Goal: Task Accomplishment & Management: Manage account settings

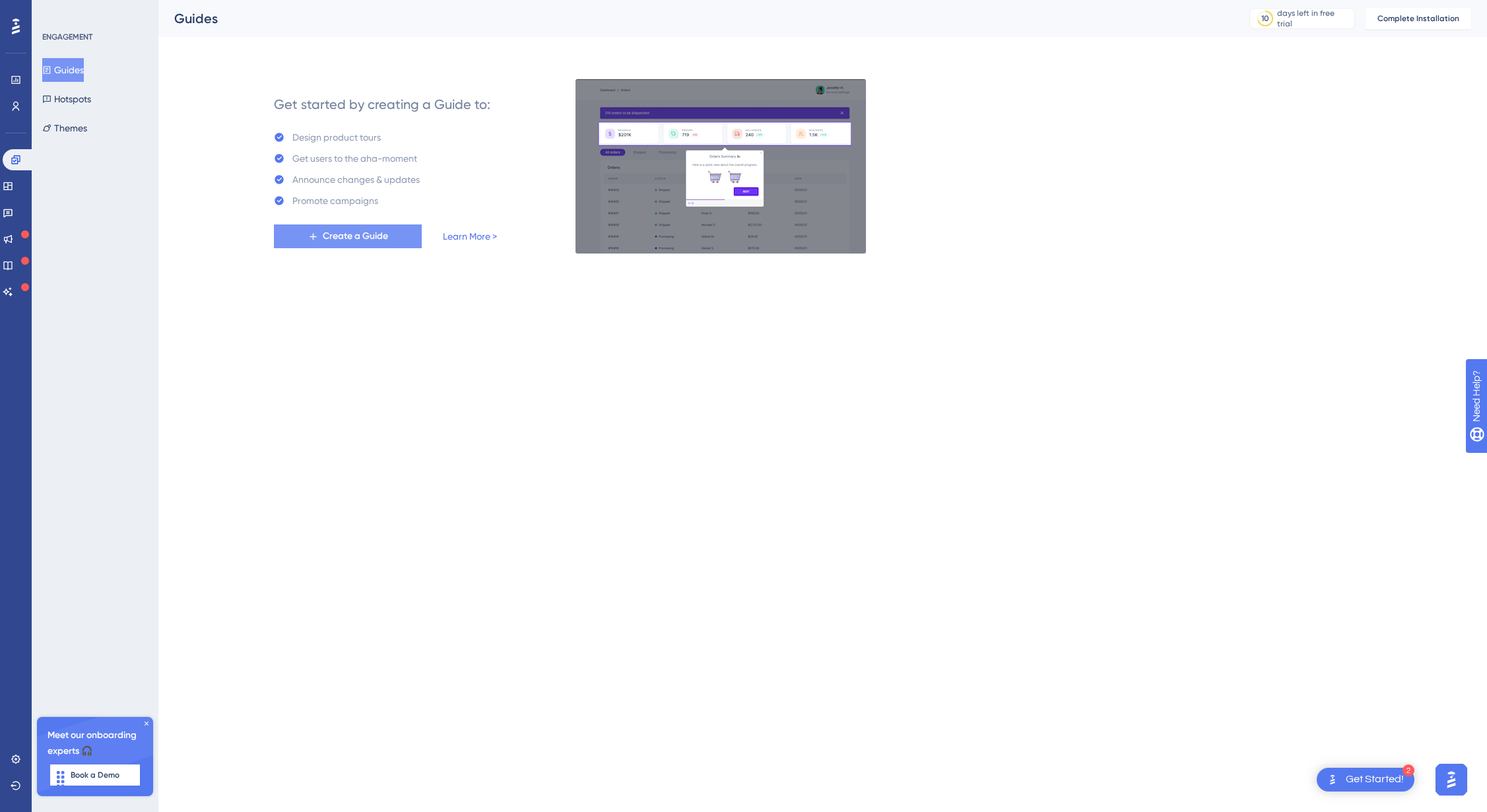
click at [339, 233] on span "Create a Guide" at bounding box center [356, 236] width 66 height 16
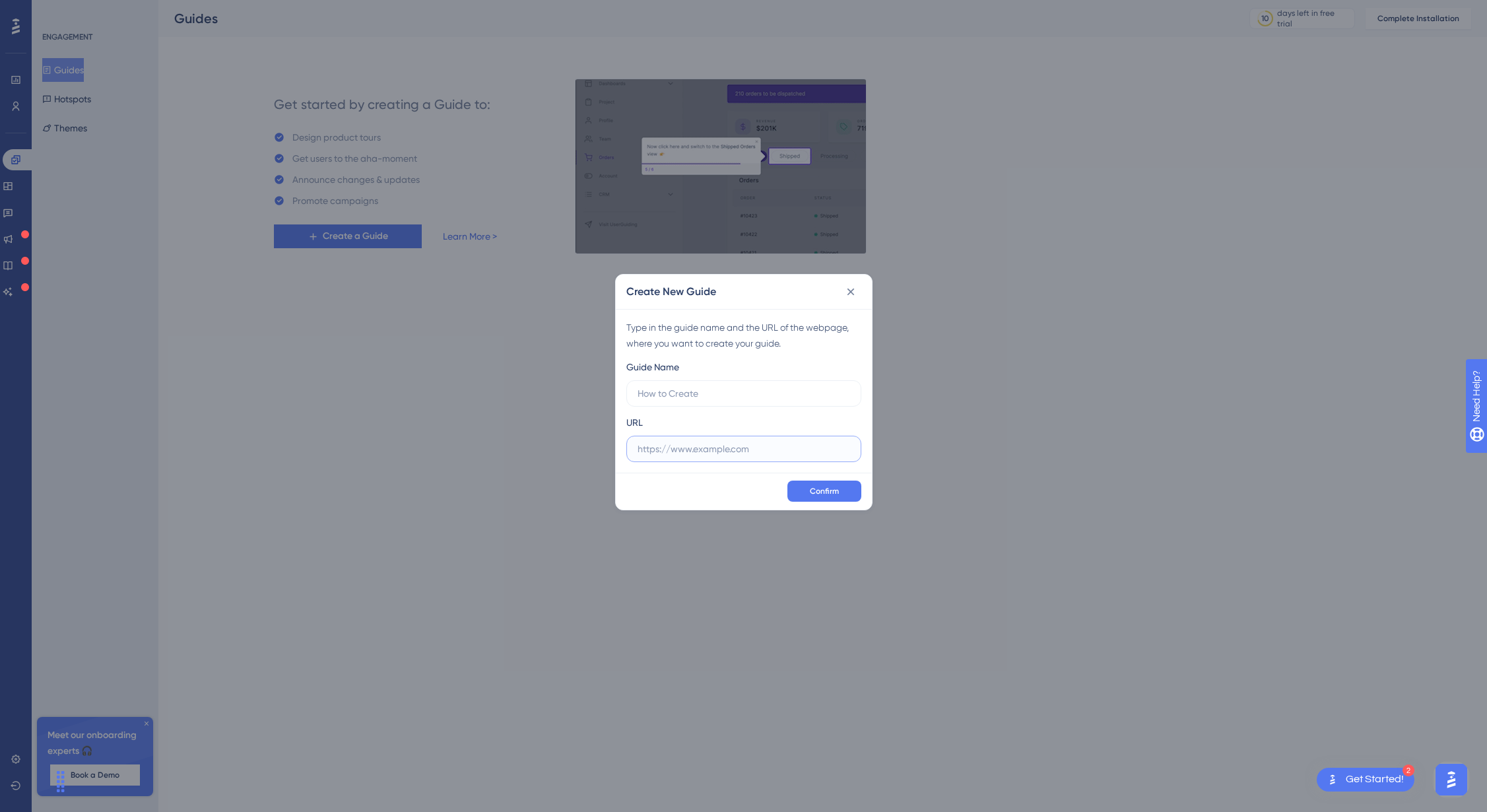
click at [665, 443] on input "text" at bounding box center [744, 449] width 212 height 15
paste input "https://referrals-dev.elyndra.co.uk/home"
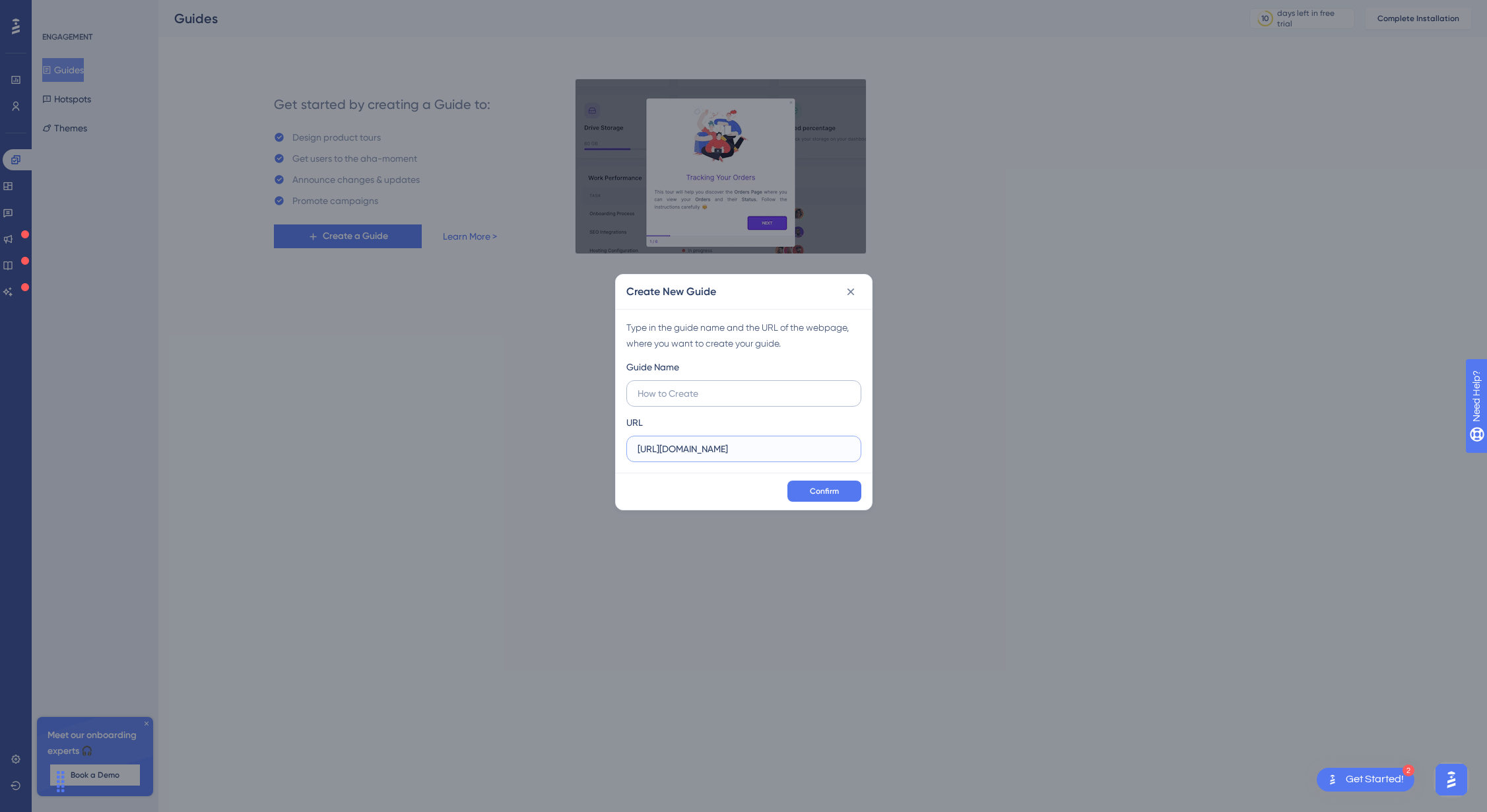
type input "https://referrals-dev.elyndra.co.uk/home"
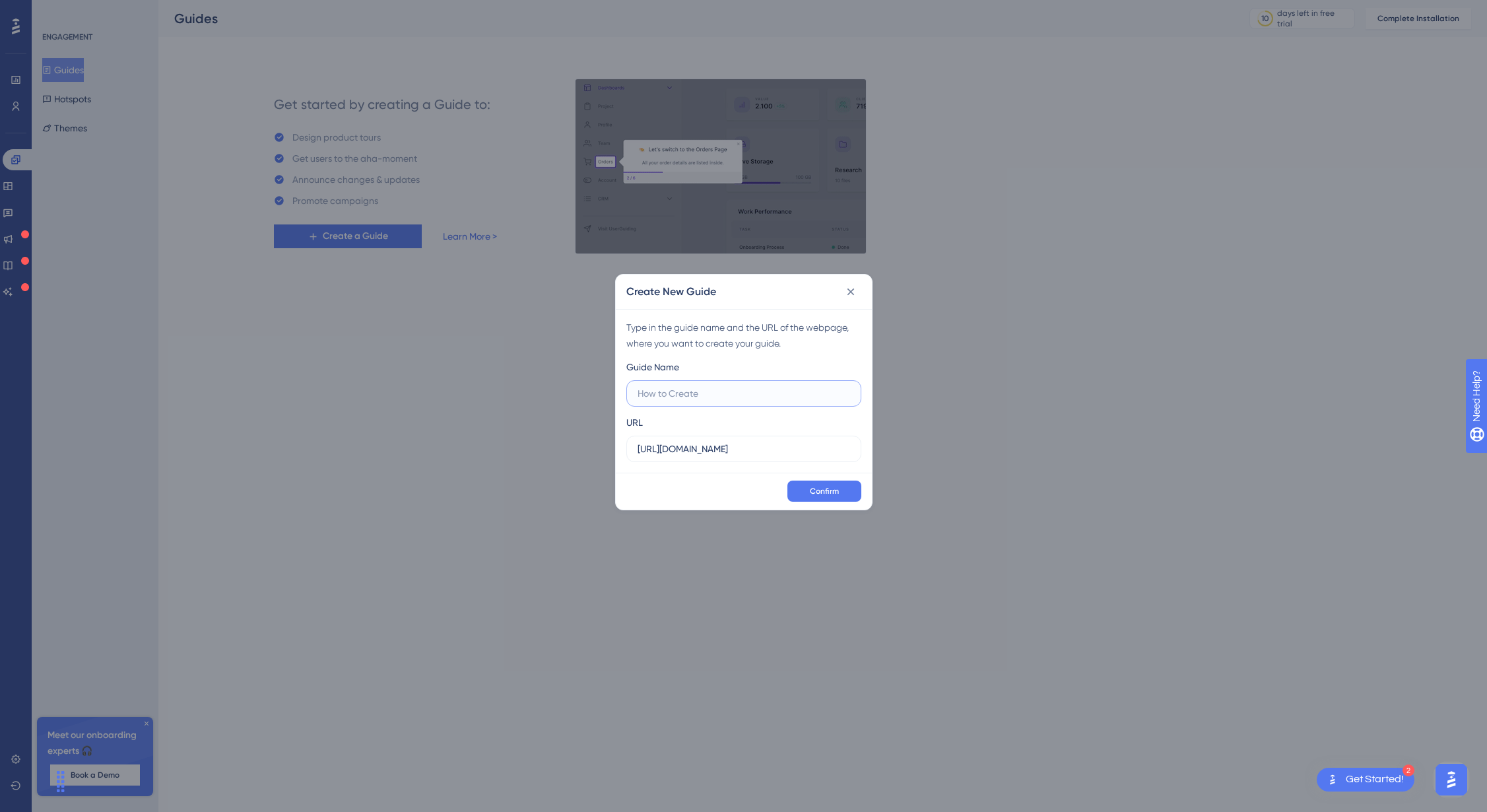
click at [721, 388] on input "text" at bounding box center [744, 393] width 212 height 15
type input "Initial Walk through"
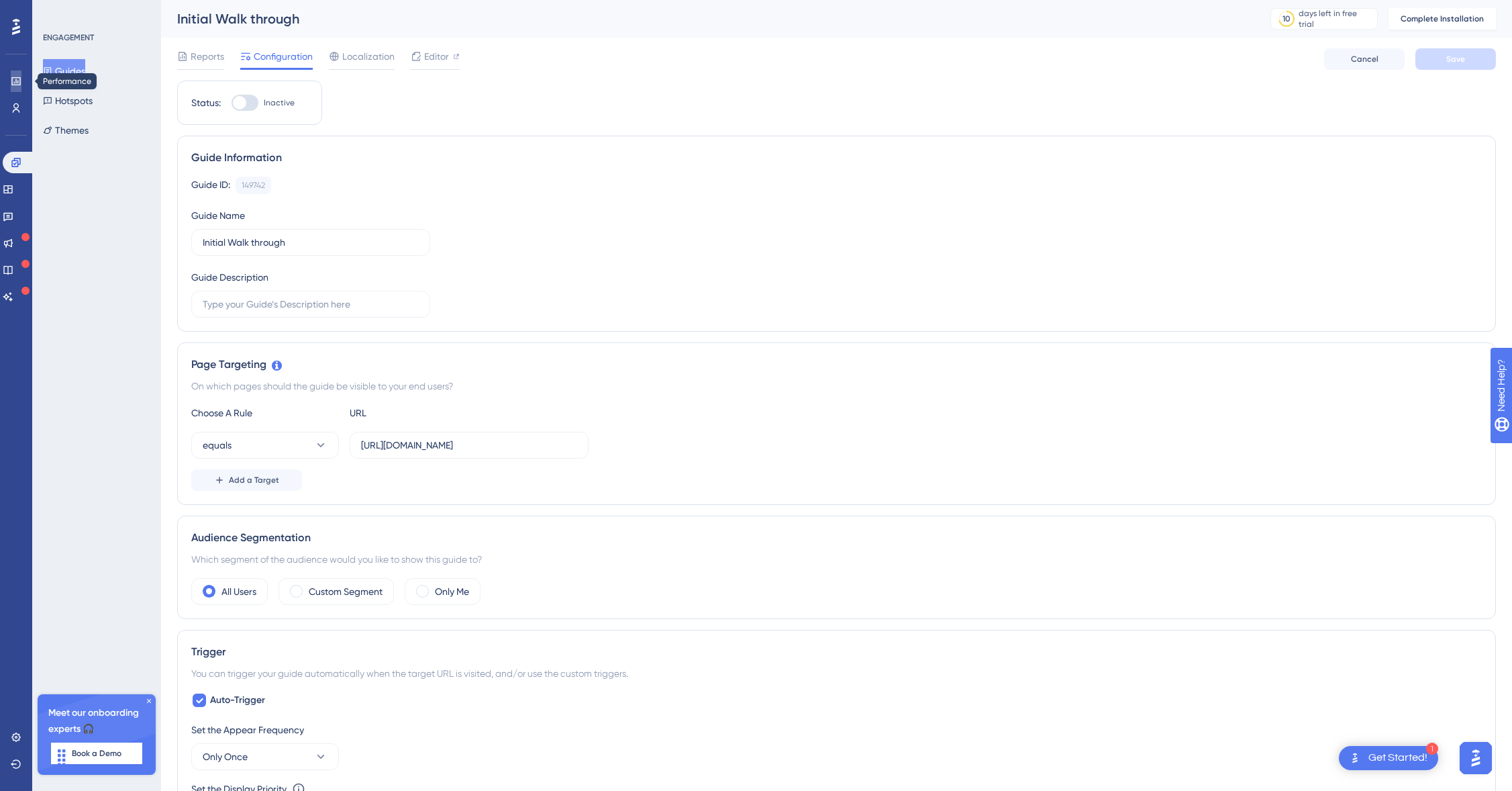
click at [11, 79] on icon at bounding box center [17, 82] width 11 height 11
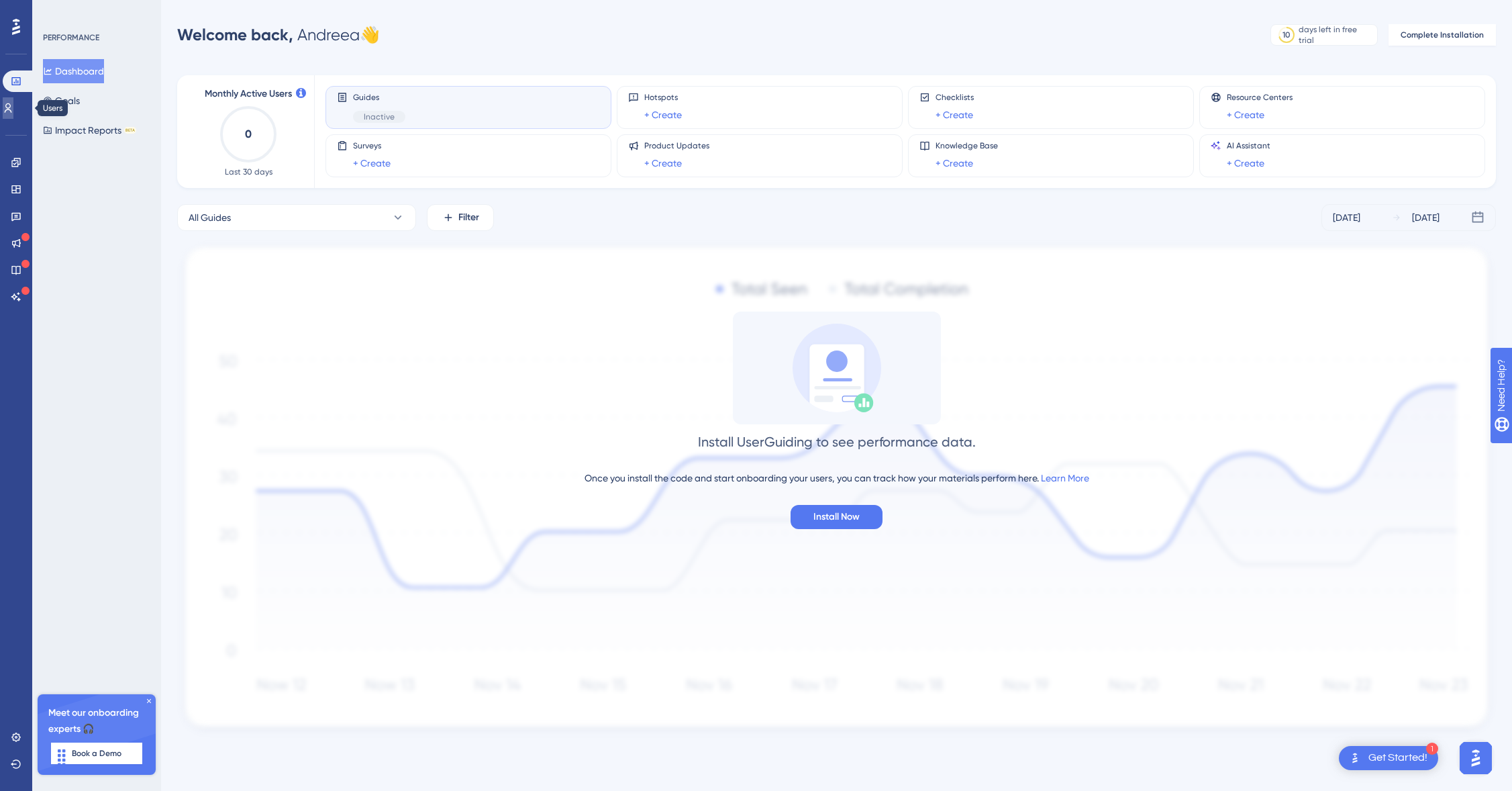
click at [13, 111] on icon at bounding box center [8, 108] width 11 height 11
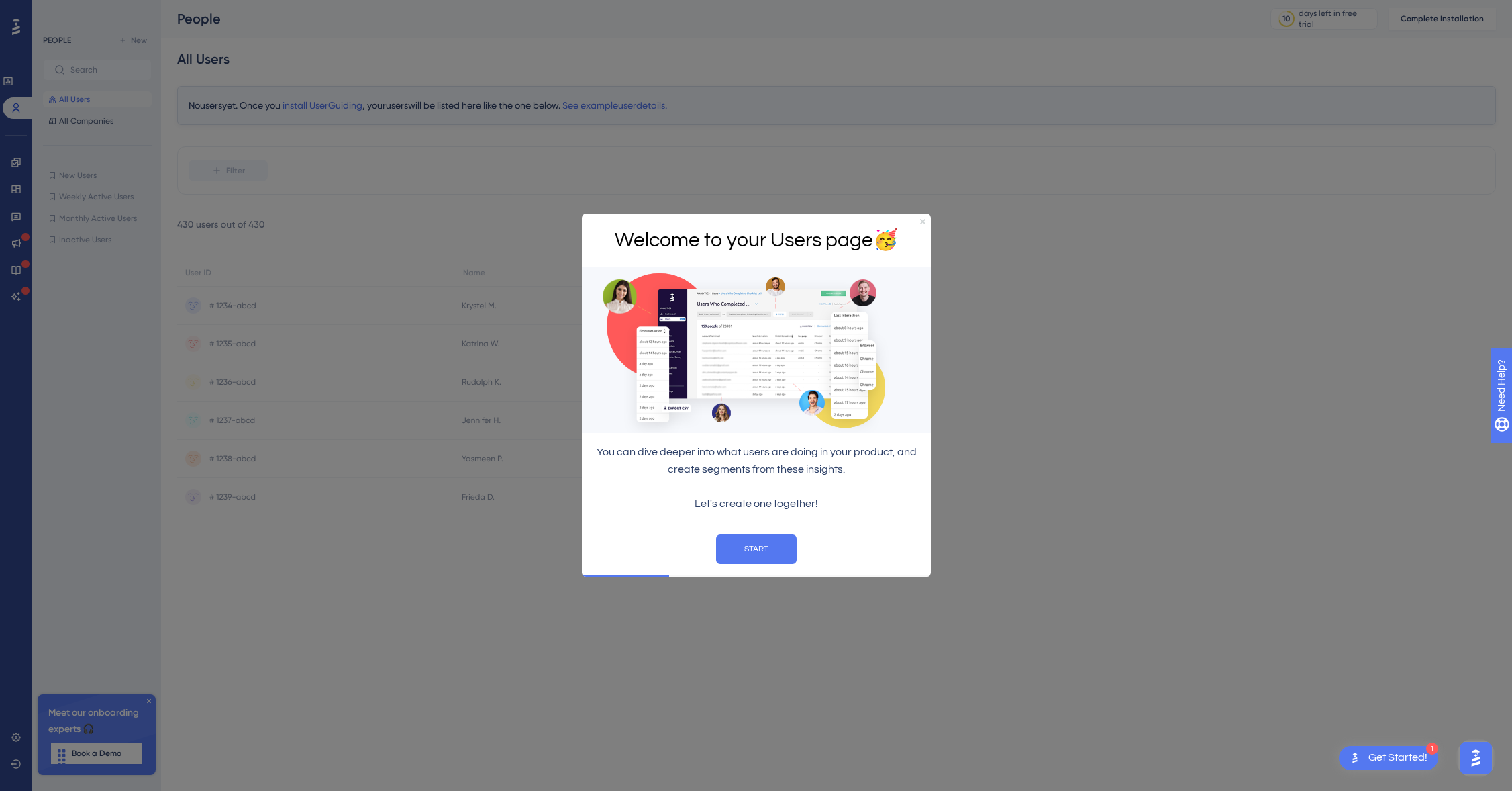
click at [922, 221] on icon "Close Preview" at bounding box center [922, 221] width 6 height 6
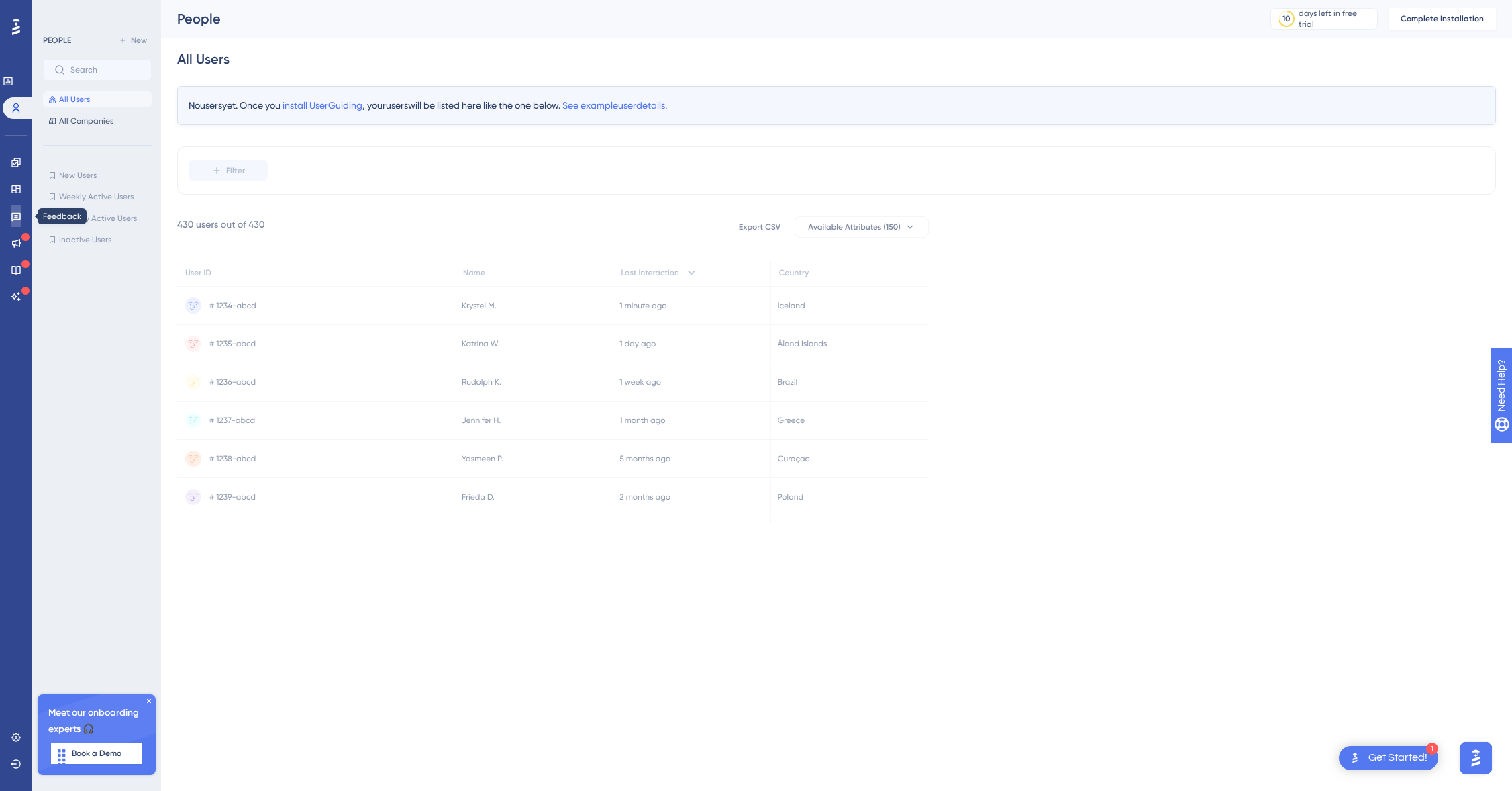
click at [16, 223] on link at bounding box center [17, 216] width 11 height 21
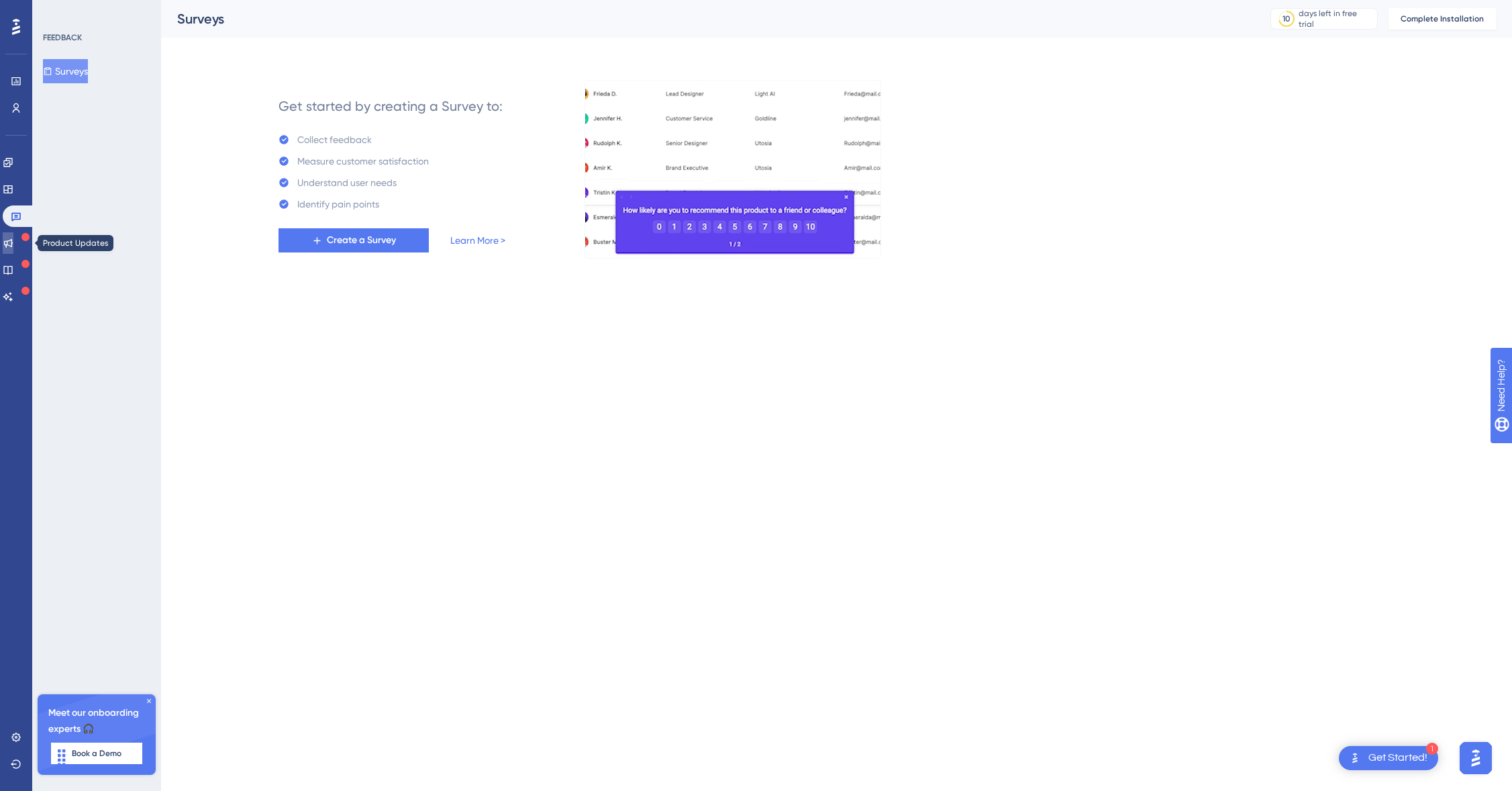
click at [10, 240] on link at bounding box center [8, 243] width 11 height 21
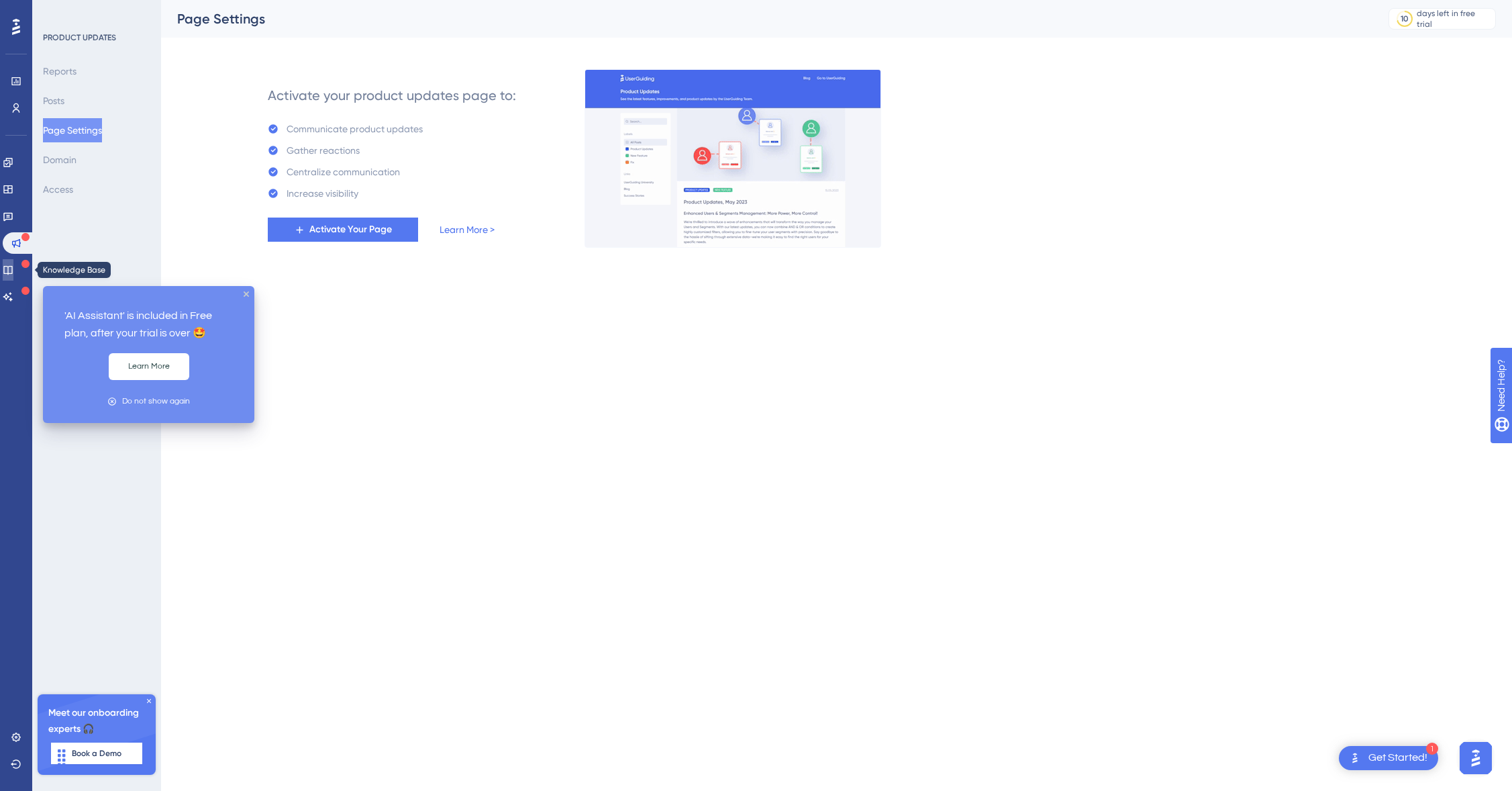
click at [12, 273] on icon at bounding box center [7, 270] width 9 height 9
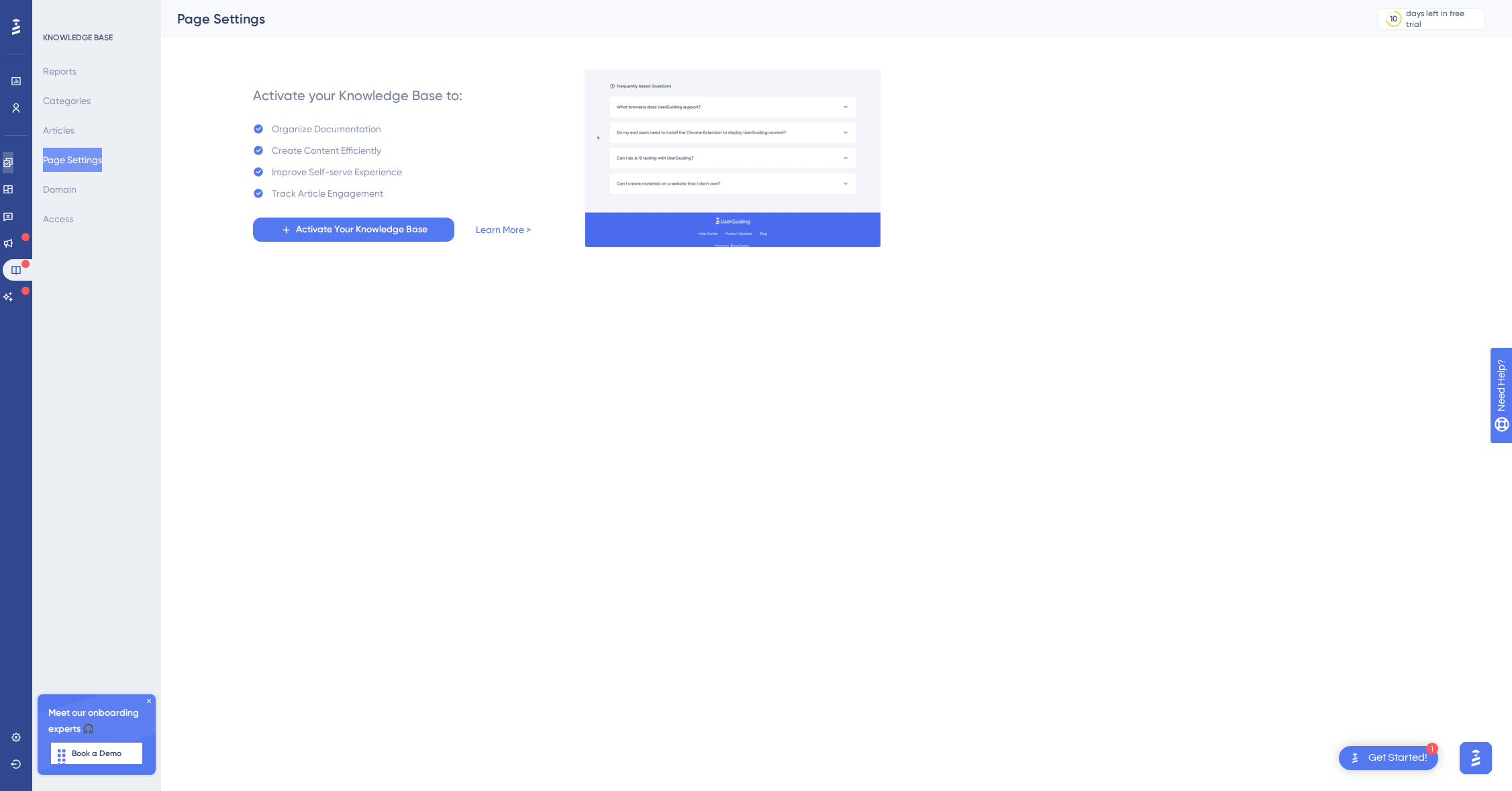
click at [12, 159] on icon at bounding box center [7, 162] width 9 height 9
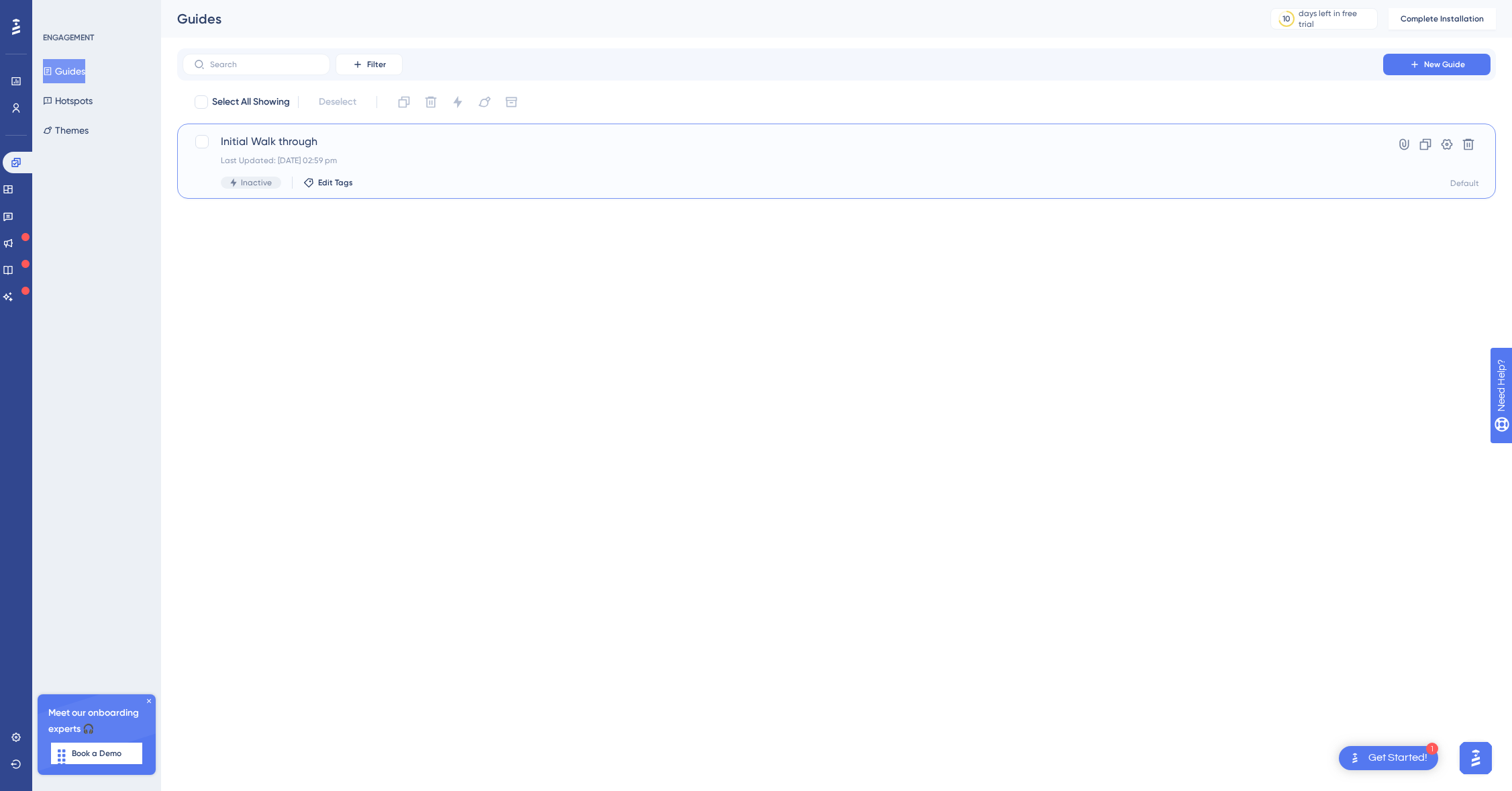
click at [236, 140] on span "Initial Walk through" at bounding box center [782, 141] width 1124 height 16
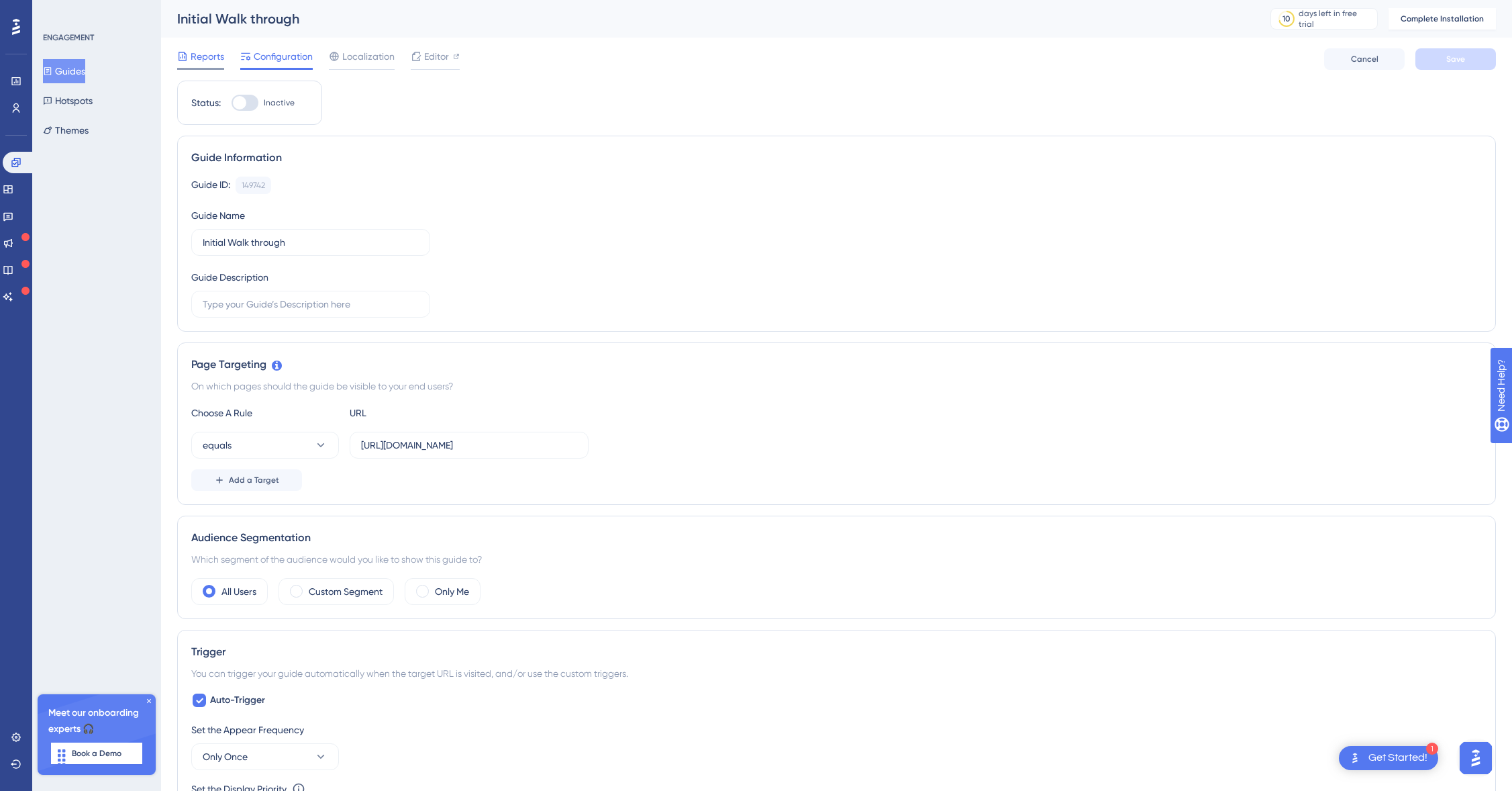
click at [209, 60] on span "Reports" at bounding box center [207, 56] width 33 height 16
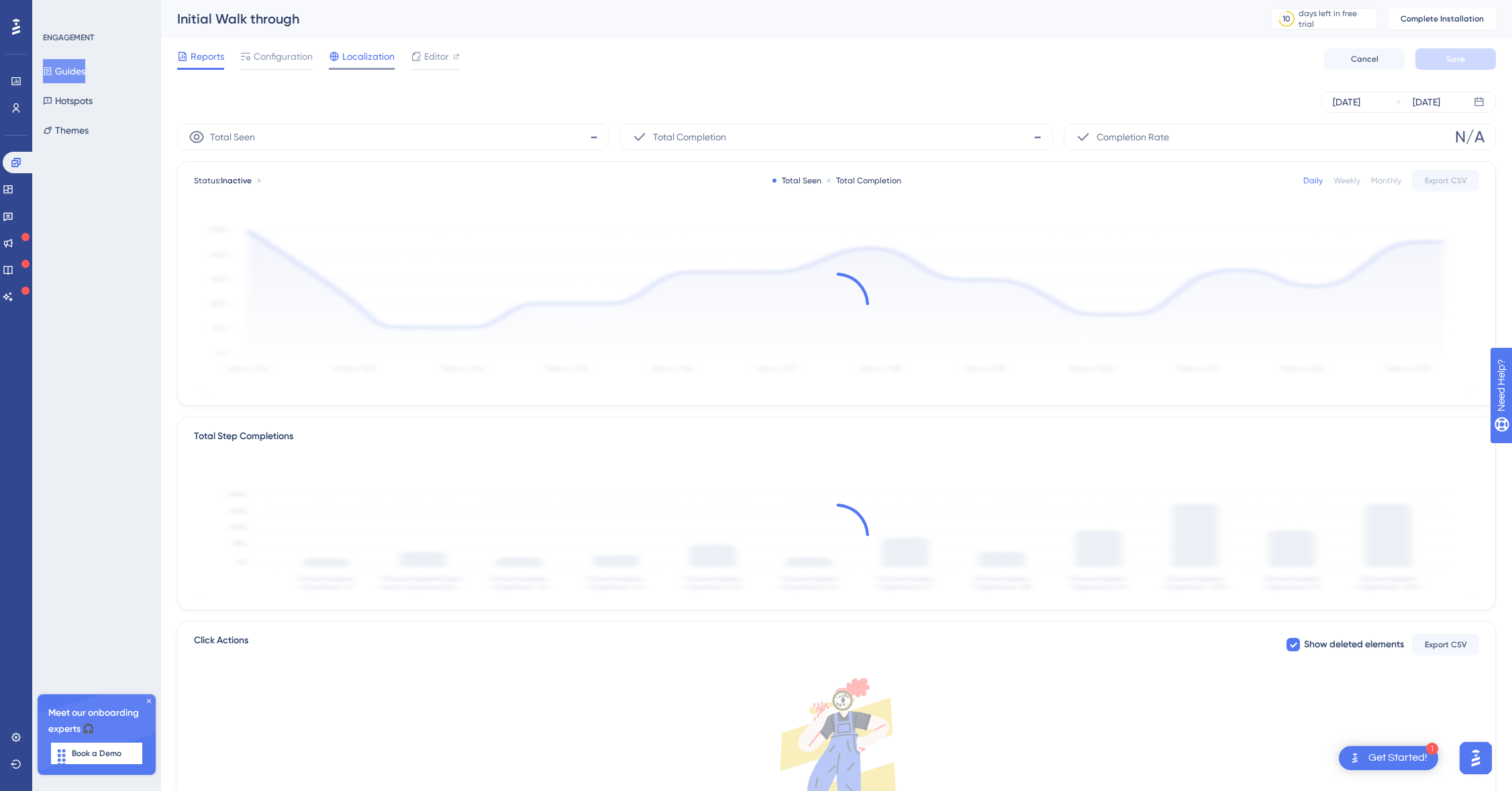
click at [361, 56] on span "Localization" at bounding box center [368, 56] width 52 height 16
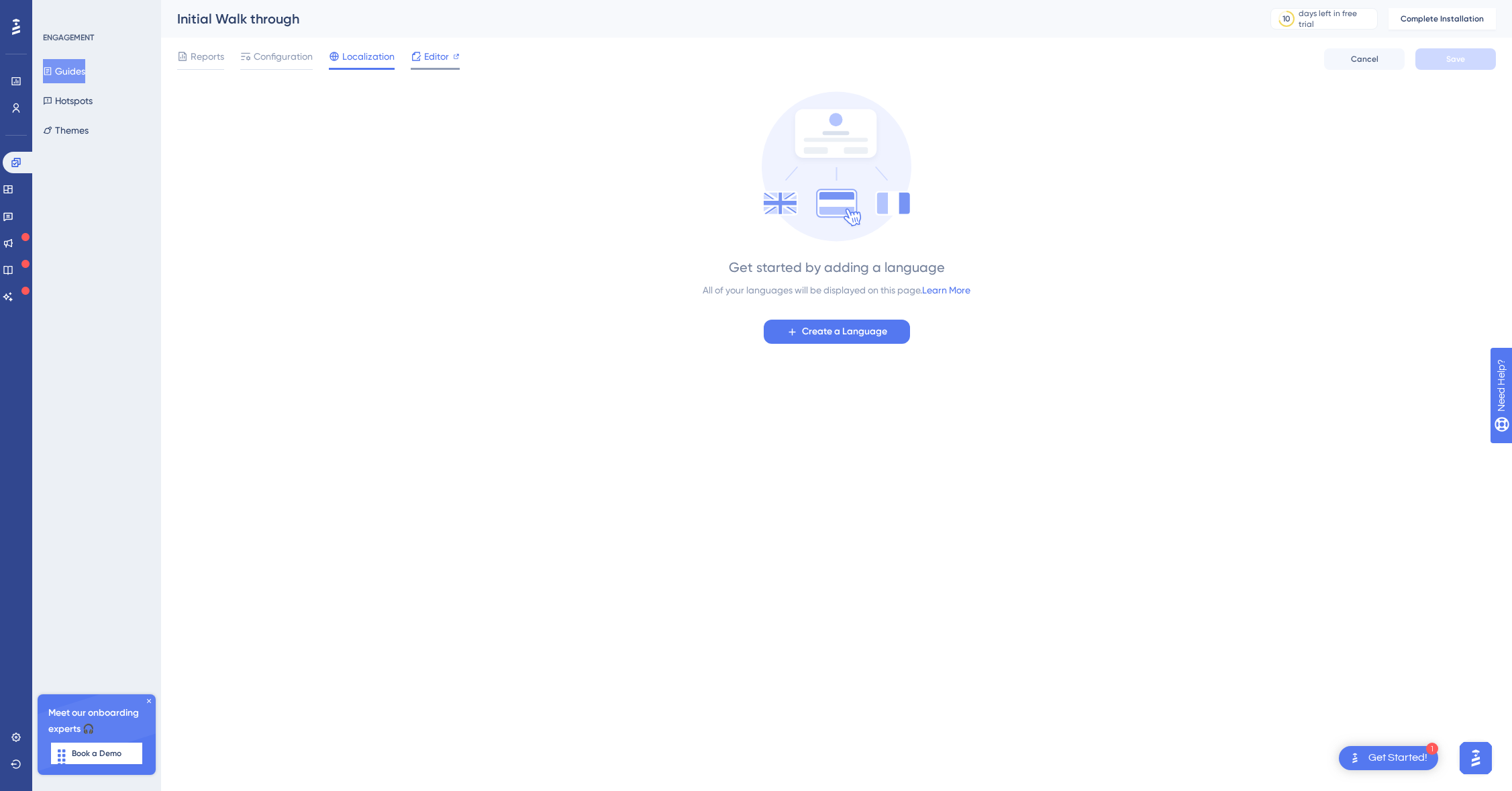
click at [432, 56] on span "Editor" at bounding box center [436, 56] width 25 height 16
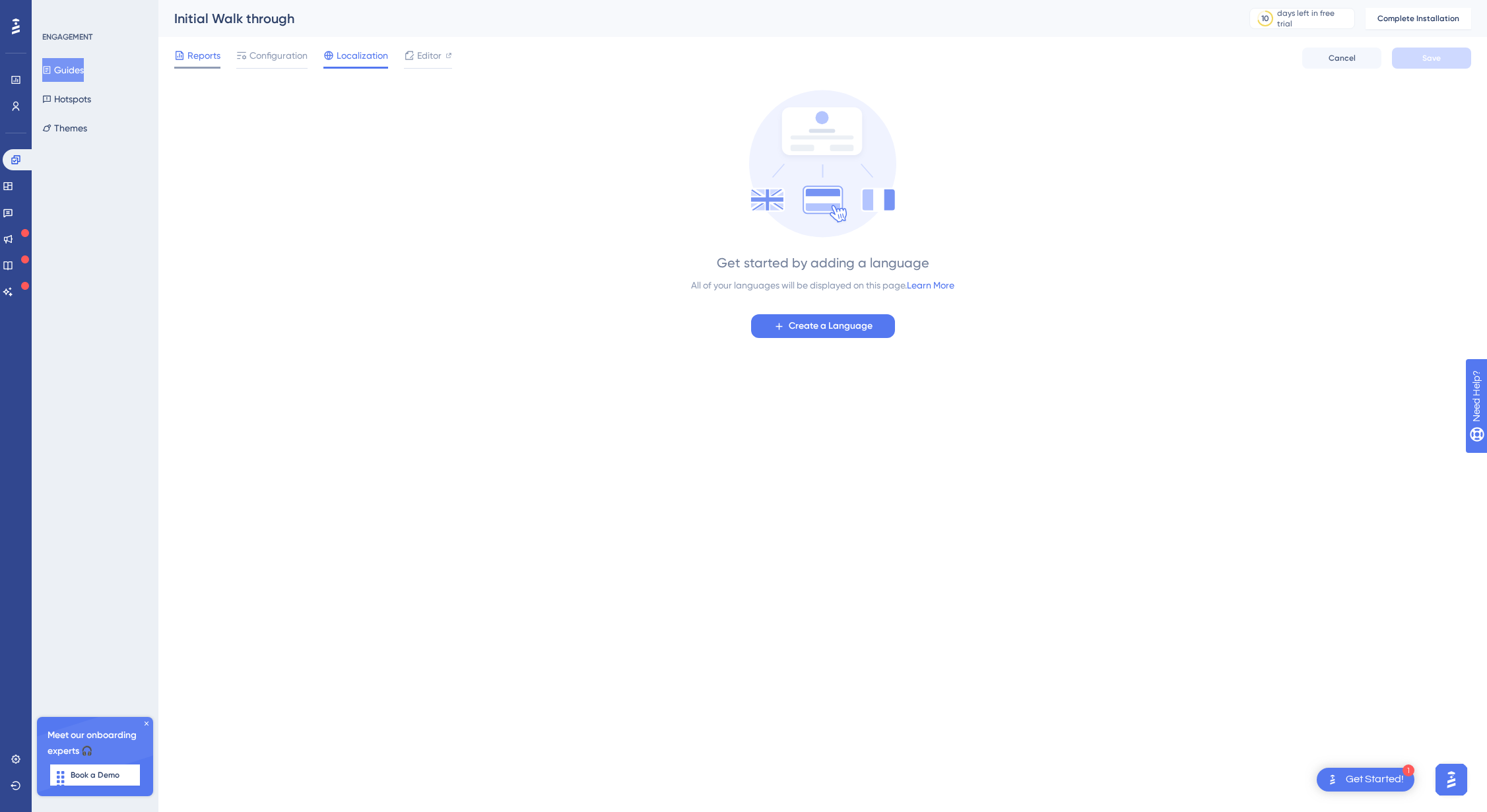
click at [207, 59] on span "Reports" at bounding box center [204, 55] width 33 height 16
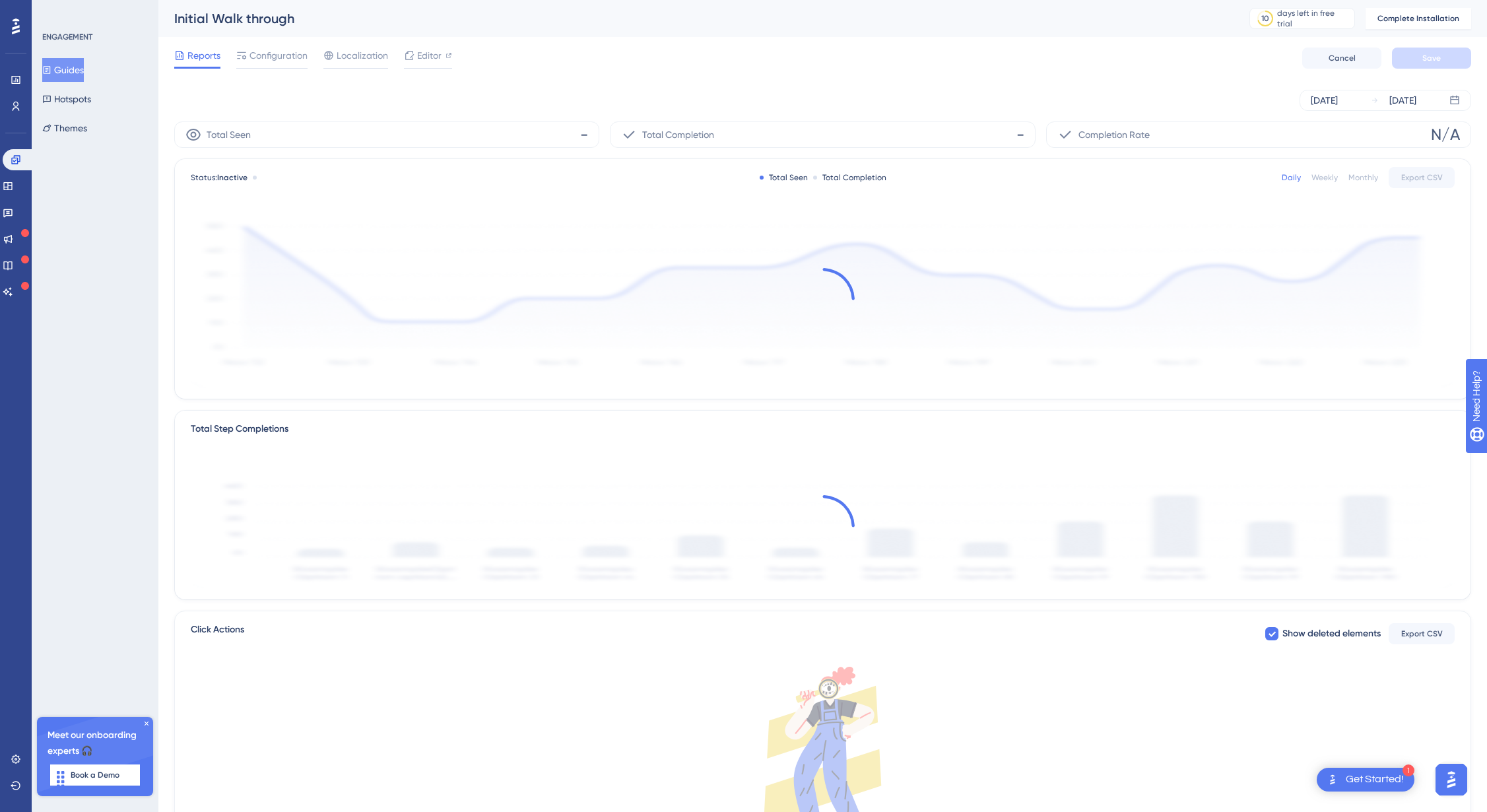
click at [147, 723] on icon at bounding box center [147, 723] width 8 height 8
click at [268, 55] on span "Configuration" at bounding box center [279, 55] width 58 height 16
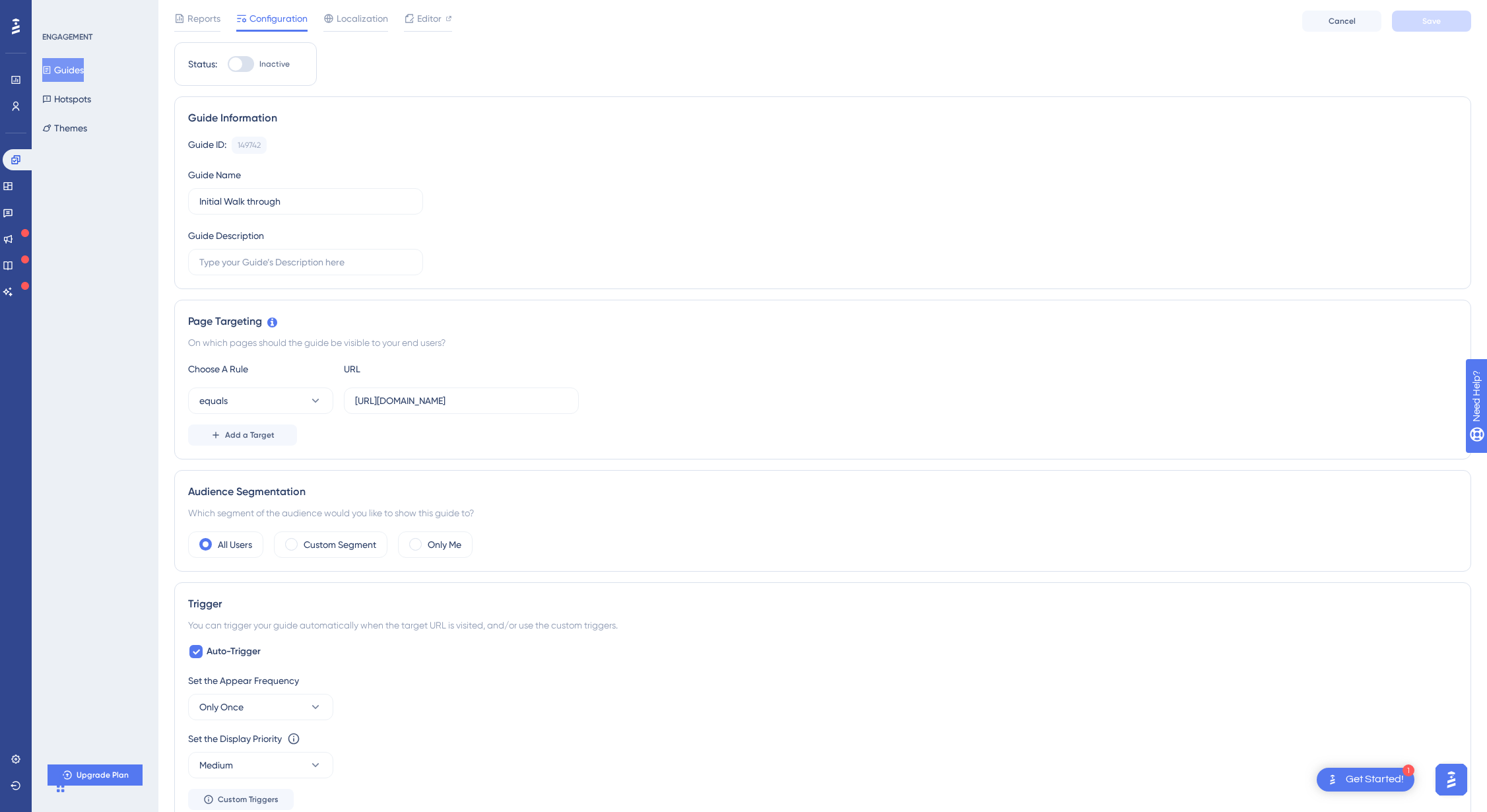
scroll to position [44, 0]
click at [276, 259] on input "text" at bounding box center [305, 260] width 212 height 15
type input "f"
type input "for testing purpose only"
click at [313, 391] on icon at bounding box center [315, 394] width 13 height 13
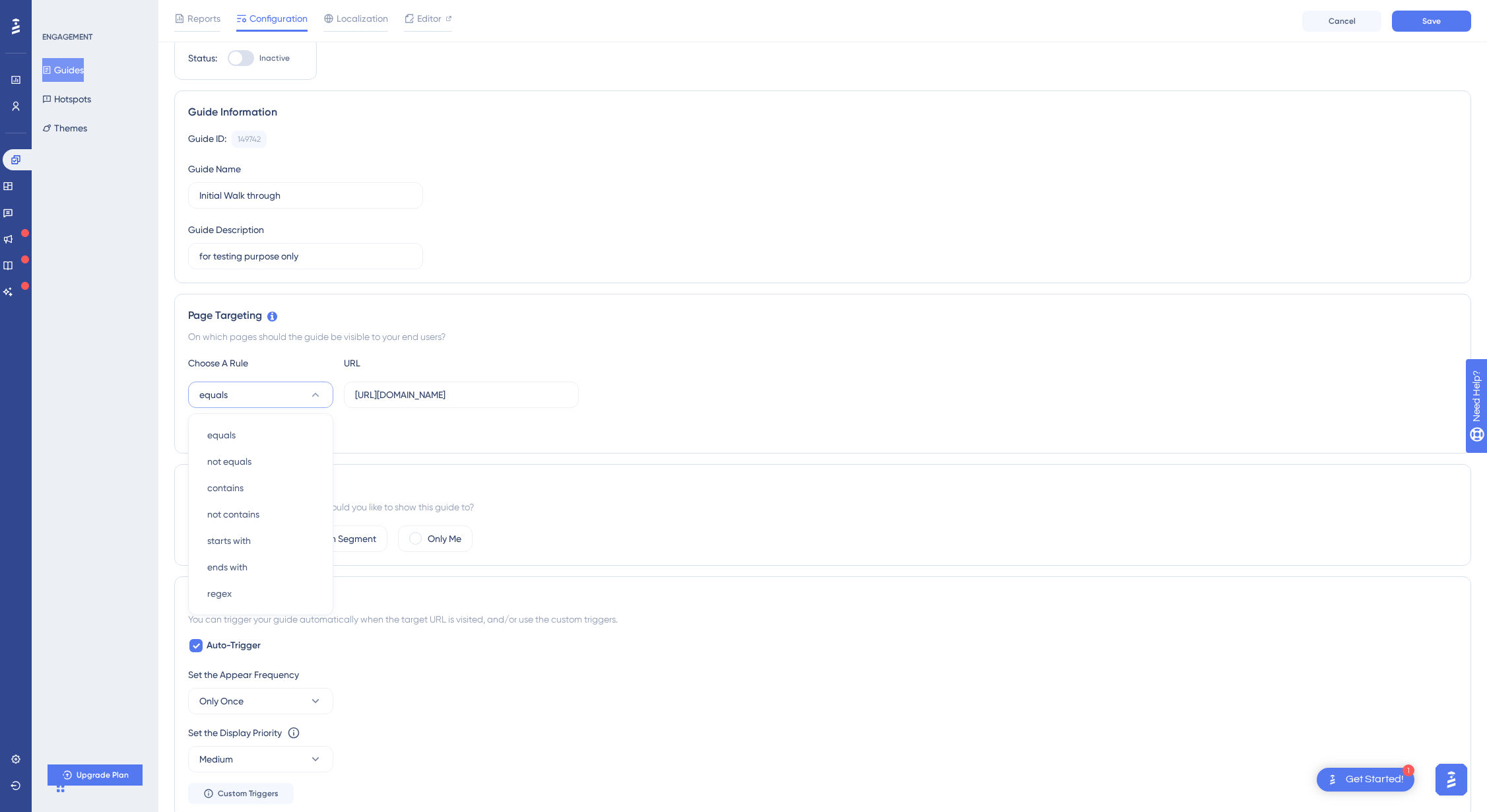
scroll to position [157, 0]
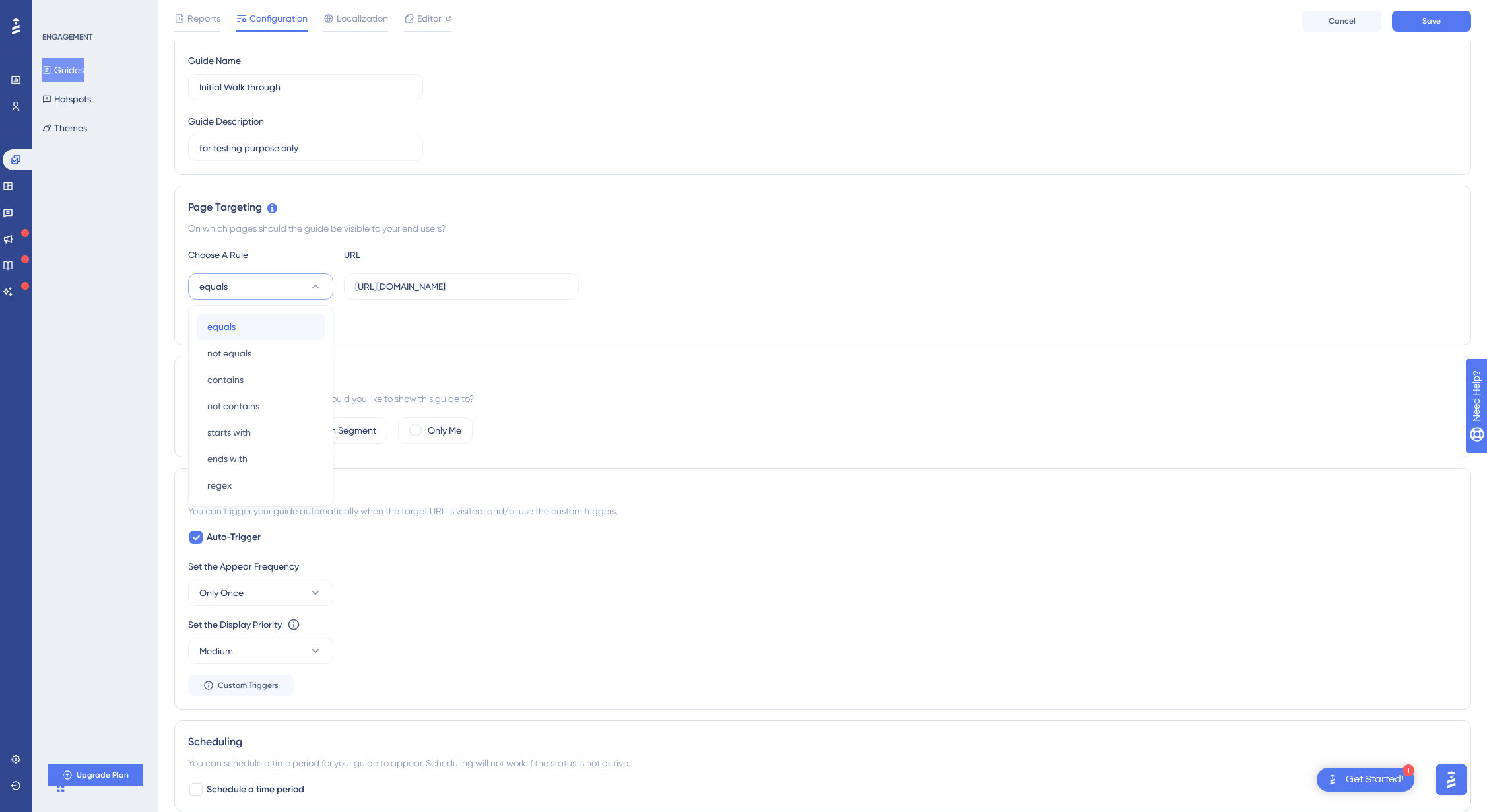
click at [288, 319] on div "equals equals" at bounding box center [261, 327] width 107 height 27
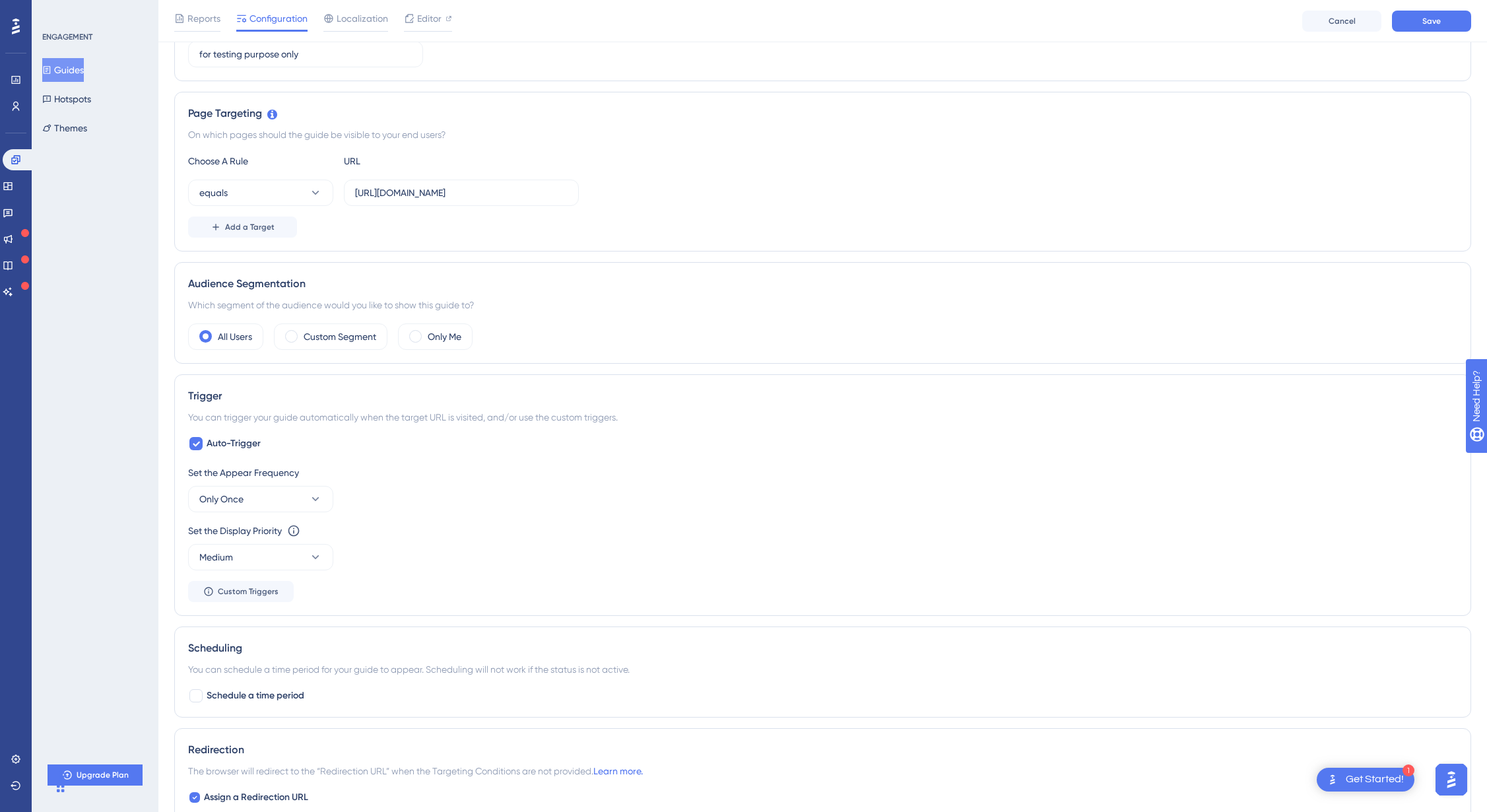
scroll to position [260, 0]
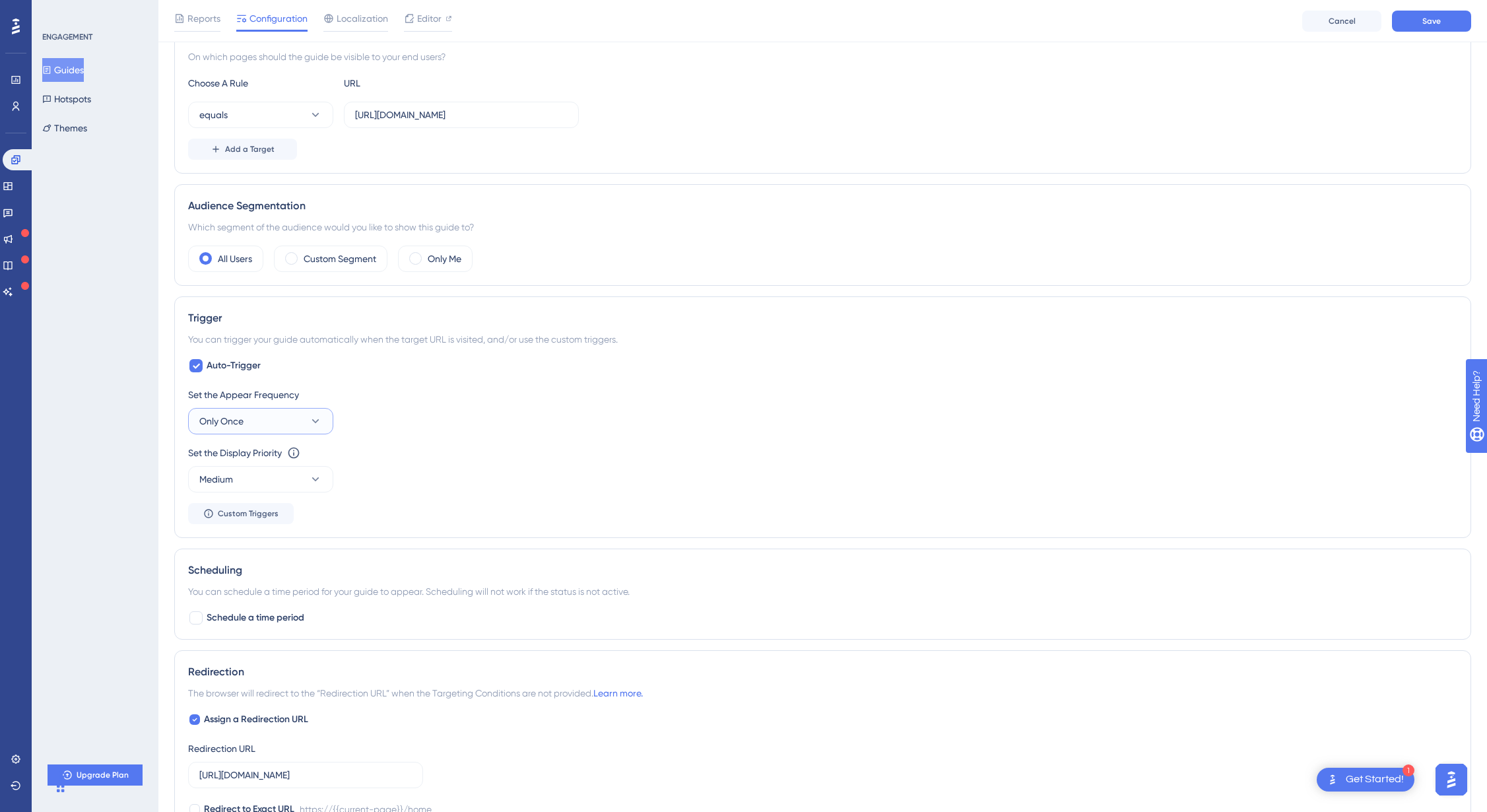
click at [321, 420] on button "Only Once" at bounding box center [261, 421] width 145 height 27
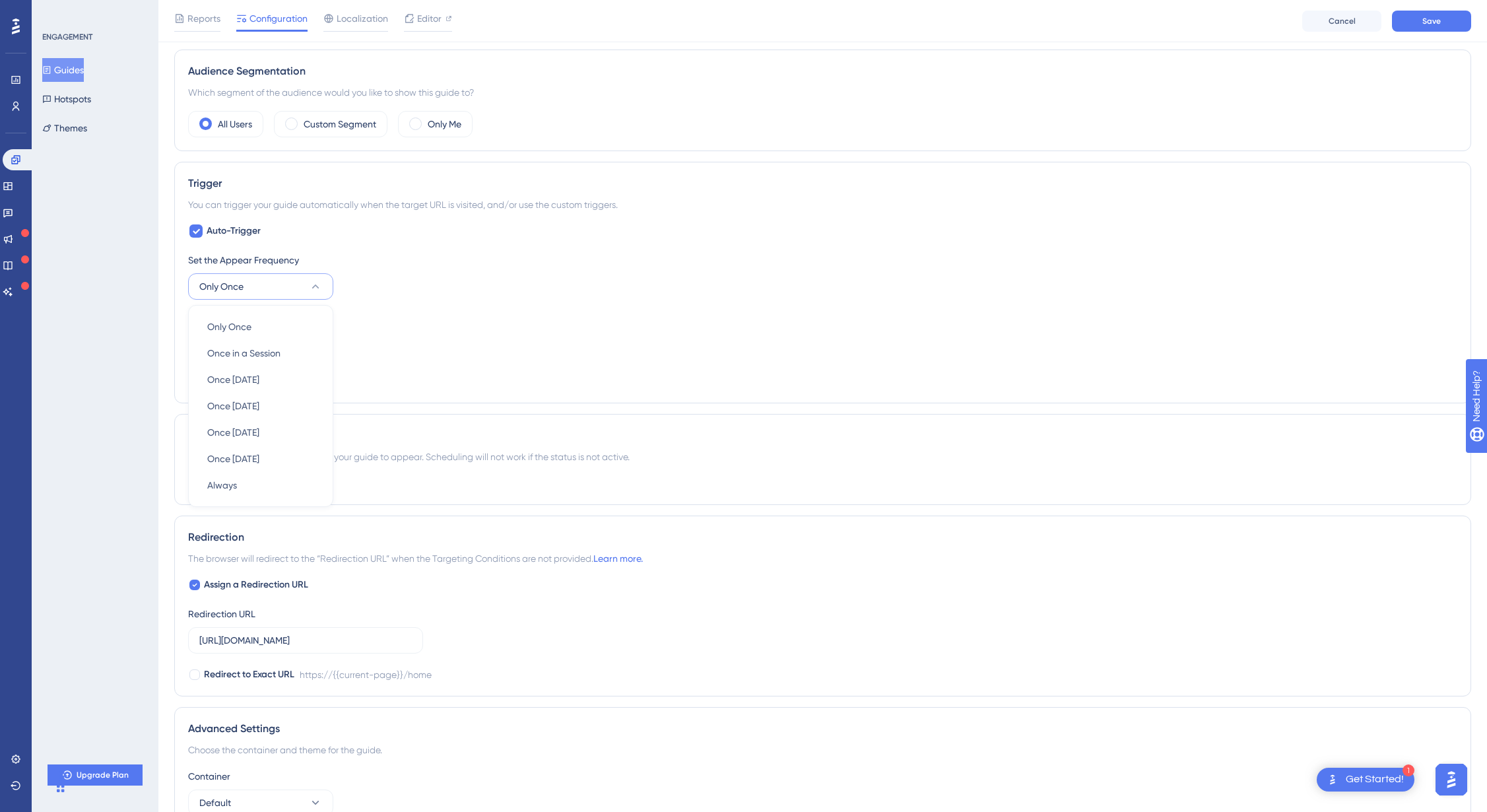
click at [399, 279] on div "Set the Appear Frequency Only Once Only Once Only Once Once in a Session Once i…" at bounding box center [822, 275] width 1269 height 48
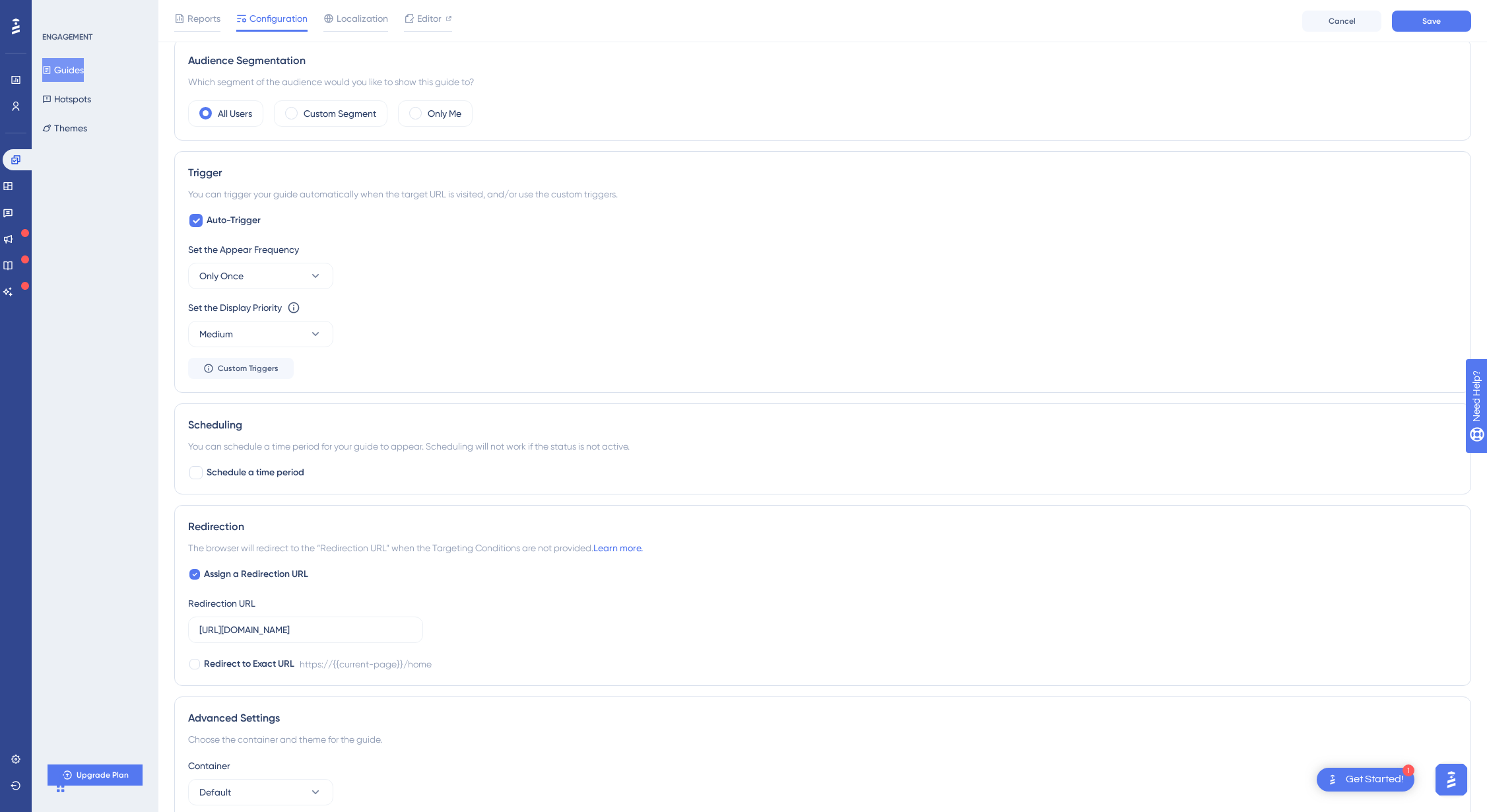
scroll to position [477, 0]
click at [318, 271] on icon at bounding box center [315, 272] width 7 height 4
click at [277, 341] on span "Once in a Session" at bounding box center [244, 339] width 73 height 16
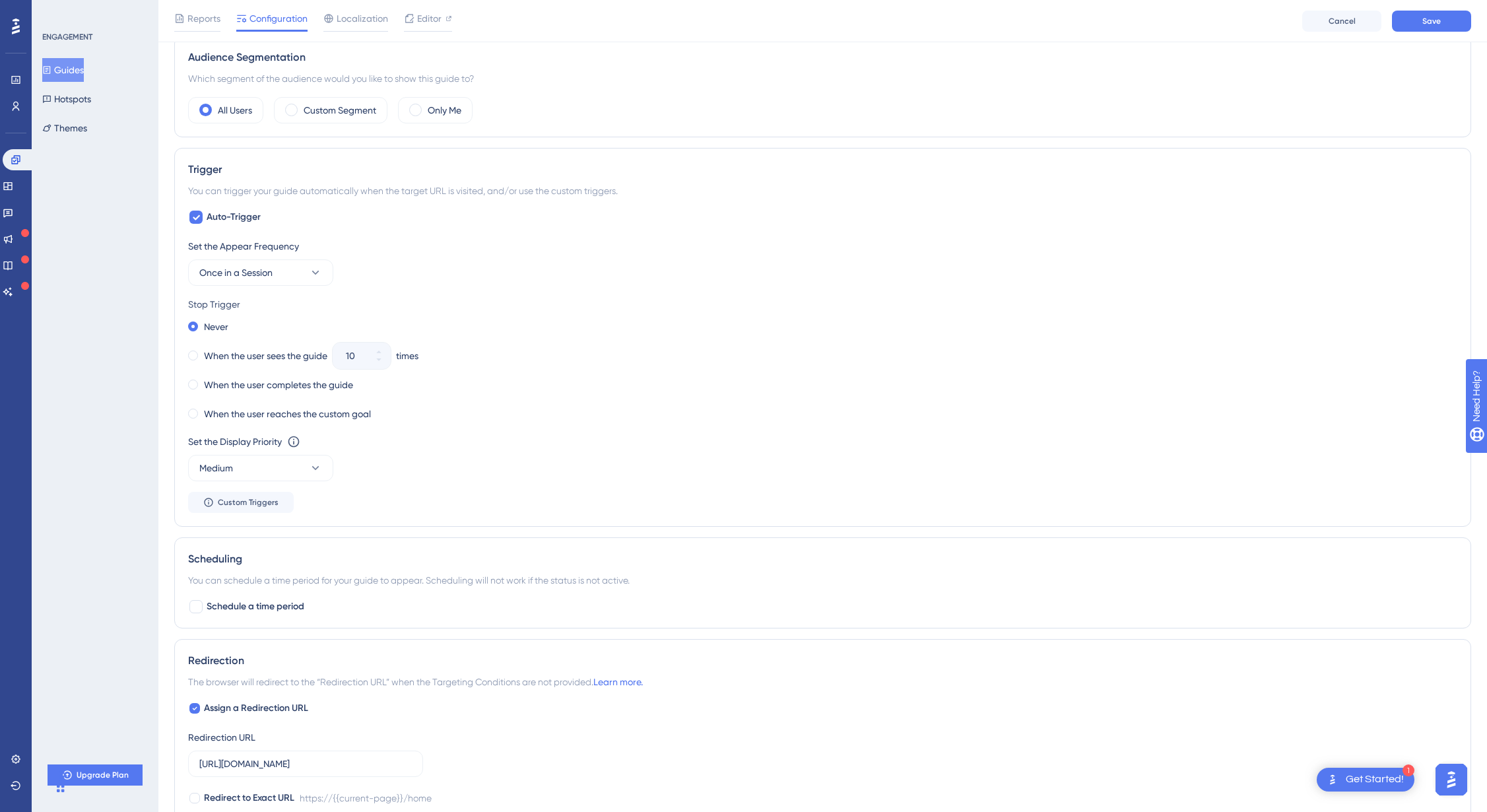
scroll to position [484, 0]
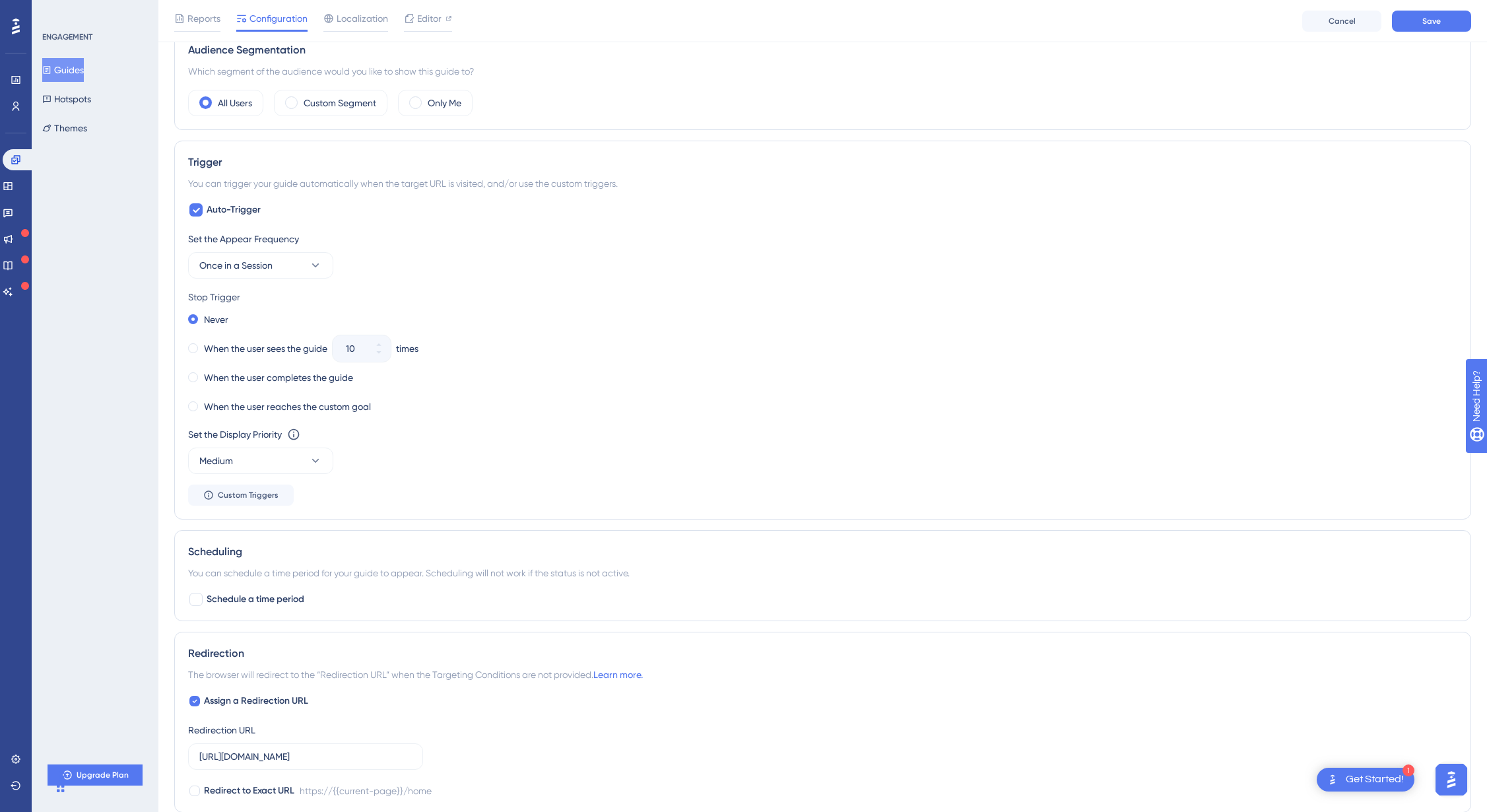
click at [470, 435] on div "Set the Display Priority This option will set the display priority between auto…" at bounding box center [822, 434] width 1269 height 16
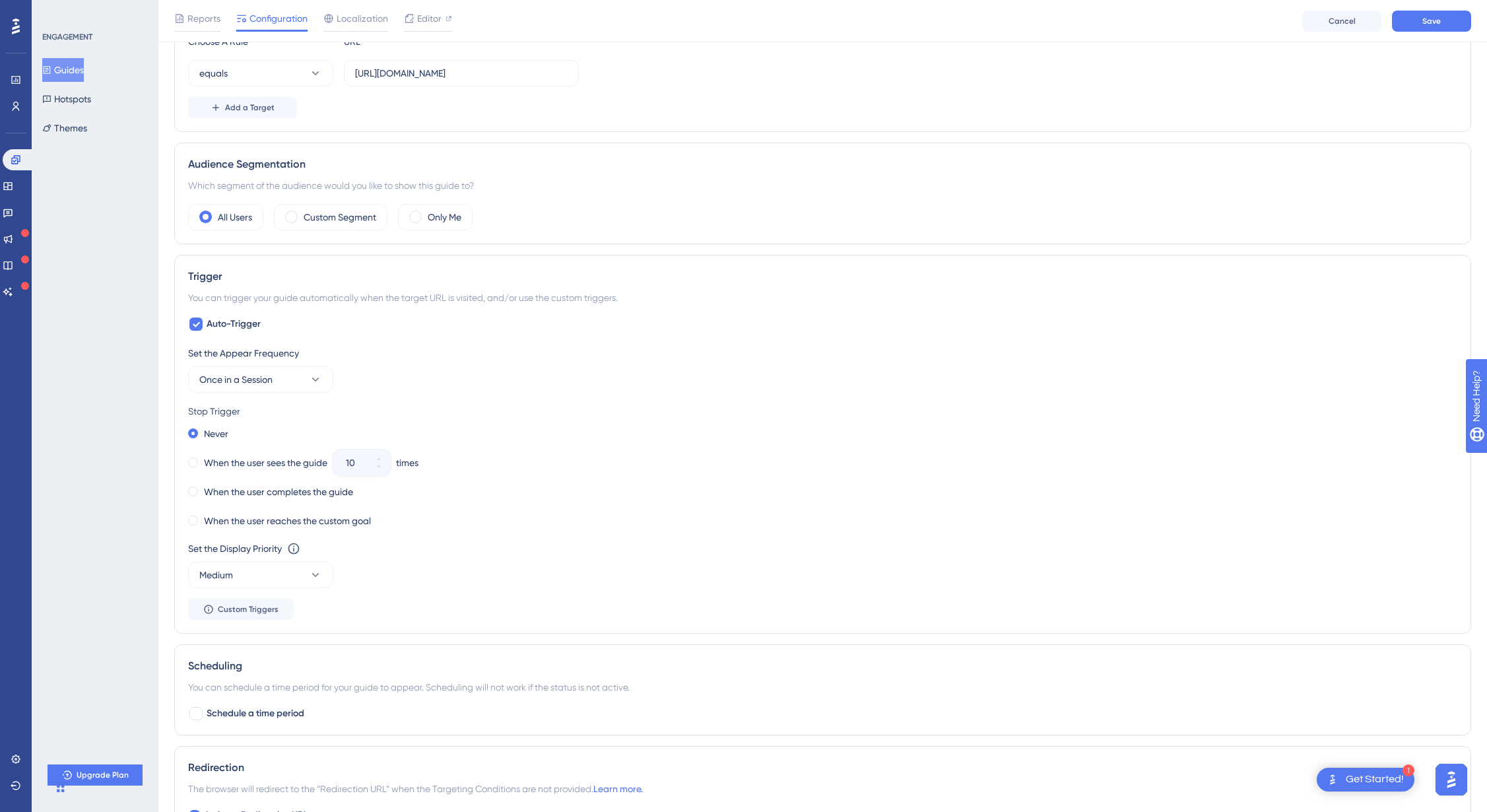
scroll to position [0, 0]
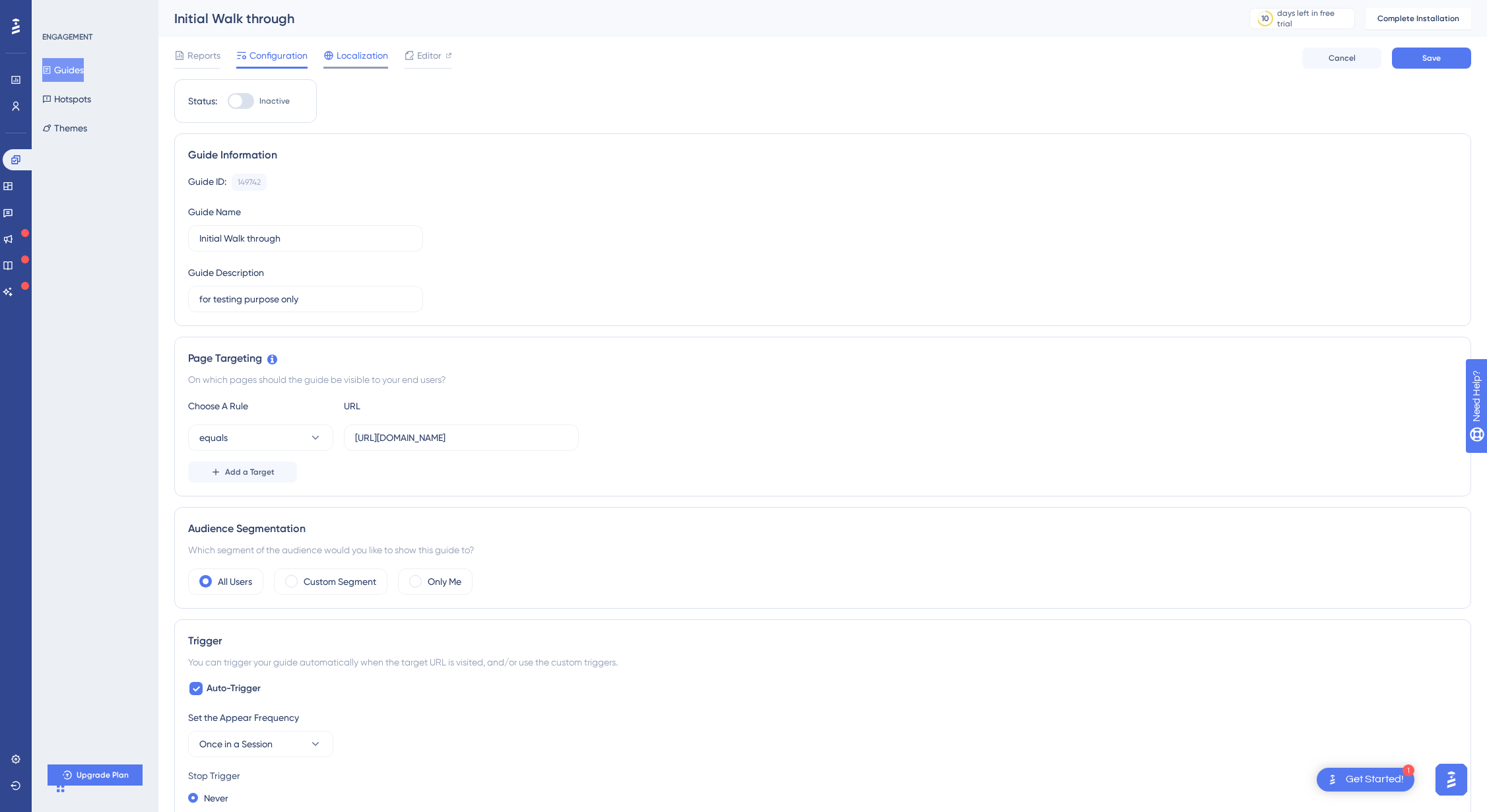
click at [350, 60] on span "Localization" at bounding box center [362, 55] width 51 height 16
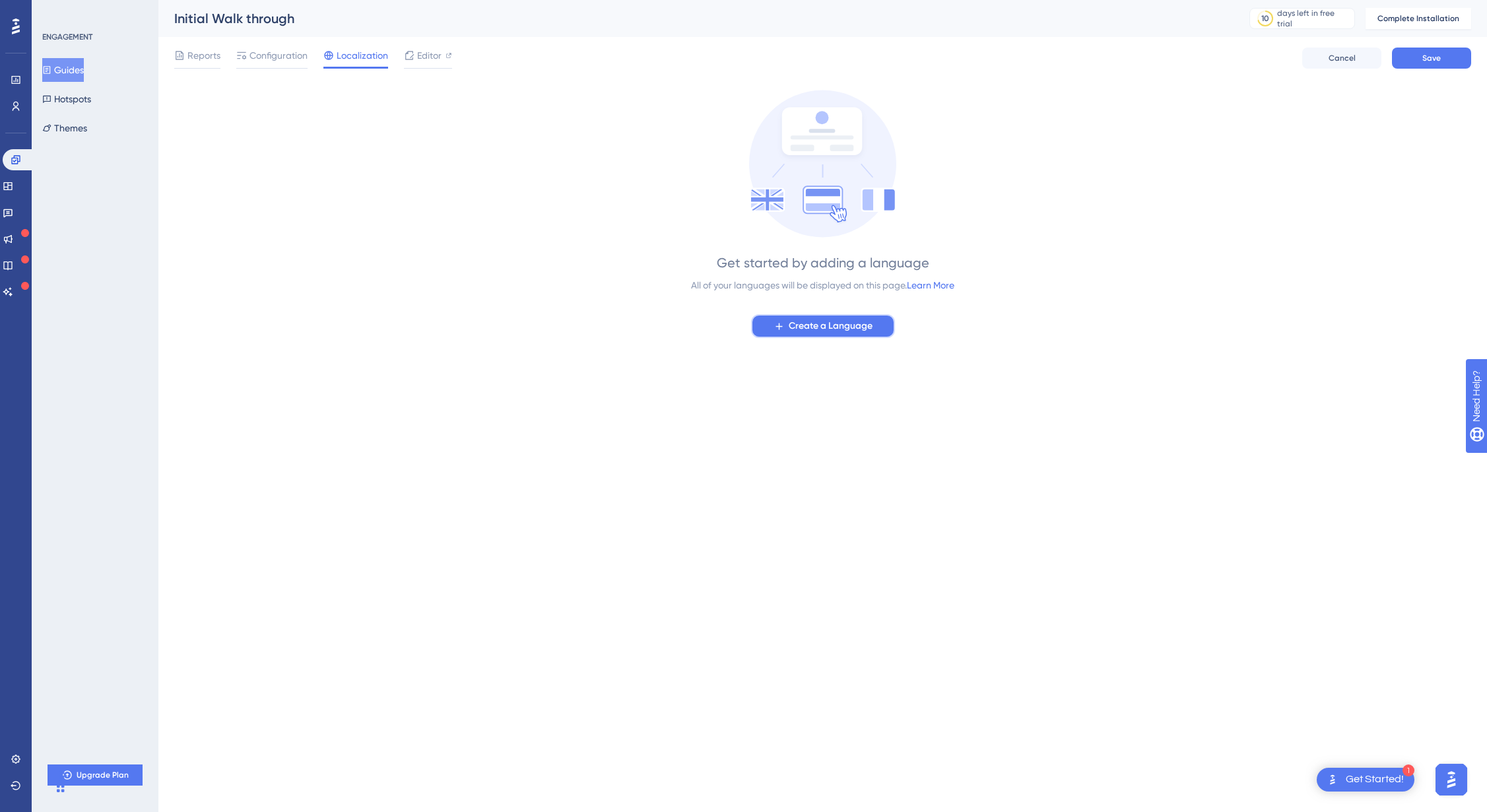
click at [837, 329] on span "Create a Language" at bounding box center [830, 326] width 83 height 16
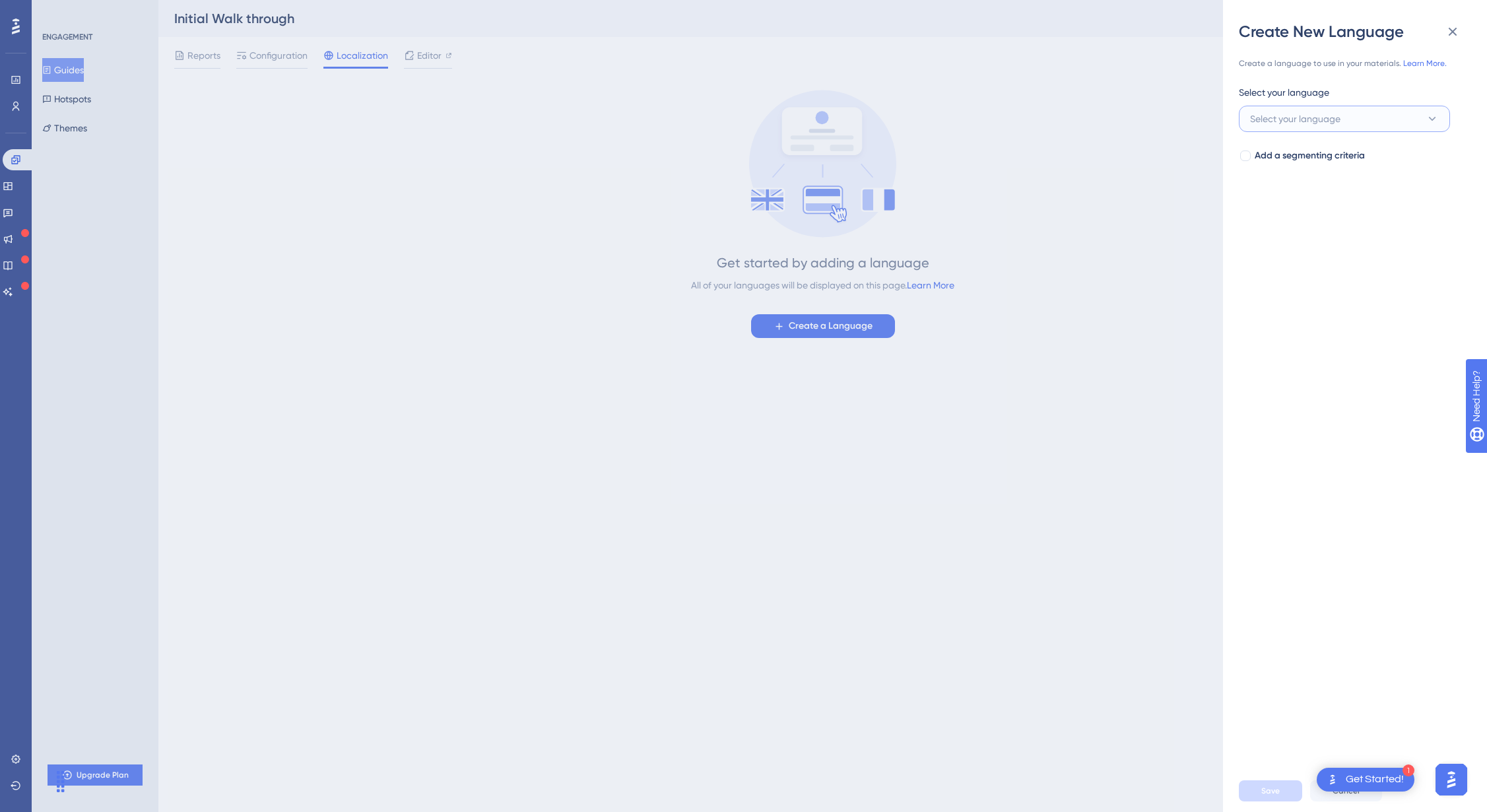
click at [1273, 116] on span "Select your language" at bounding box center [1295, 119] width 90 height 16
click at [1305, 160] on input at bounding box center [1335, 158] width 153 height 11
type input "engli"
click at [1278, 205] on span "English" at bounding box center [1272, 199] width 29 height 16
click at [1274, 791] on span "Save" at bounding box center [1271, 791] width 19 height 11
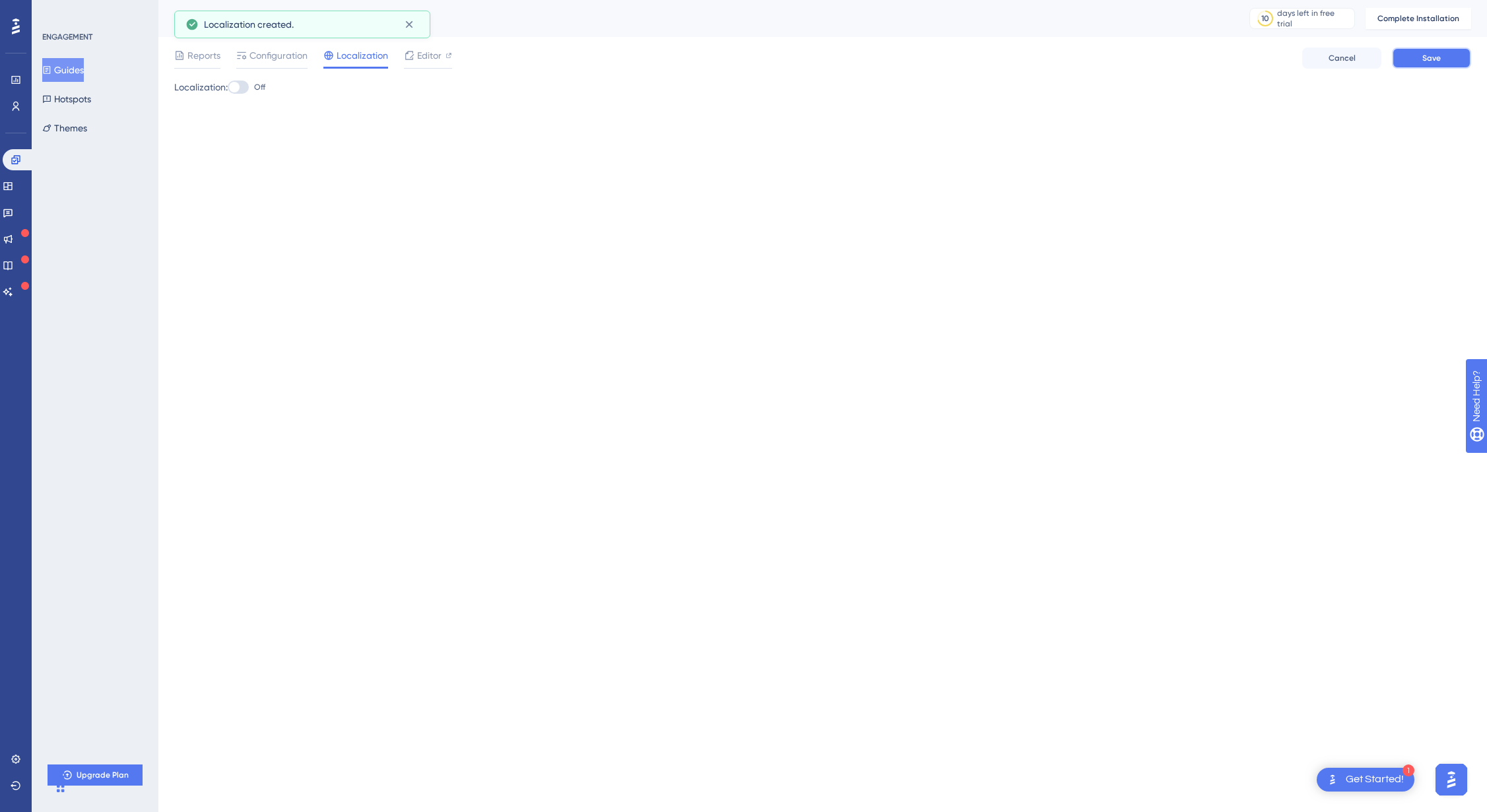
click at [1419, 59] on button "Save" at bounding box center [1432, 58] width 80 height 21
click at [408, 0] on html "1 Get Started! Performance Users Engagement Widgets Feedback Product Updates Kn…" at bounding box center [744, 0] width 1487 height 0
click at [197, 56] on span "Reports" at bounding box center [204, 55] width 33 height 16
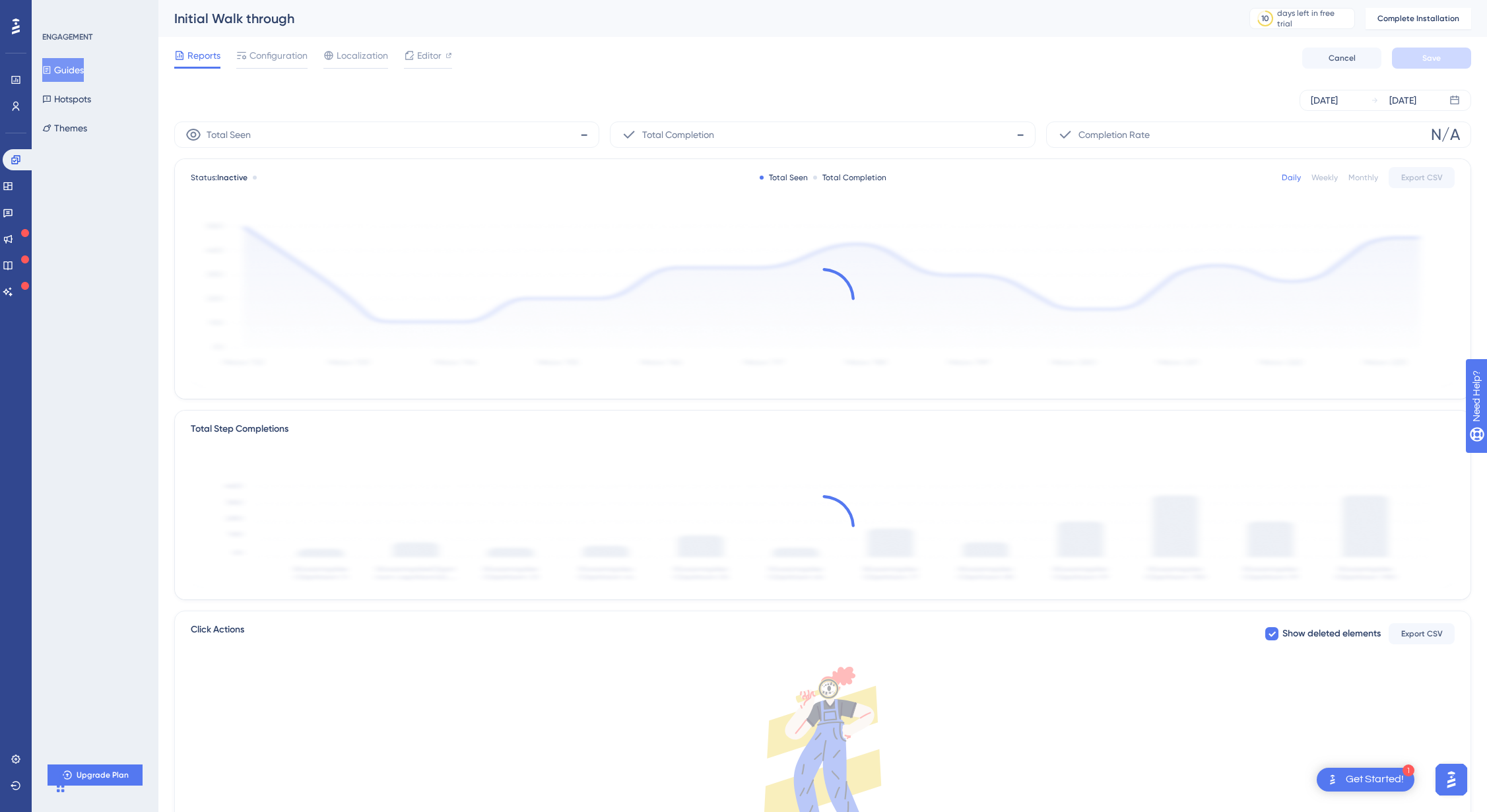
click at [1360, 772] on div "Get Started!" at bounding box center [1375, 779] width 58 height 15
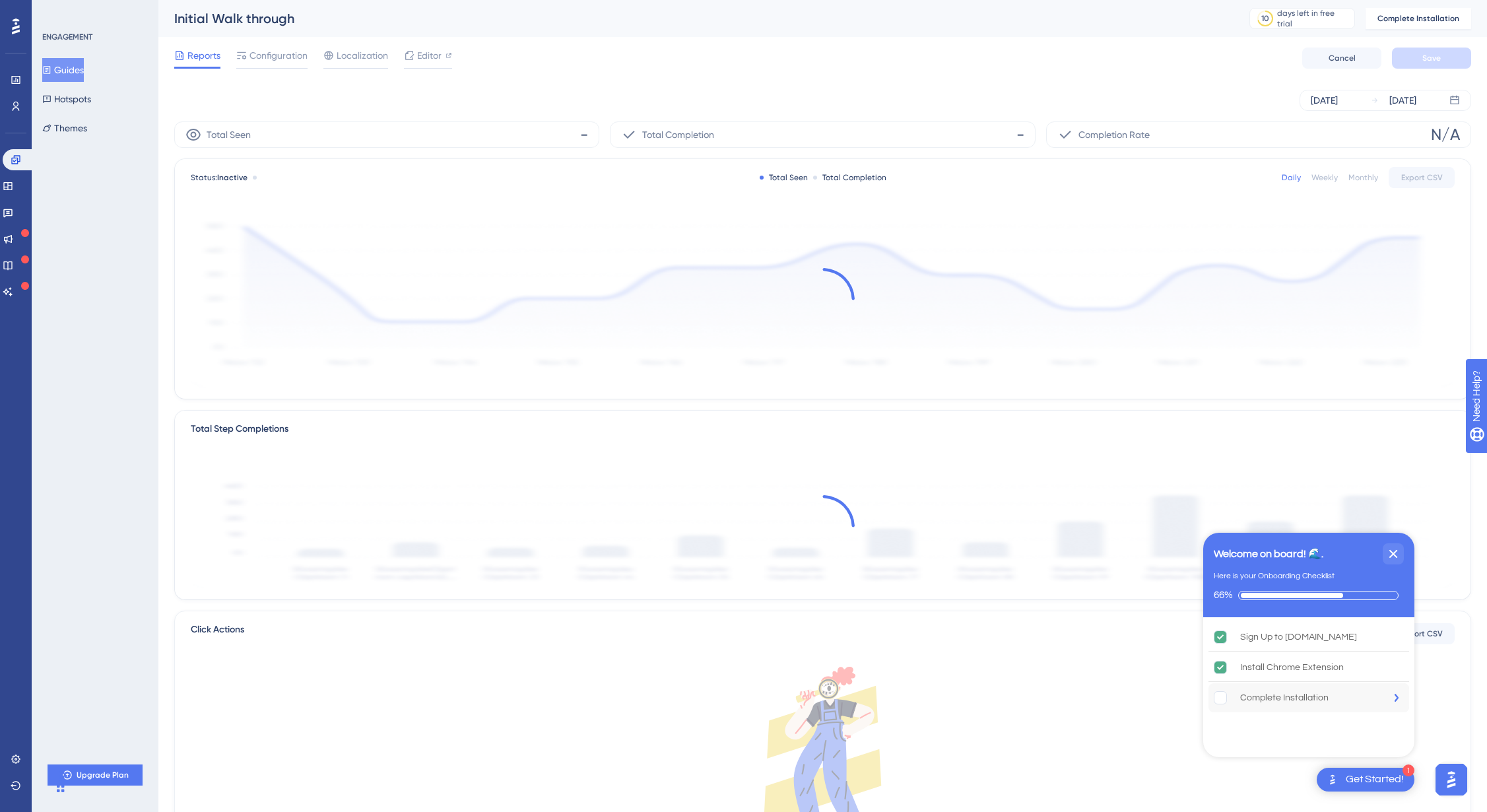
click at [1290, 698] on div "Complete Installation" at bounding box center [1284, 697] width 88 height 16
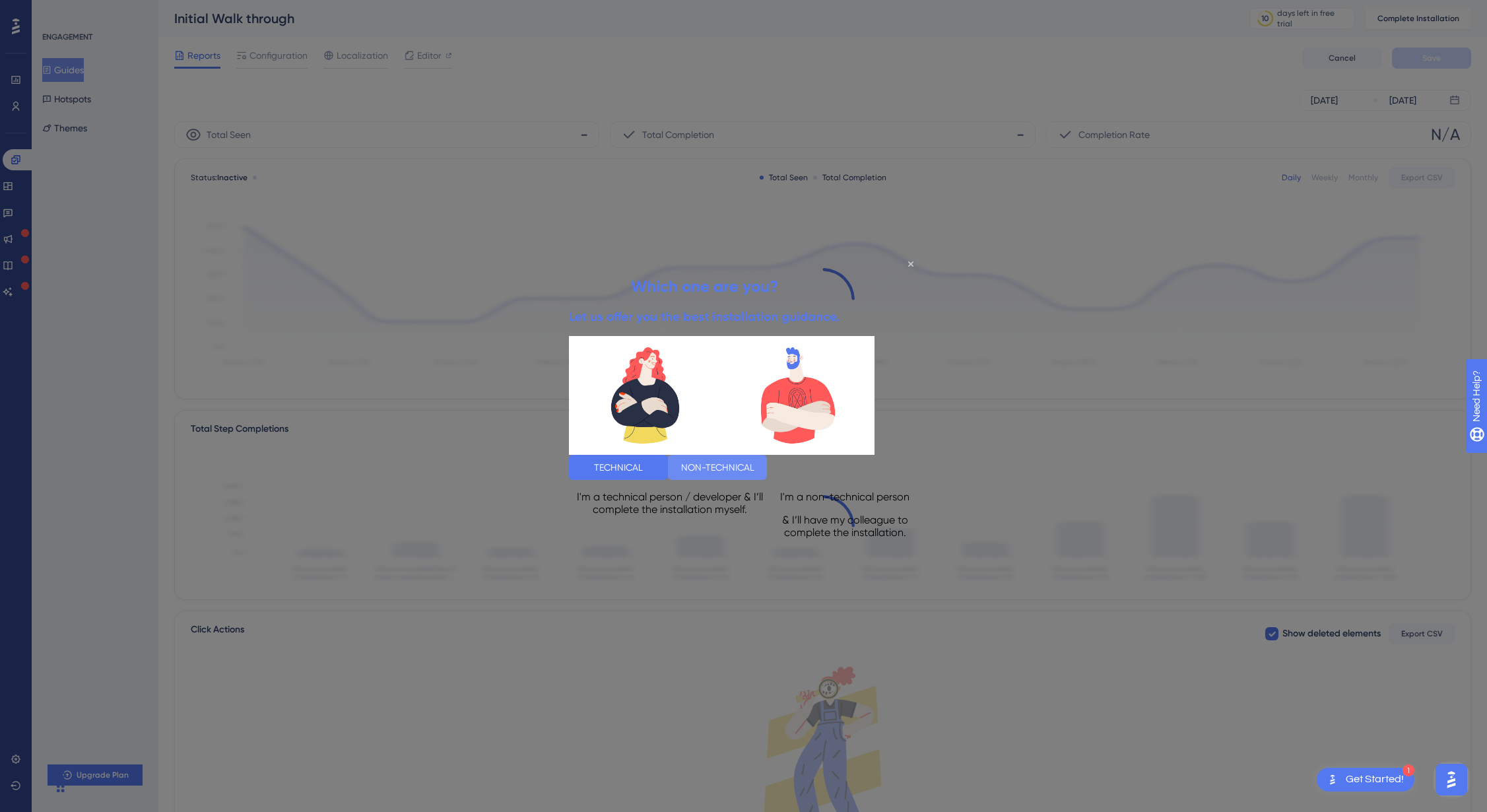
click at [766, 461] on button "NON-TECHNICAL" at bounding box center [716, 466] width 99 height 25
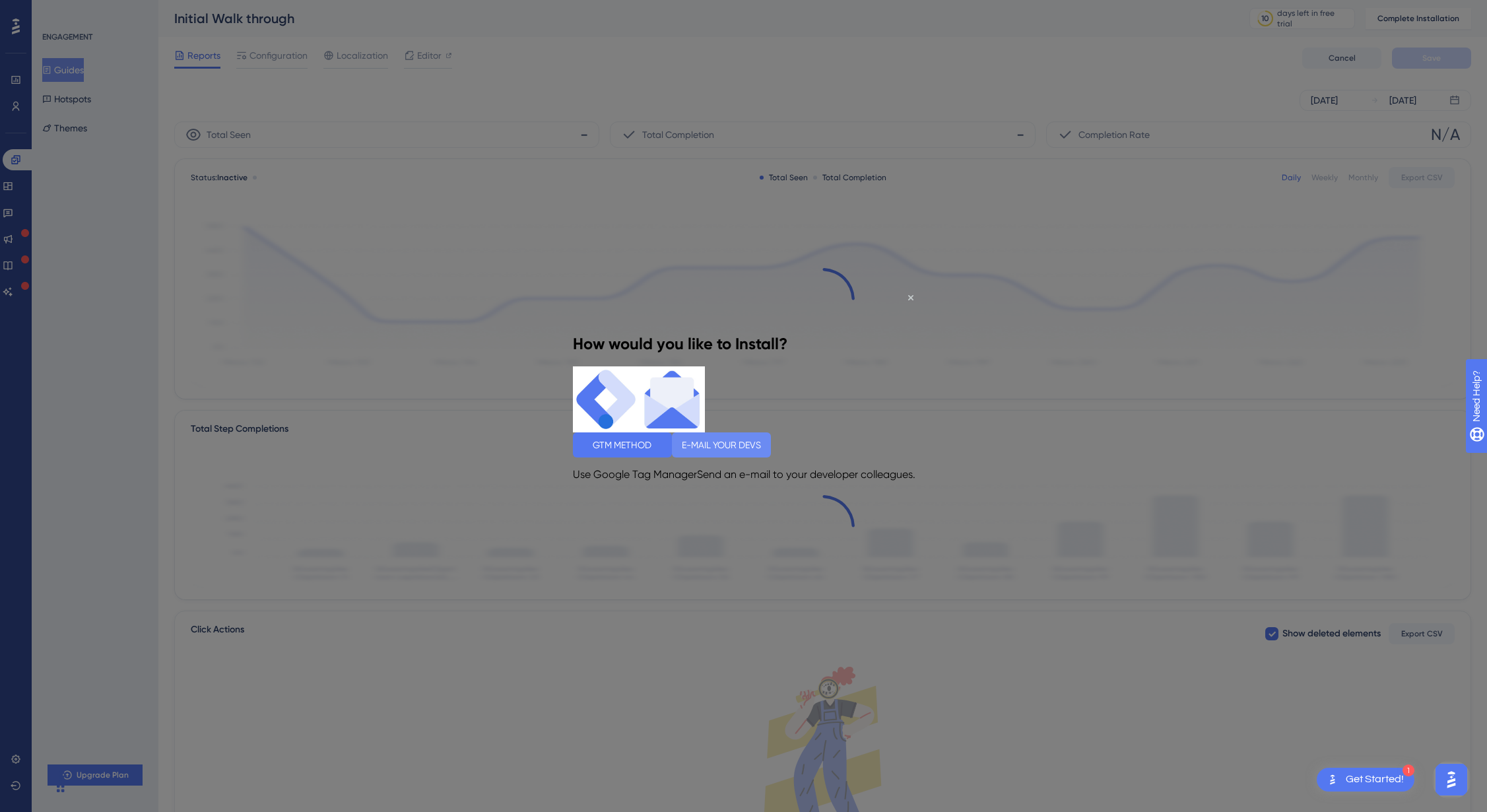
click at [770, 442] on button "E-MAIL YOUR DEVS" at bounding box center [720, 445] width 99 height 25
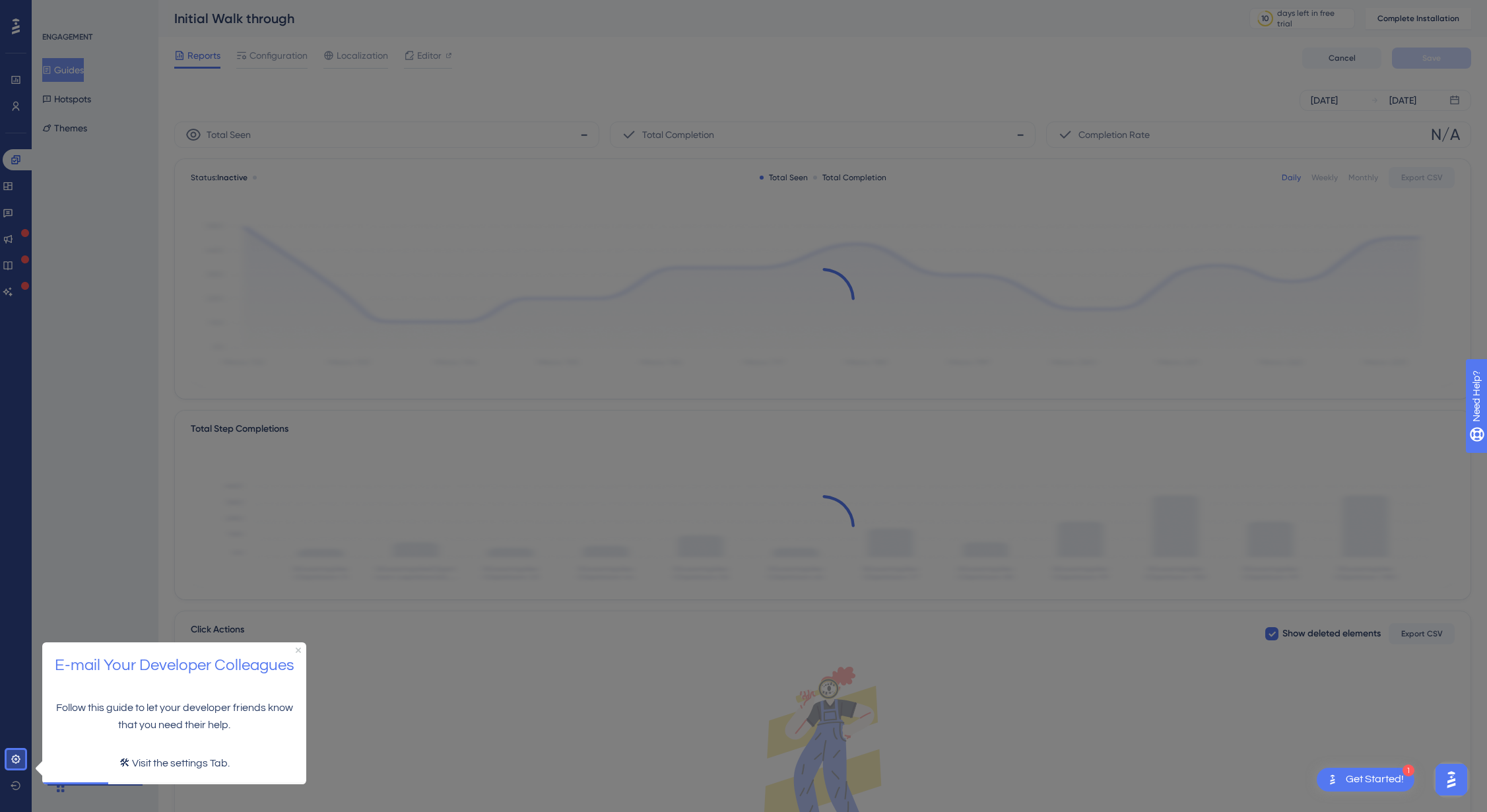
click at [33, 776] on icon at bounding box center [37, 768] width 13 height 19
click at [186, 761] on p "🛠 Visit the settings Tab." at bounding box center [174, 763] width 243 height 17
click at [179, 764] on p "🛠 Visit the settings Tab." at bounding box center [174, 763] width 243 height 17
click at [15, 698] on div at bounding box center [16, 374] width 19 height 750
click at [298, 649] on icon "Close Preview" at bounding box center [298, 649] width 5 height 5
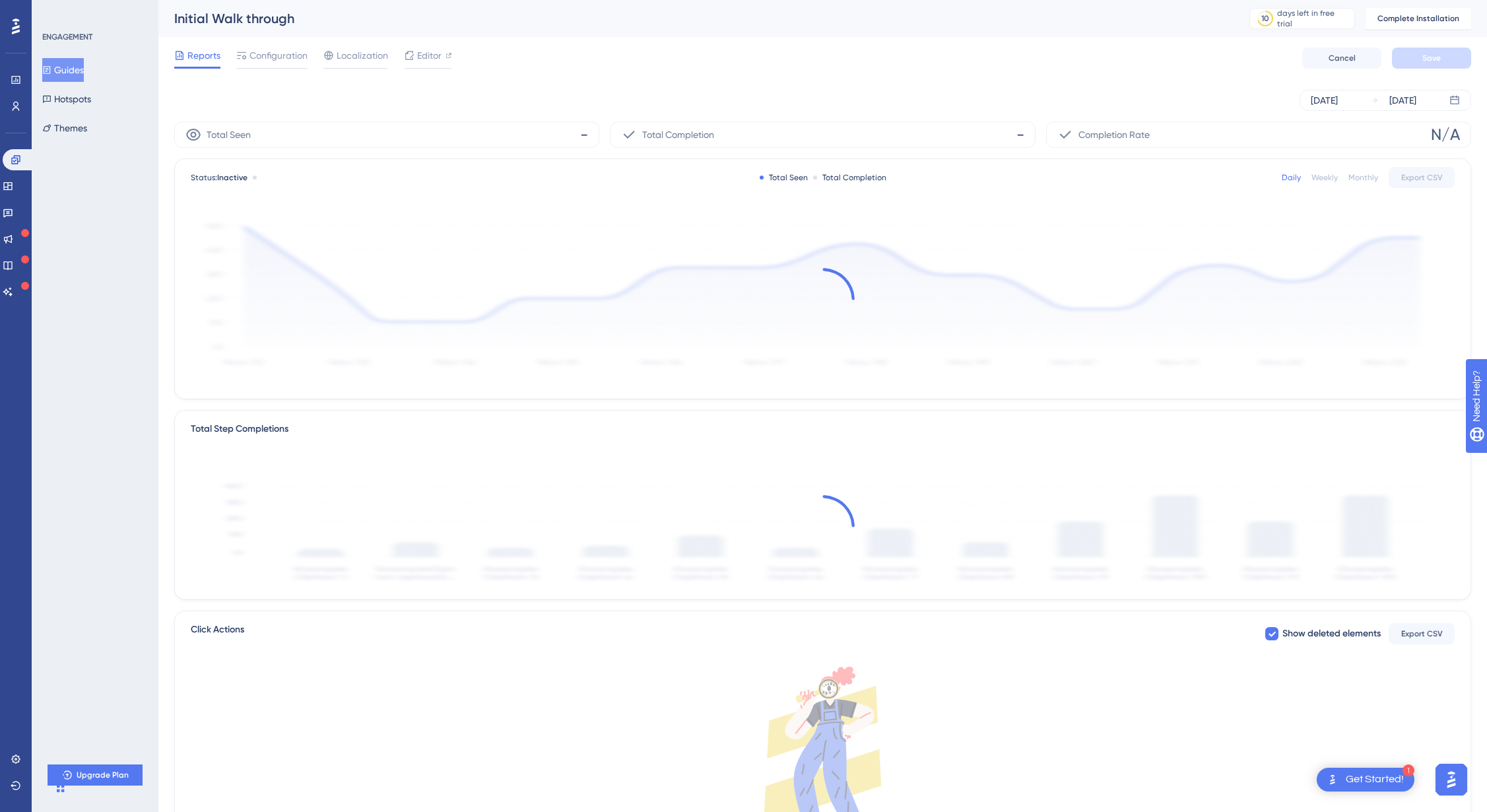
click at [209, 764] on icon at bounding box center [823, 748] width 1264 height 165
click at [71, 783] on icon "Chat Widget" at bounding box center [60, 789] width 21 height 21
click at [71, 811] on div "ENGAGEMENT Guides Hotspots Themes Upgrade Plan" at bounding box center [95, 410] width 126 height 820
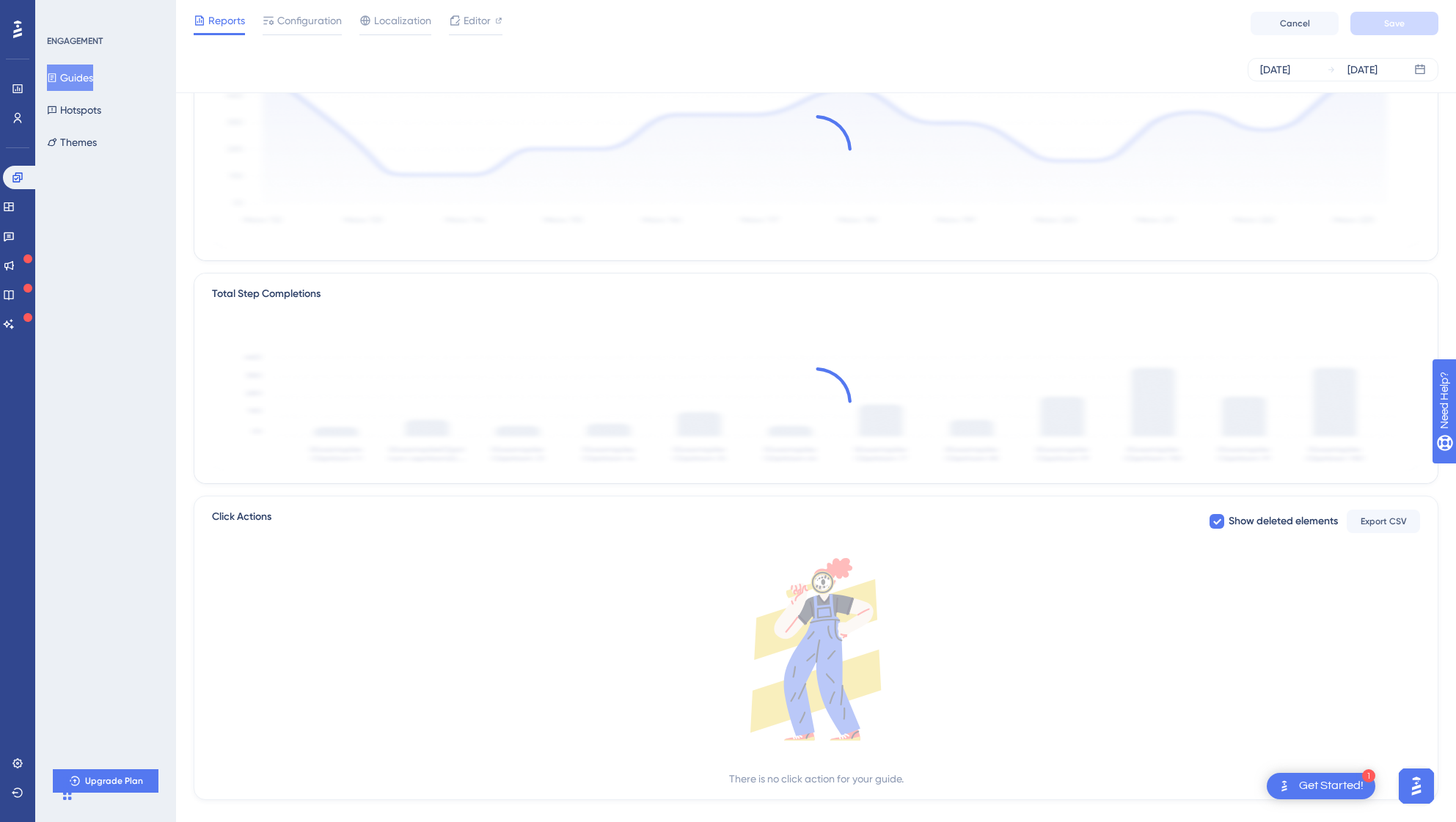
scroll to position [202, 0]
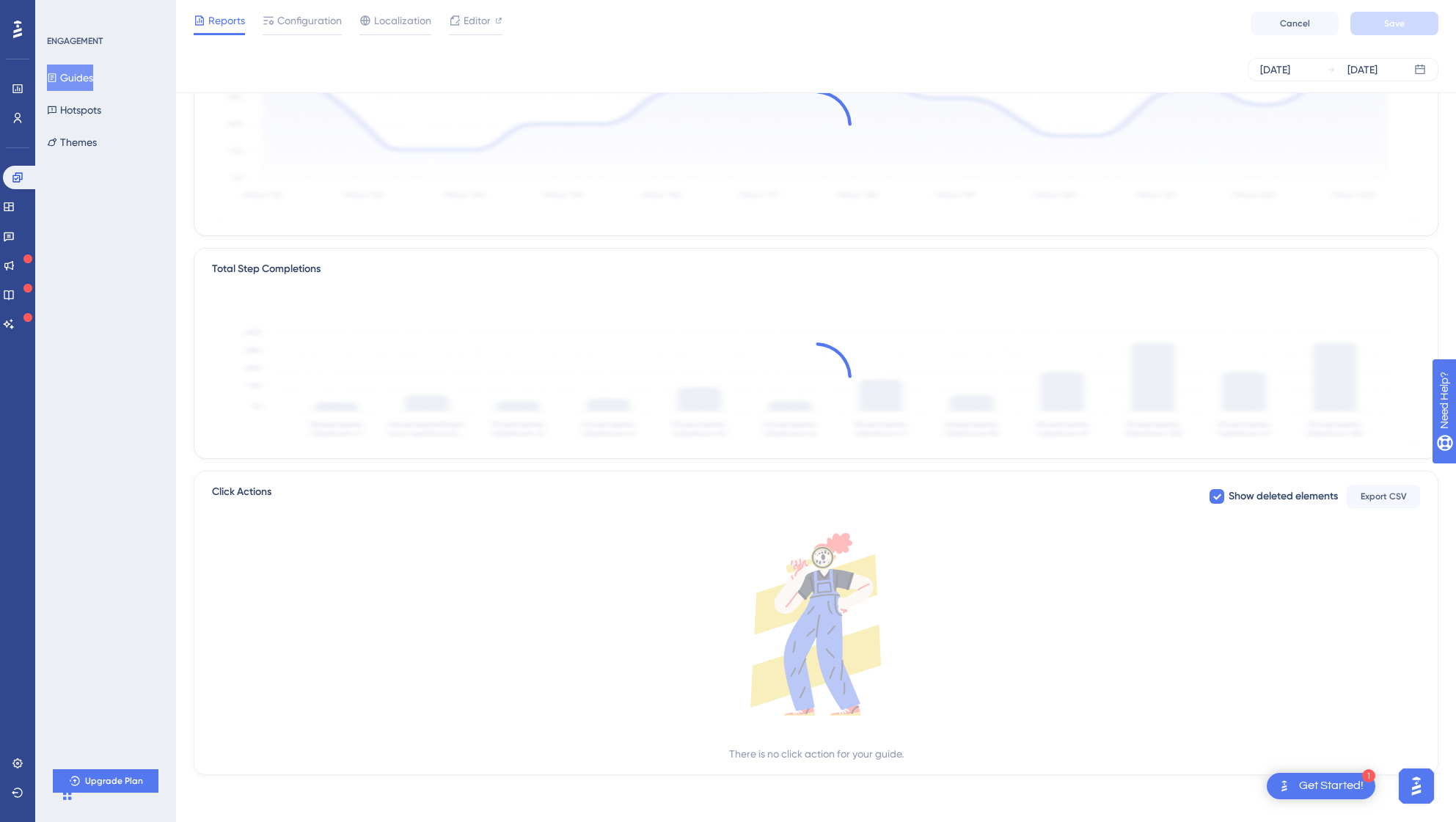
click at [369, 312] on div at bounding box center [816, 378] width 1208 height 142
click at [126, 208] on div "ENGAGEMENT Guides Hotspots Themes Upgrade Plan" at bounding box center [106, 411] width 140 height 822
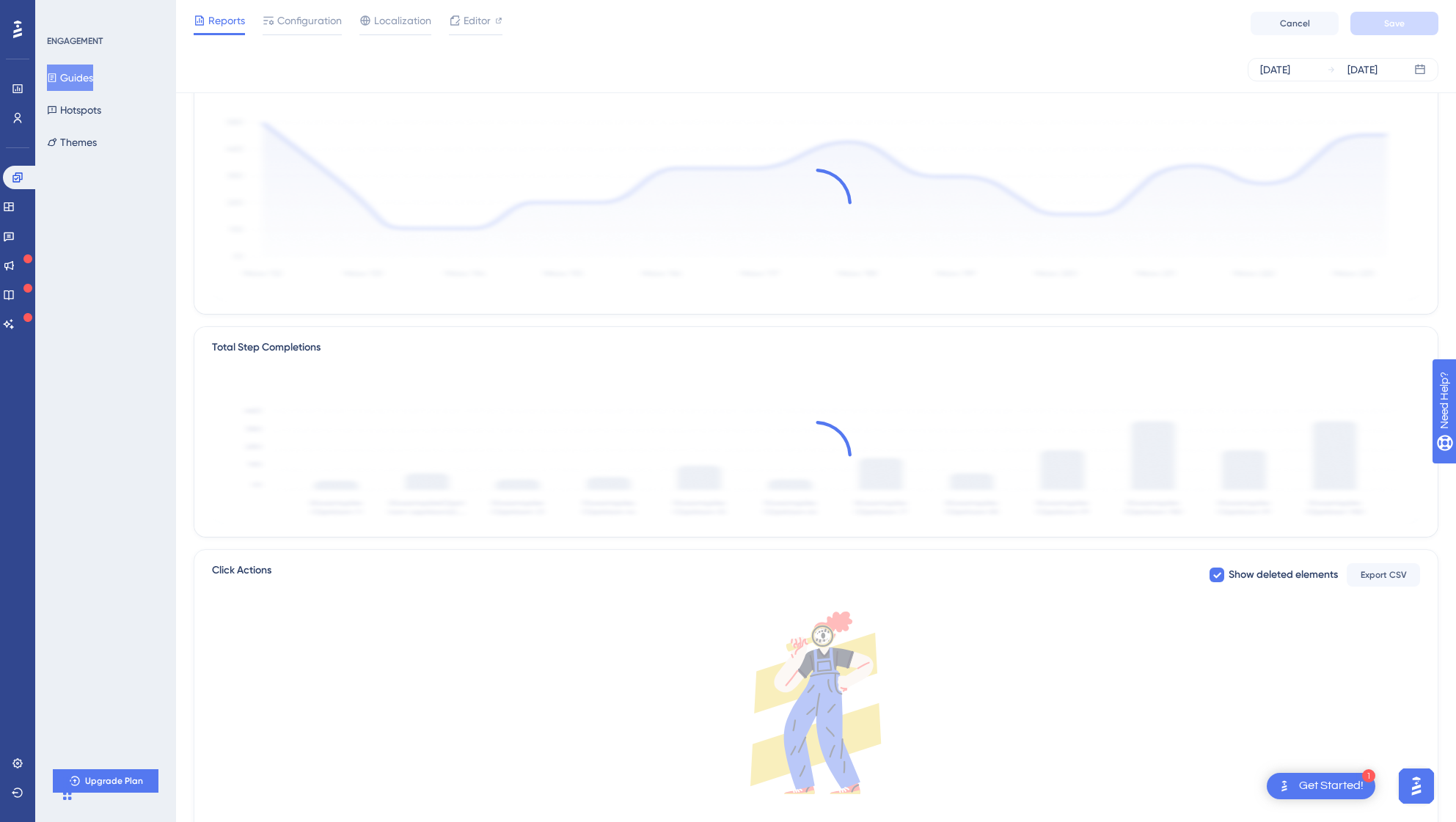
scroll to position [114, 0]
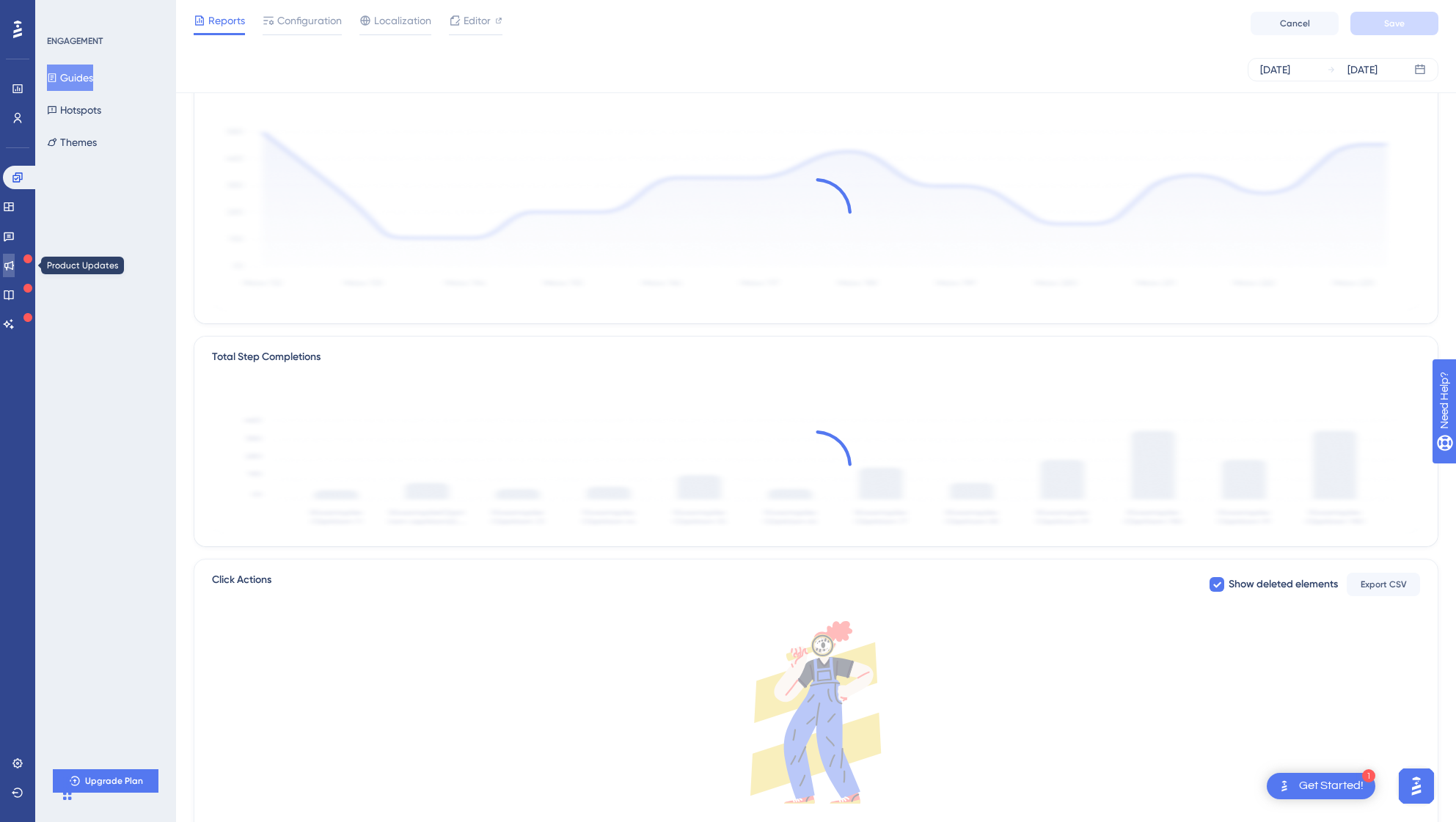
click at [14, 263] on icon at bounding box center [9, 265] width 10 height 10
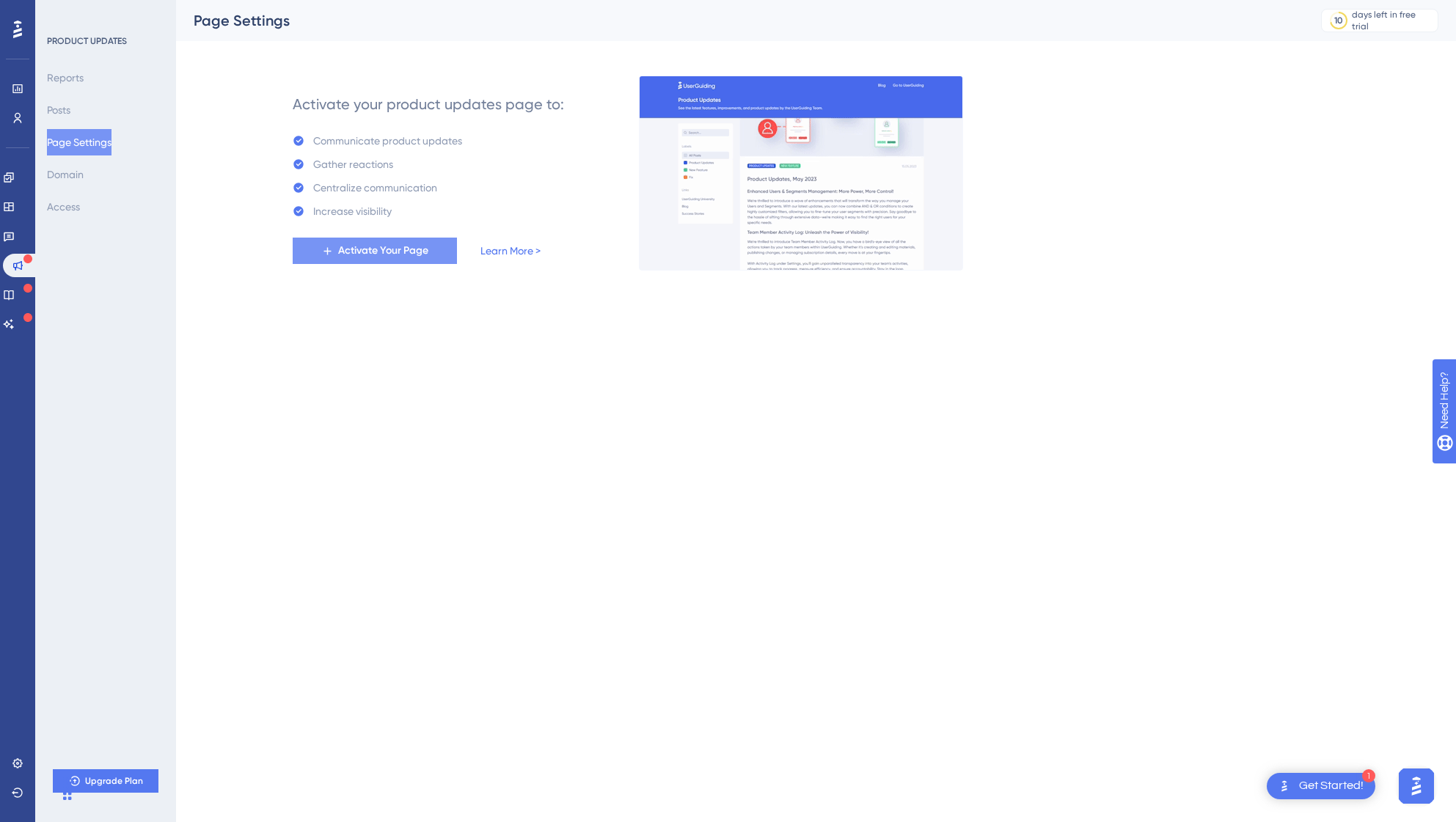
click at [402, 245] on span "Activate Your Page" at bounding box center [383, 251] width 90 height 17
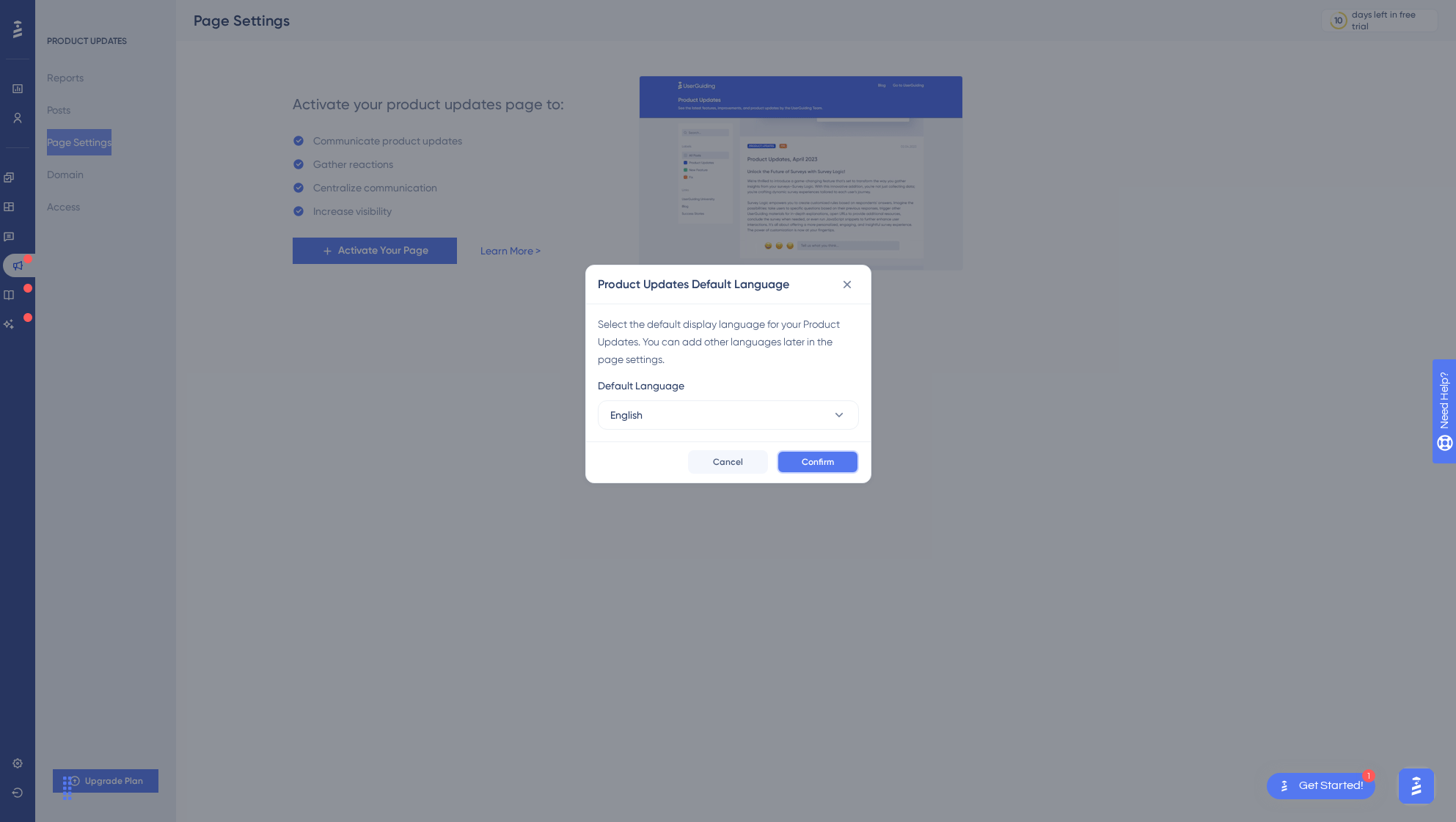
click at [814, 454] on button "Confirm" at bounding box center [818, 461] width 82 height 23
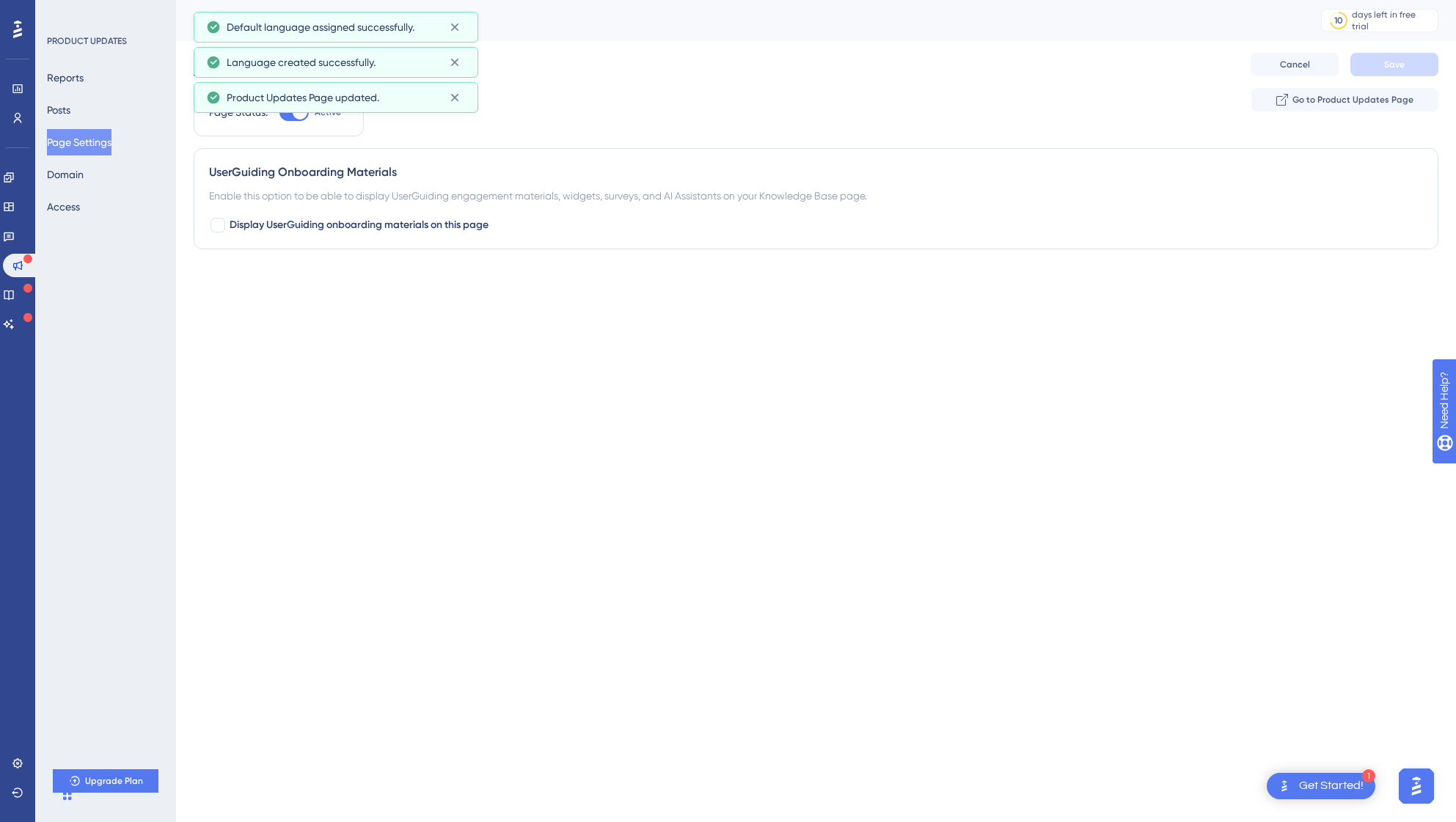
click at [291, 0] on html "1 Get Started! Performance Users Engagement Widgets Feedback Product Updates Kn…" at bounding box center [728, 0] width 1456 height 0
click at [458, 31] on icon at bounding box center [454, 27] width 15 height 15
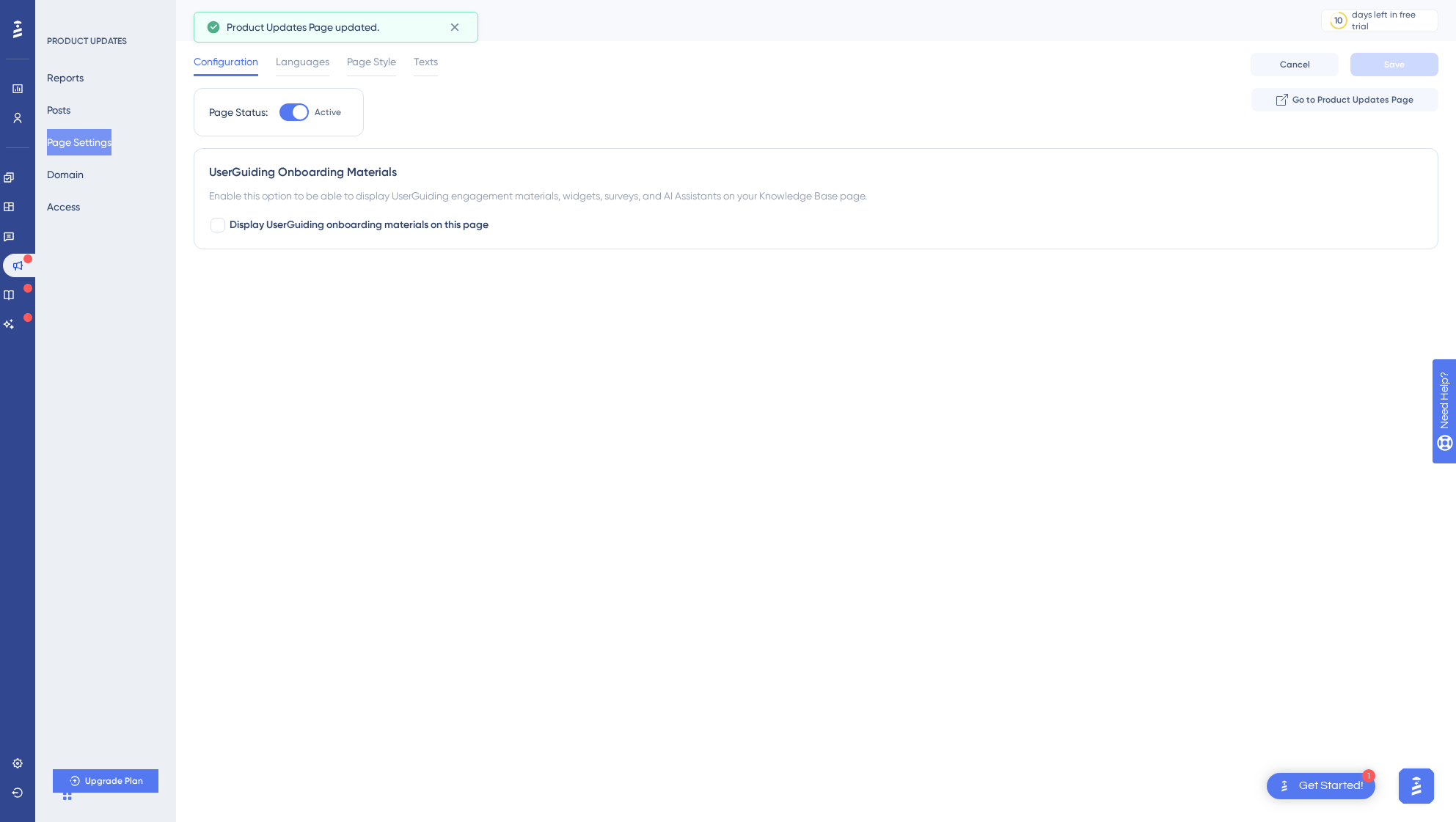
click at [455, 53] on div "Configuration Languages Page Style Texts Cancel Save" at bounding box center [816, 64] width 1245 height 47
click at [455, 20] on div "Page Settings" at bounding box center [739, 21] width 1091 height 21
click at [361, 0] on html "1 Get Started! Performance Users Engagement Widgets Feedback Product Updates Kn…" at bounding box center [728, 0] width 1456 height 0
click at [226, 231] on label "Display UserGuiding onboarding materials on this page" at bounding box center [349, 225] width 279 height 17
checkbox input "true"
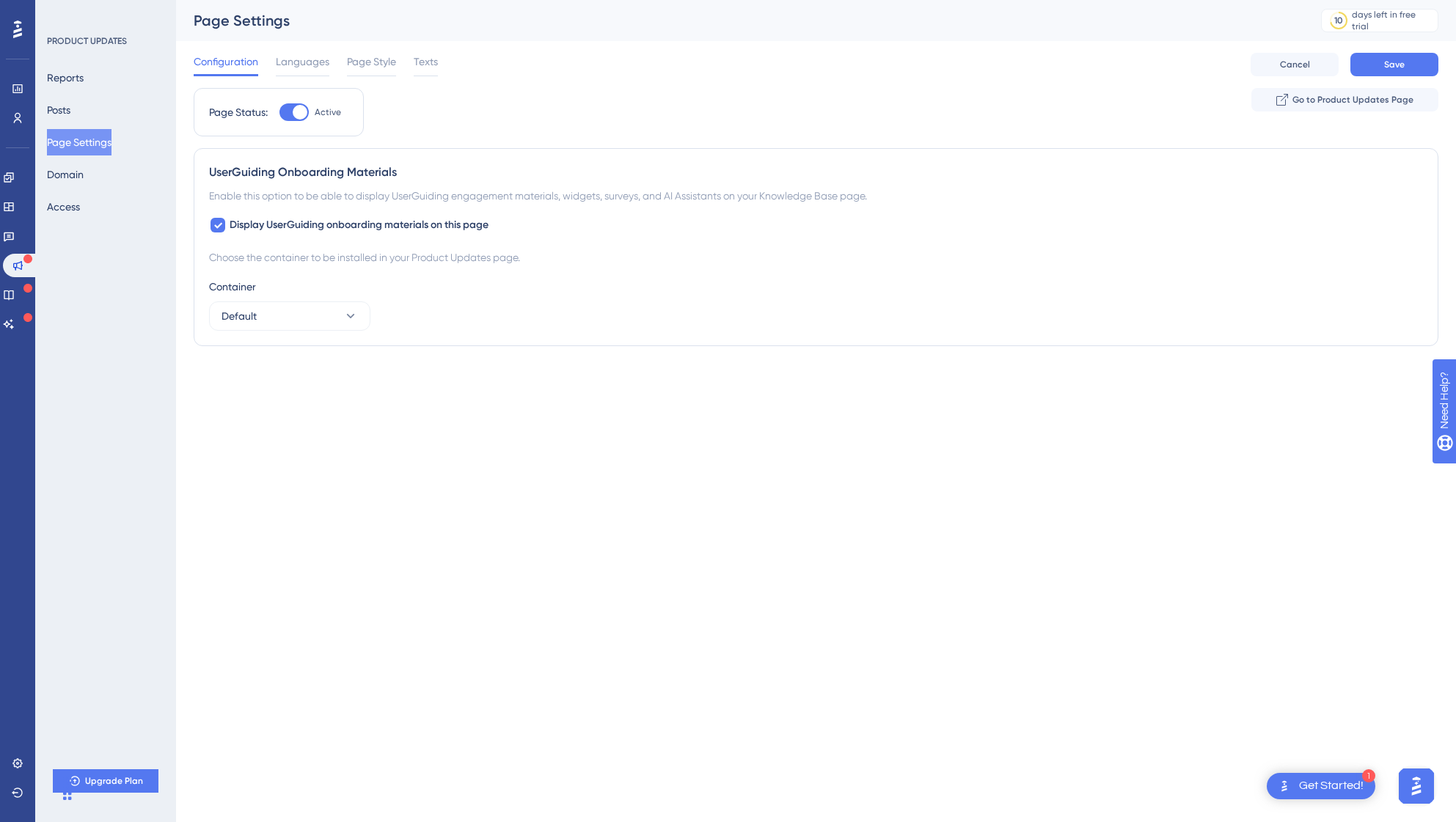
click at [28, 293] on div at bounding box center [28, 290] width 9 height 12
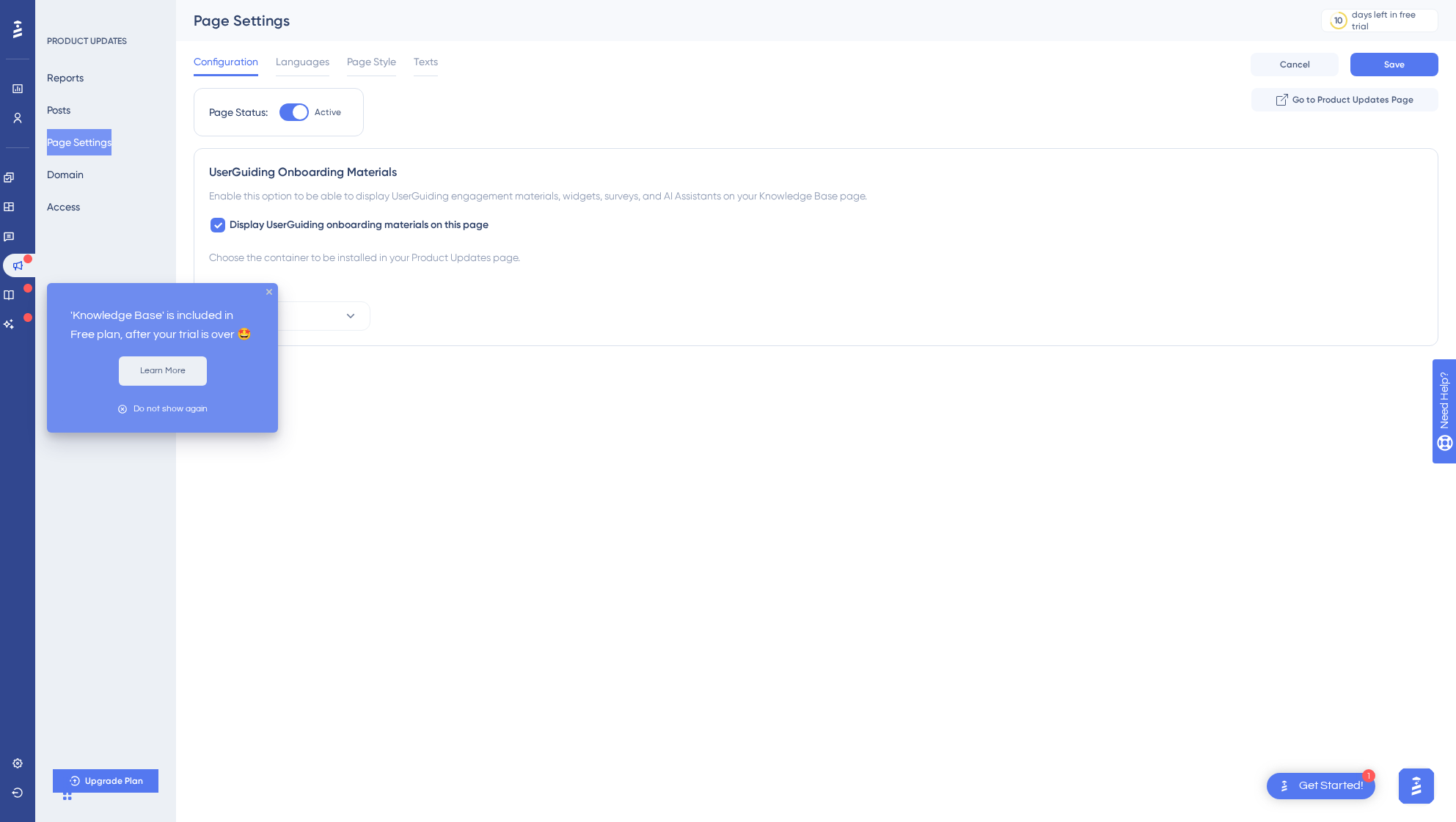
click at [175, 371] on button "Learn More" at bounding box center [163, 371] width 88 height 29
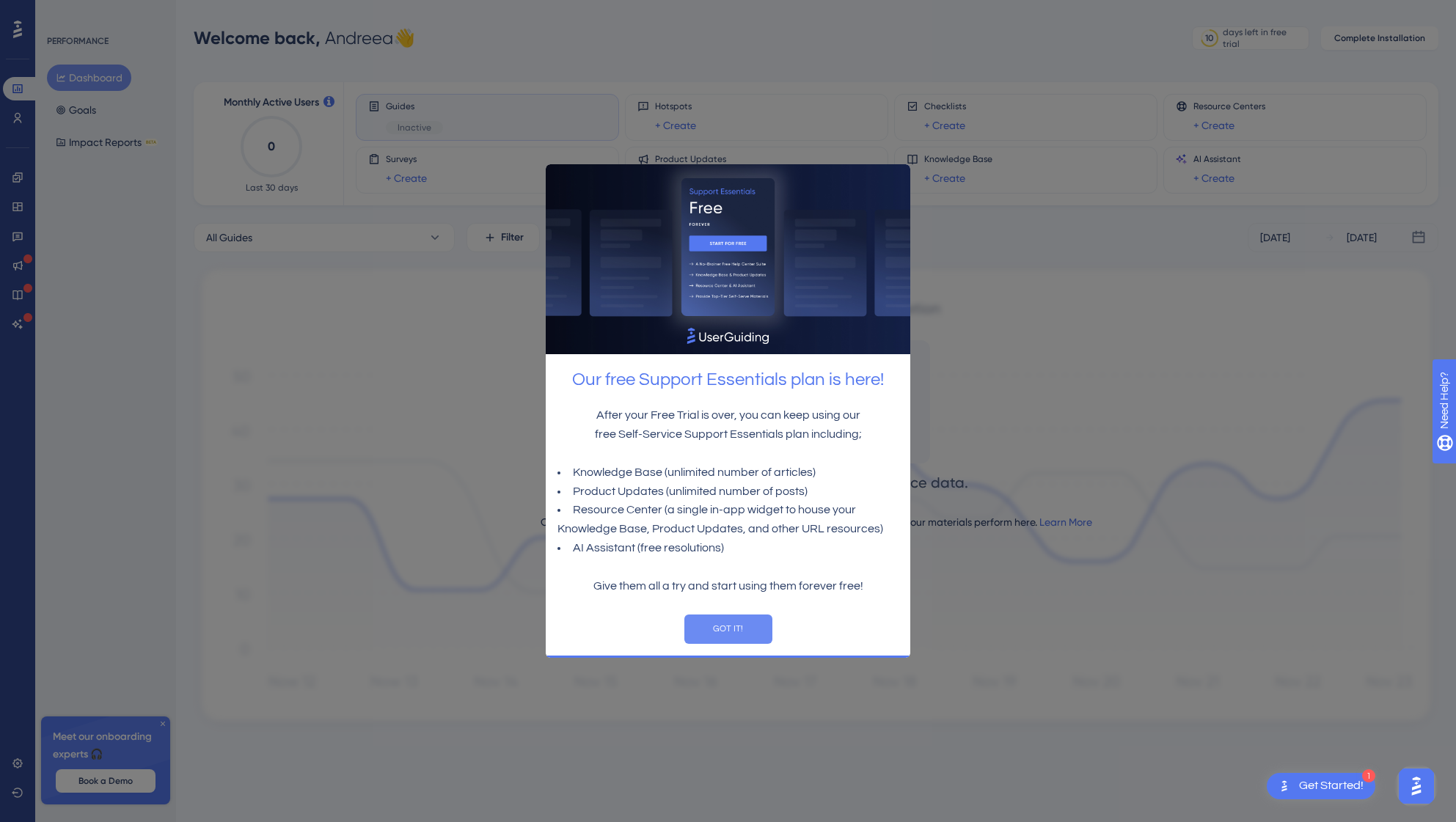
click at [737, 629] on button "GOT IT!" at bounding box center [728, 630] width 88 height 29
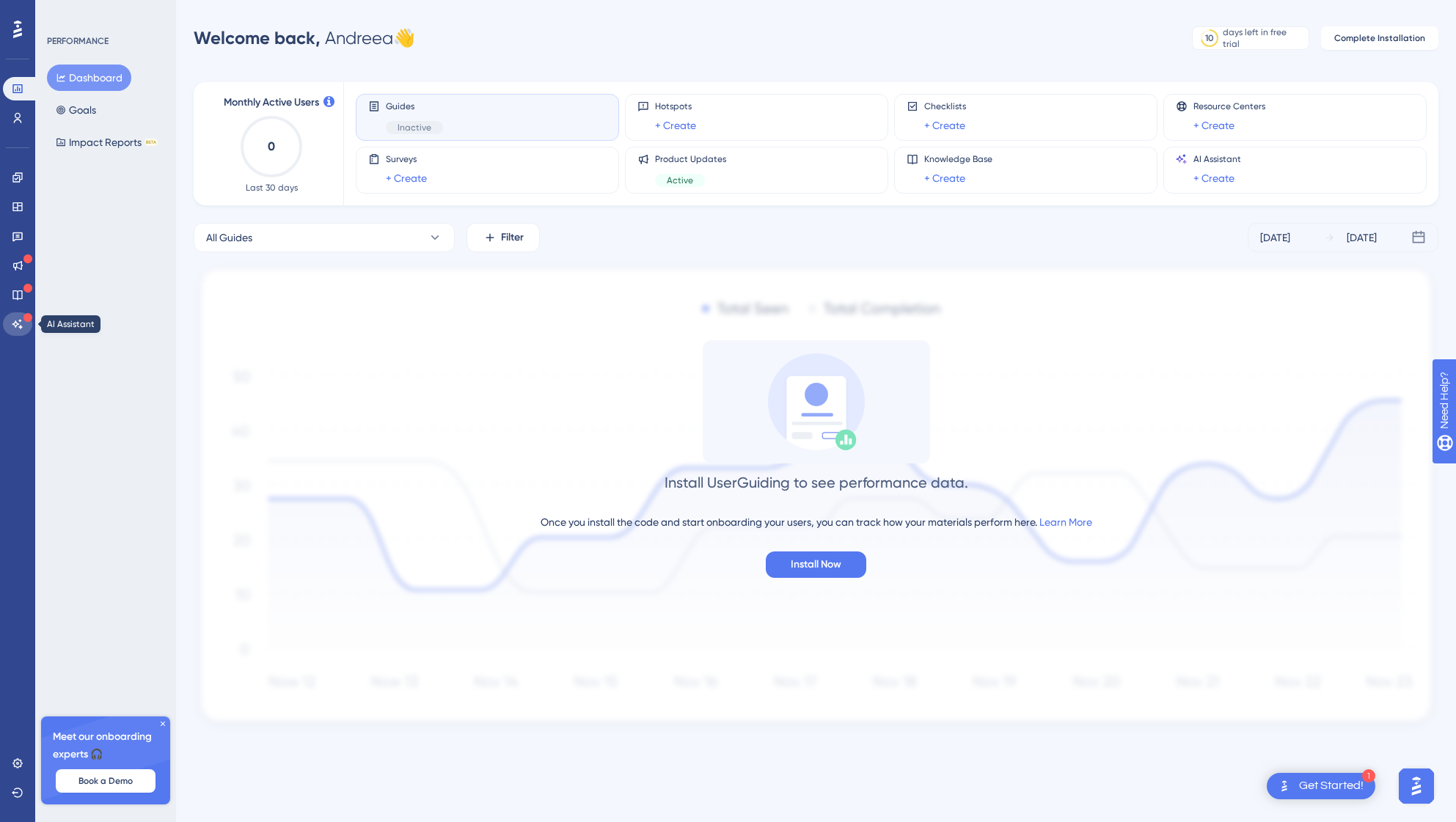
click at [16, 316] on link at bounding box center [17, 323] width 29 height 23
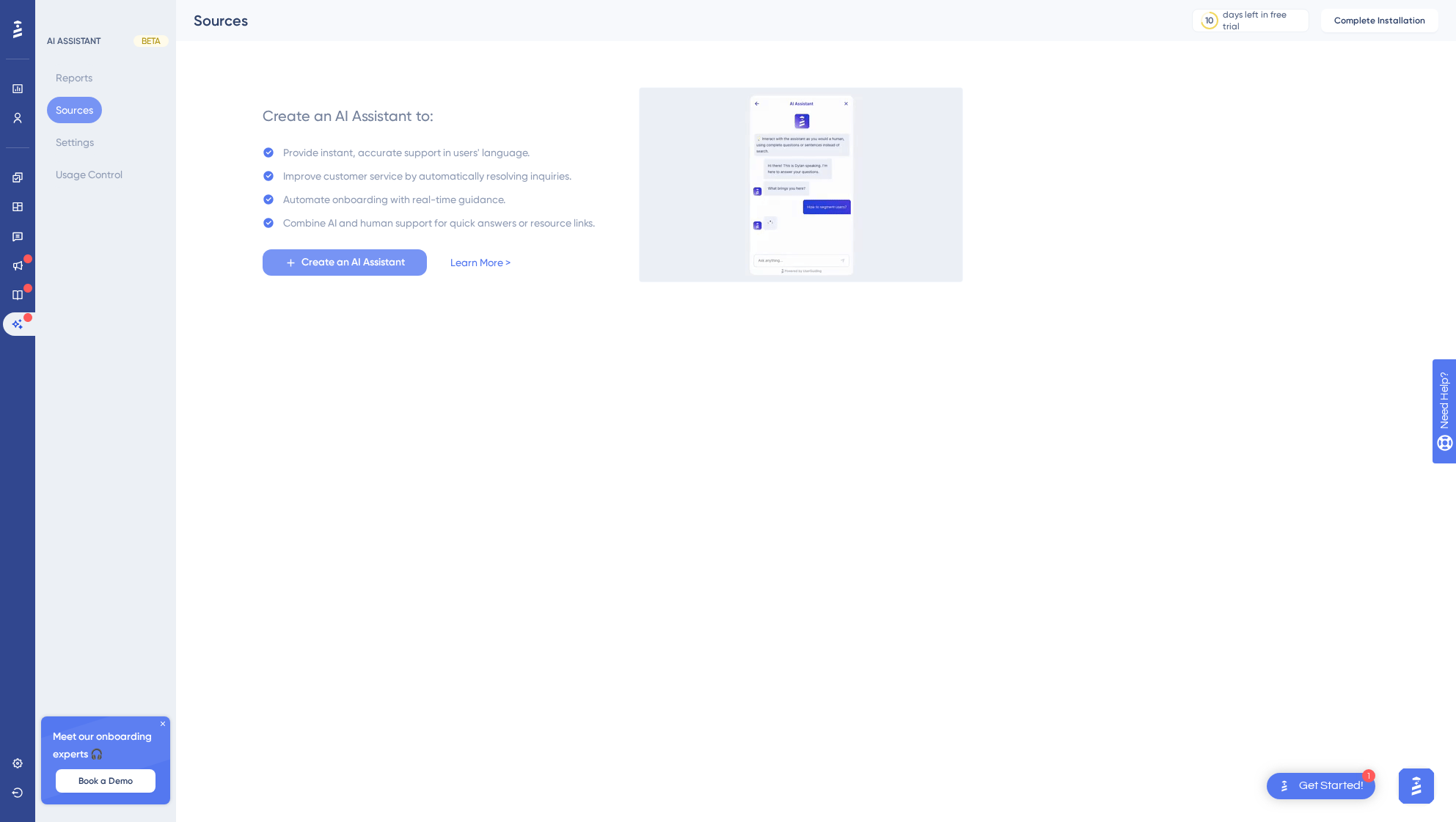
click at [353, 268] on span "Create an AI Assistant" at bounding box center [353, 263] width 103 height 17
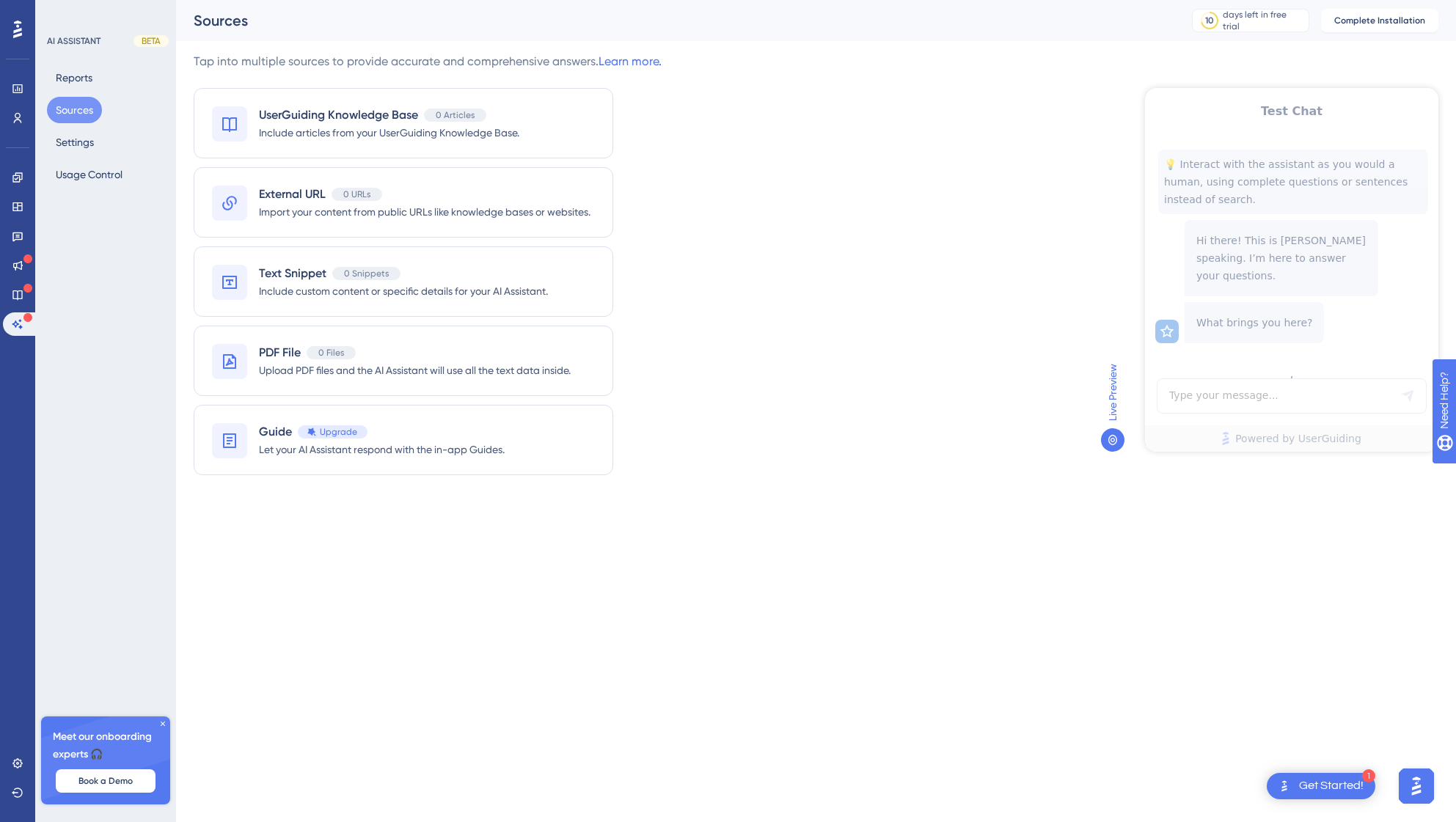
click at [163, 722] on icon at bounding box center [163, 724] width 9 height 9
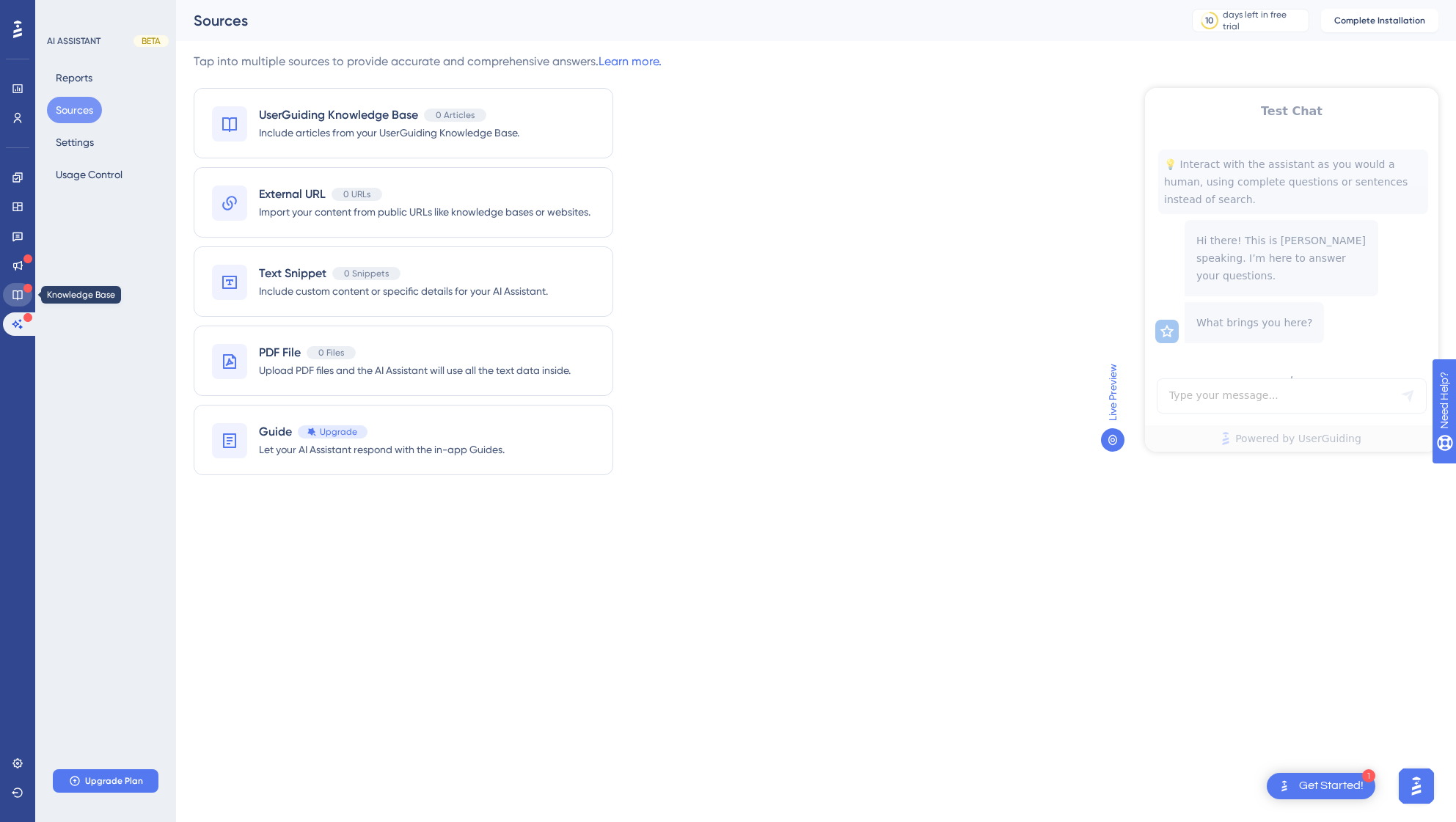
click at [12, 293] on icon at bounding box center [16, 295] width 10 height 10
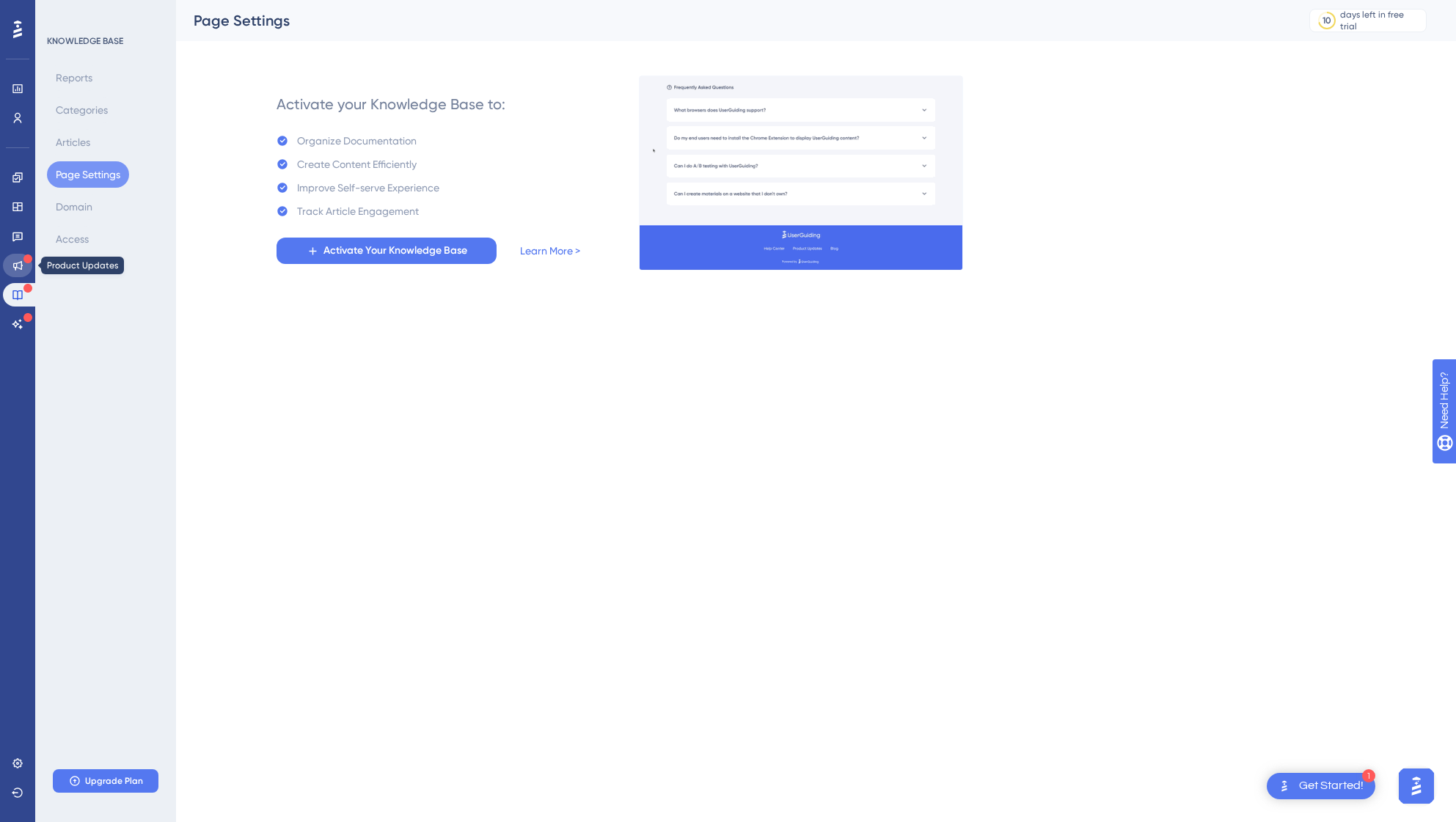
click at [15, 271] on icon at bounding box center [18, 265] width 12 height 12
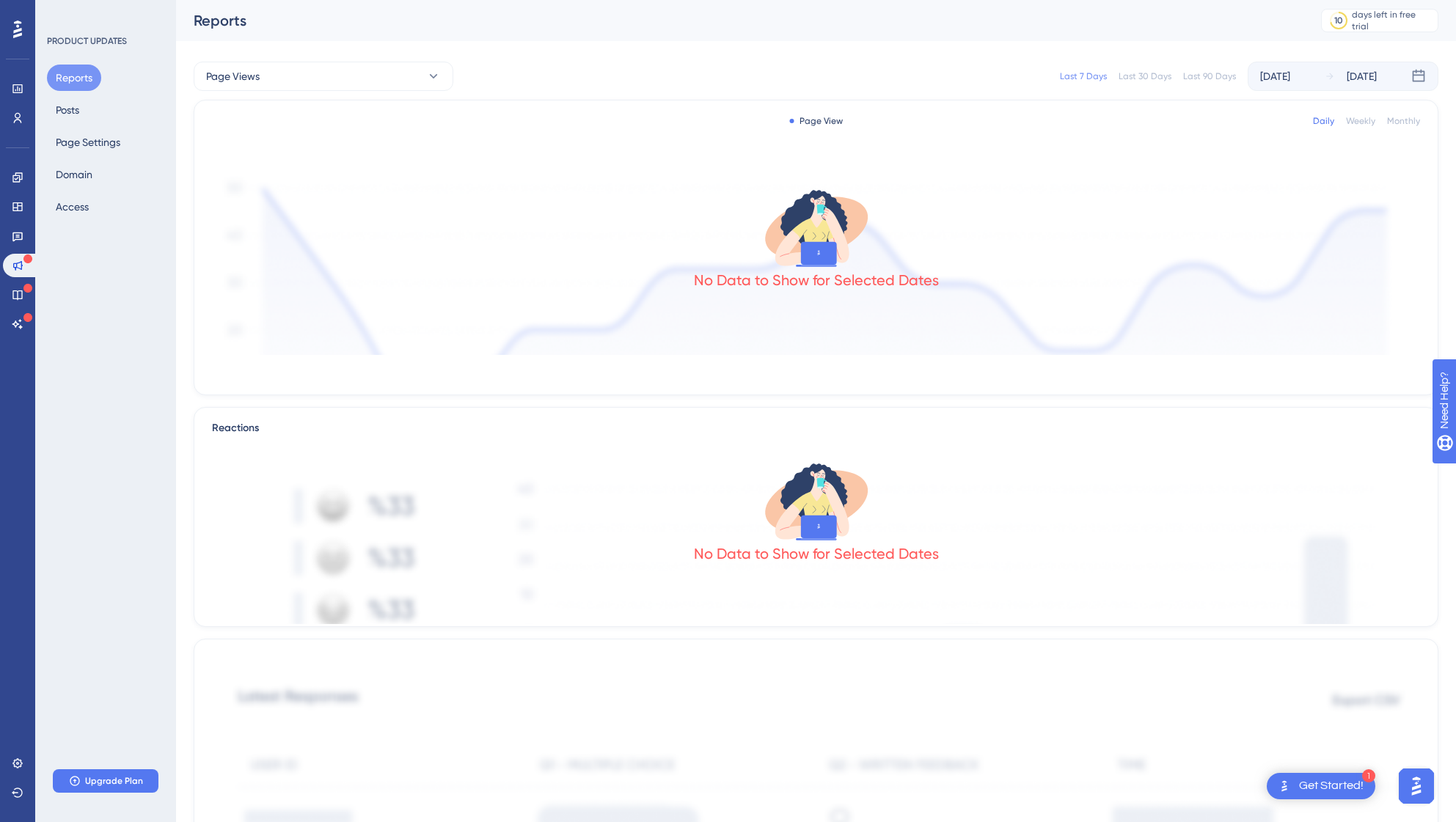
click at [199, 443] on div "Reactions No Data to Show for Selected Dates" at bounding box center [816, 518] width 1245 height 220
click at [407, 69] on button "Page Views" at bounding box center [323, 76] width 259 height 29
click at [296, 121] on div "Page Views Page Views" at bounding box center [323, 121] width 217 height 29
click at [532, 65] on div "Last 7 Days Last 30 Days Last 90 Days [DATE] [DATE]" at bounding box center [955, 76] width 968 height 29
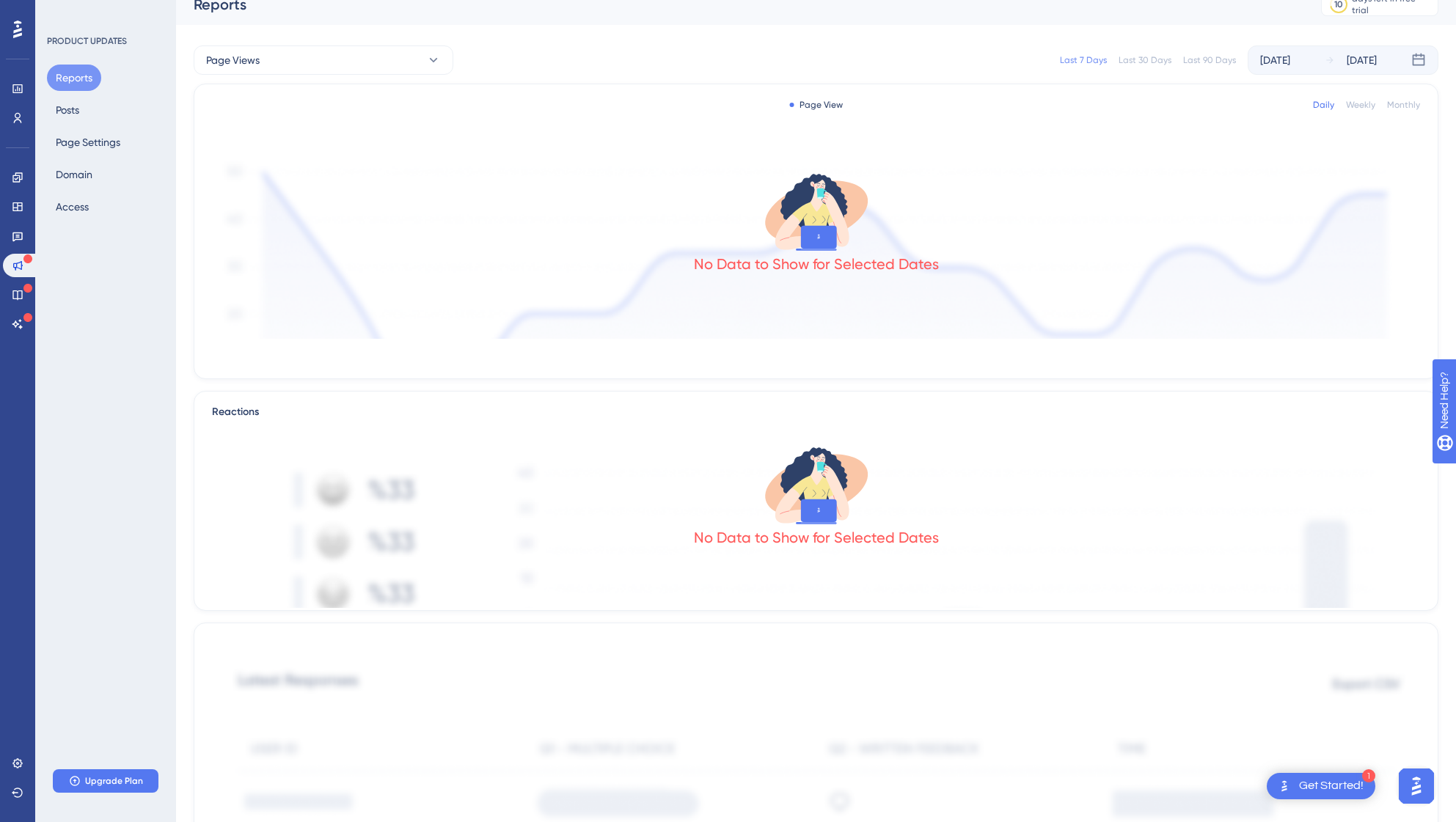
scroll to position [10, 0]
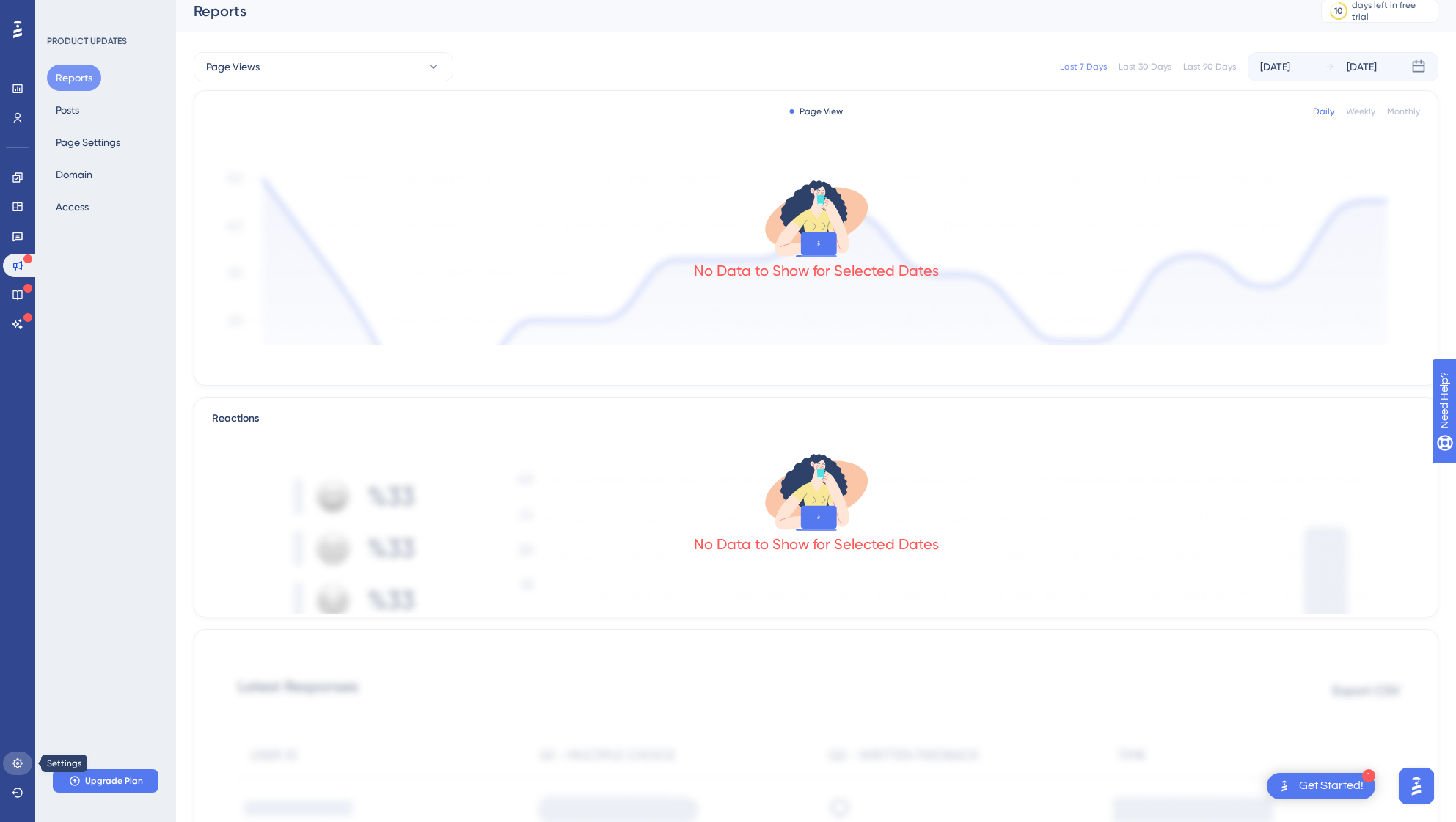
click at [15, 760] on icon at bounding box center [16, 763] width 10 height 10
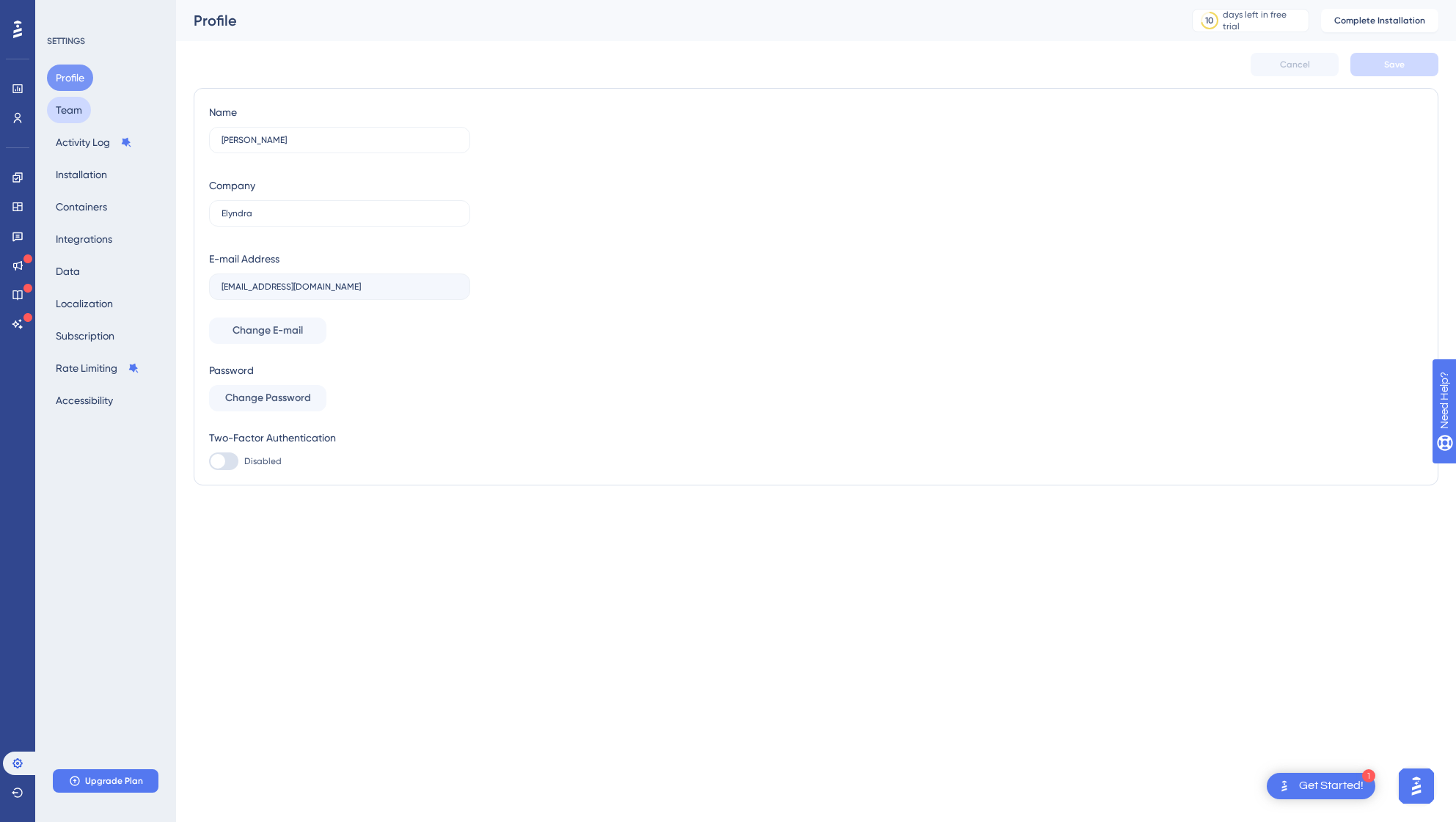
click at [78, 113] on button "Team" at bounding box center [69, 110] width 44 height 26
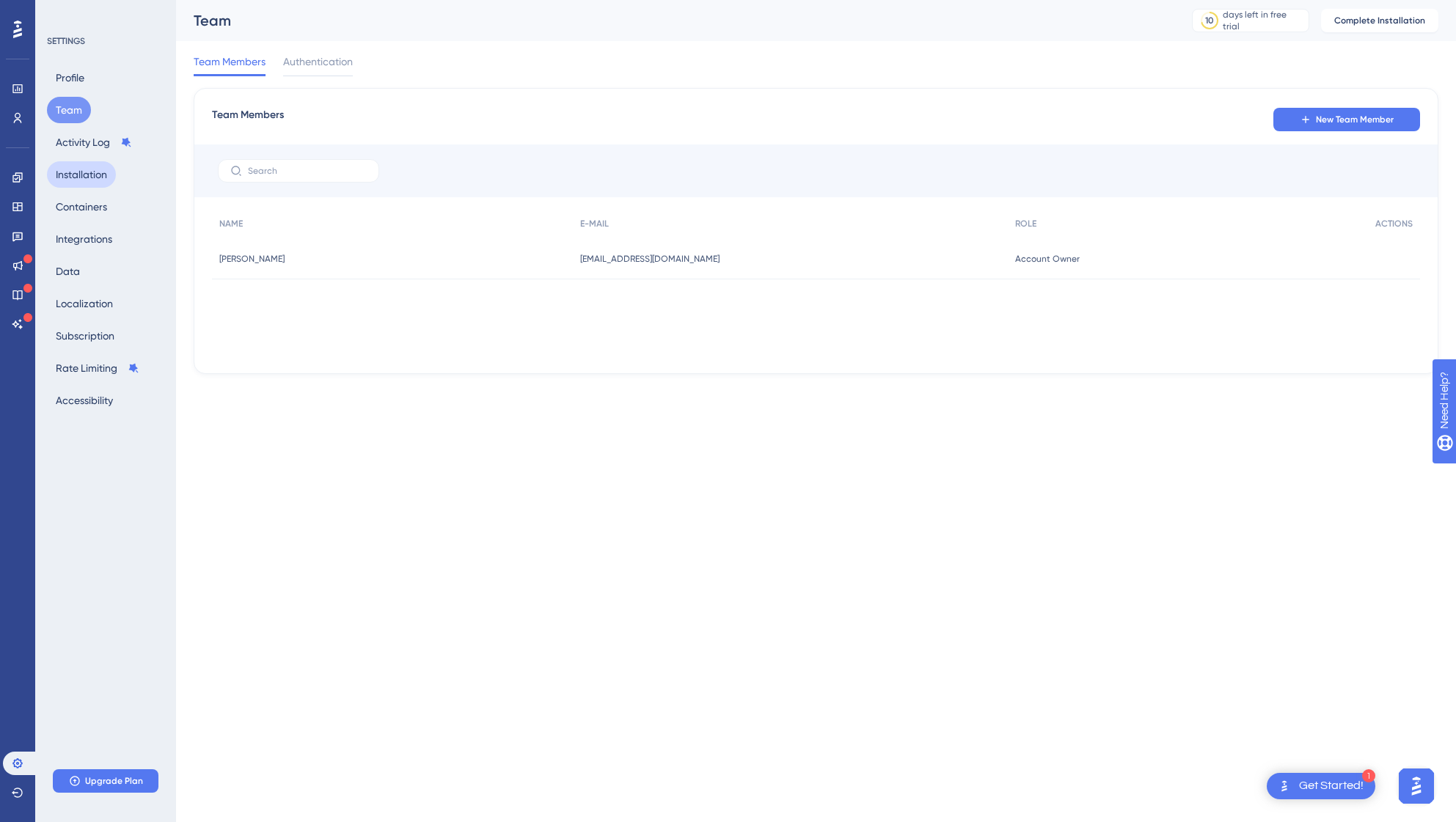
click at [82, 174] on button "Installation" at bounding box center [82, 174] width 69 height 26
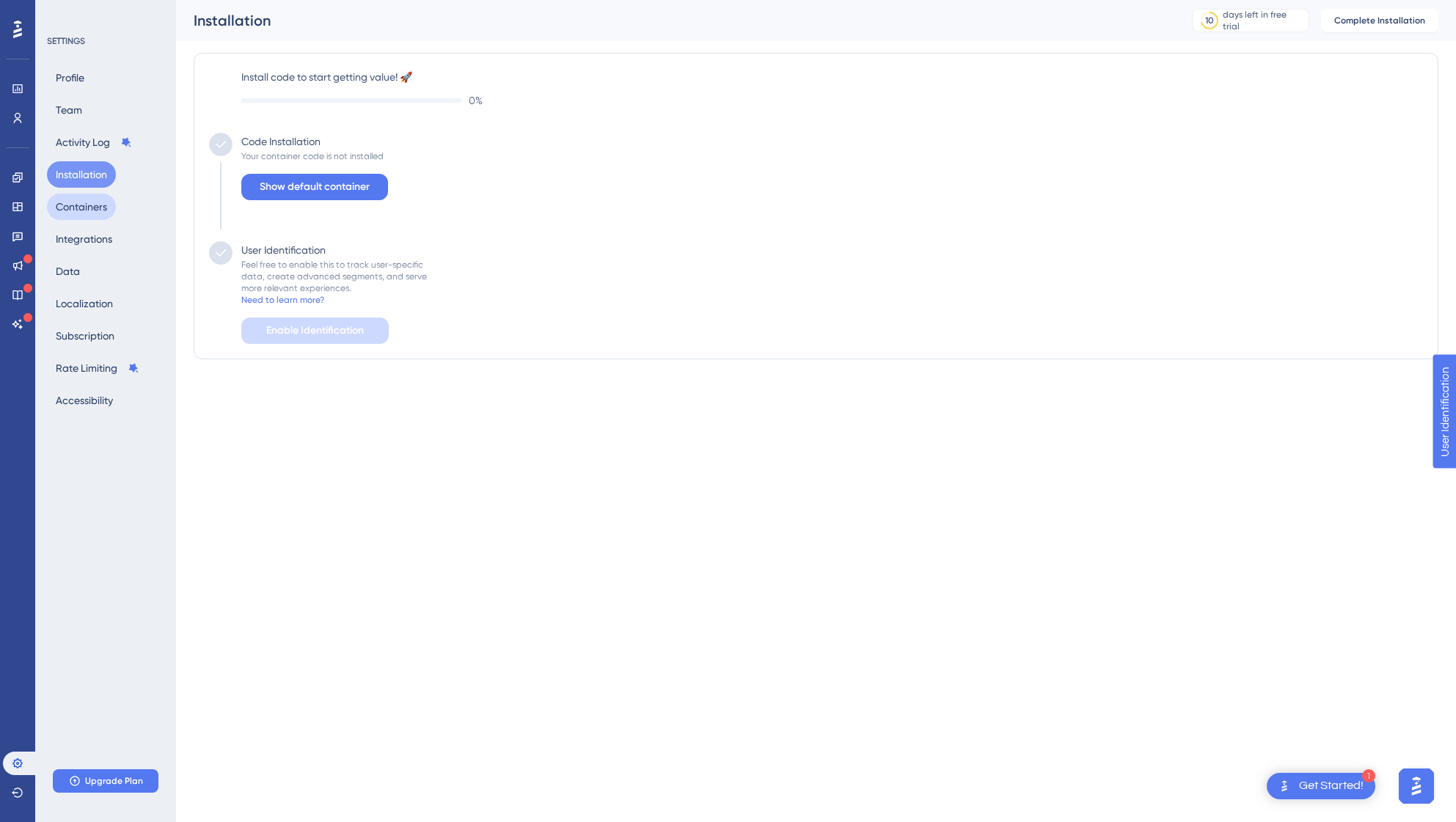
click at [88, 202] on button "Containers" at bounding box center [82, 206] width 69 height 26
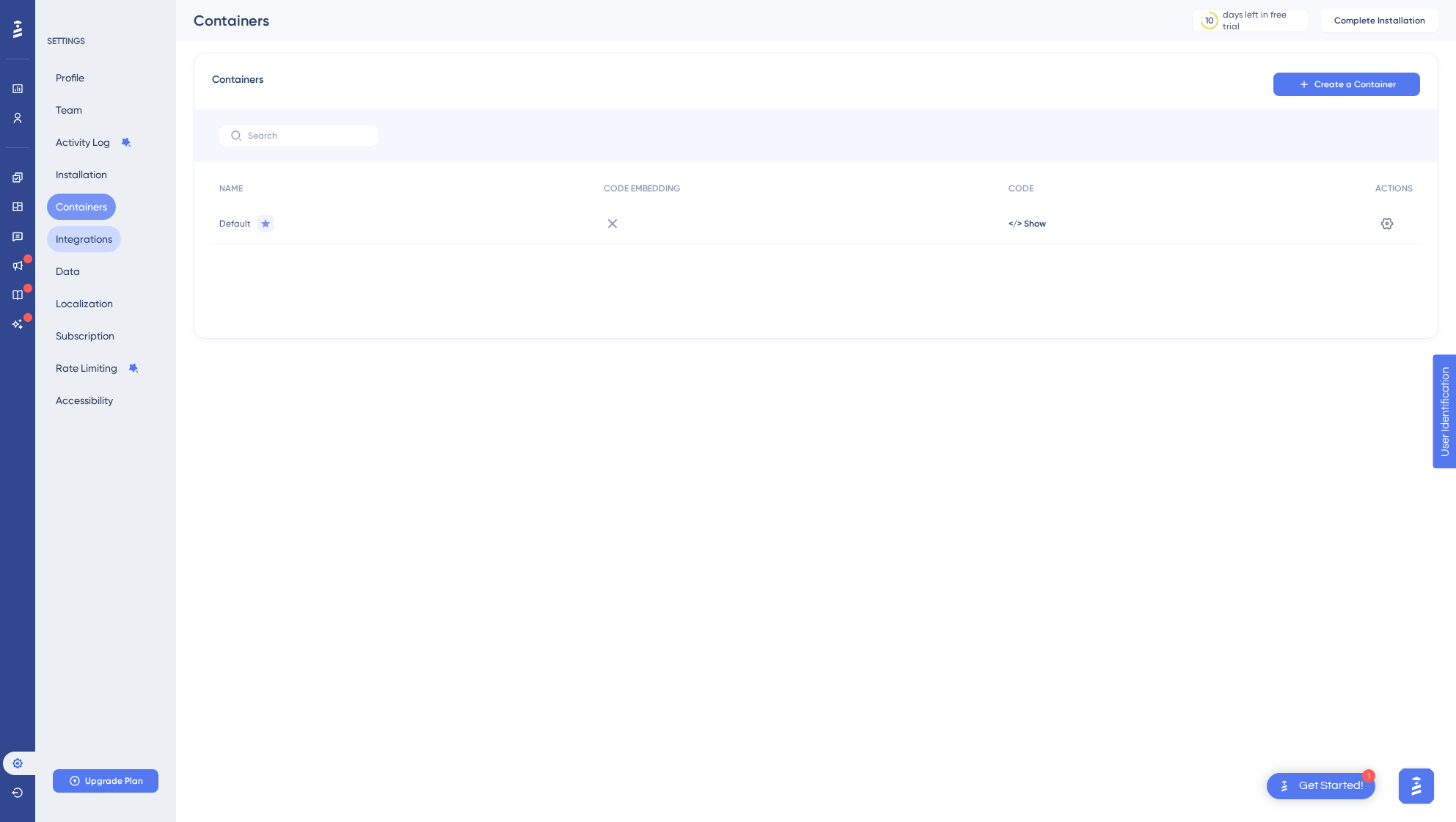
click at [86, 240] on button "Integrations" at bounding box center [83, 239] width 74 height 26
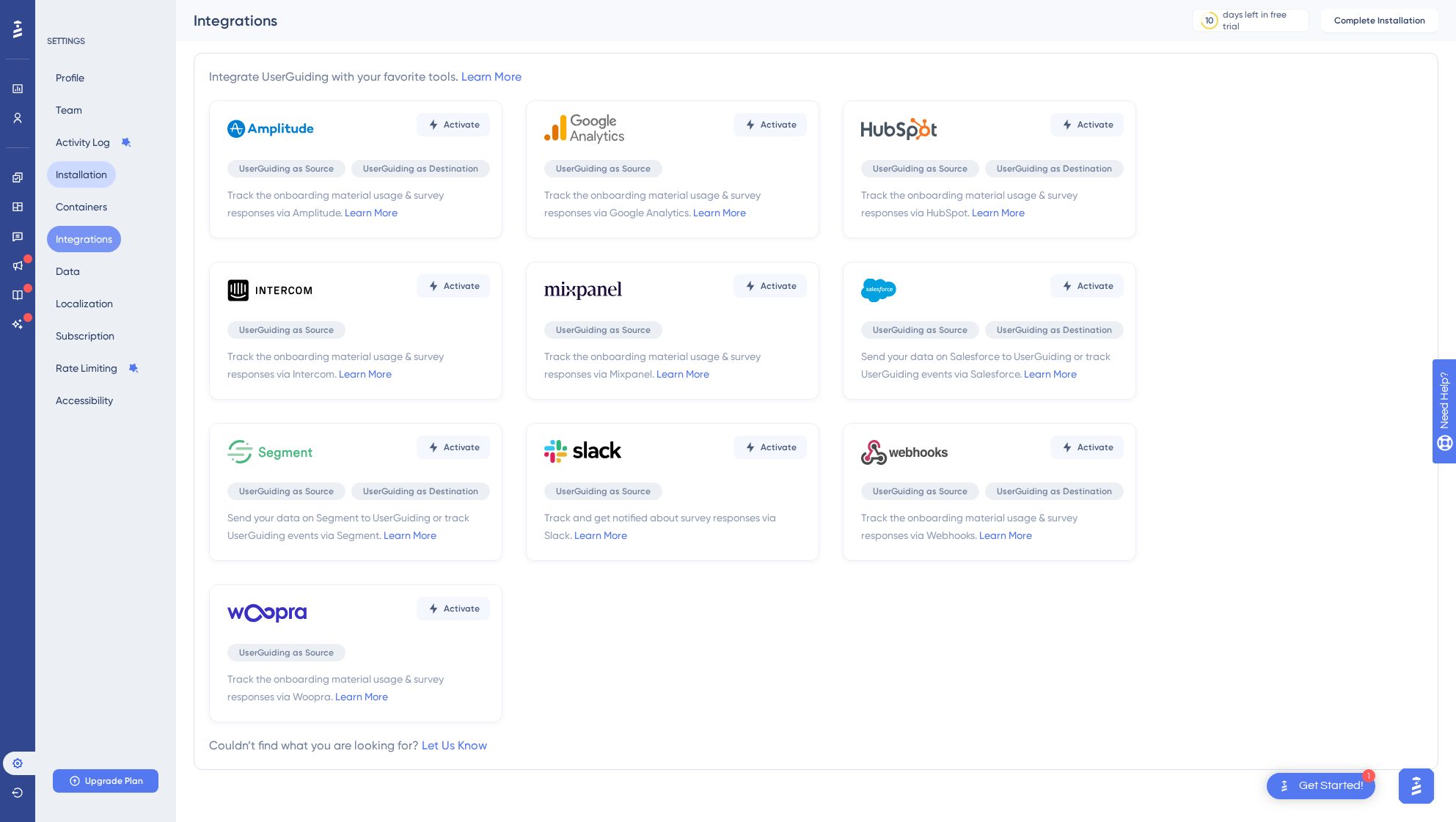
click at [83, 179] on button "Installation" at bounding box center [82, 174] width 69 height 26
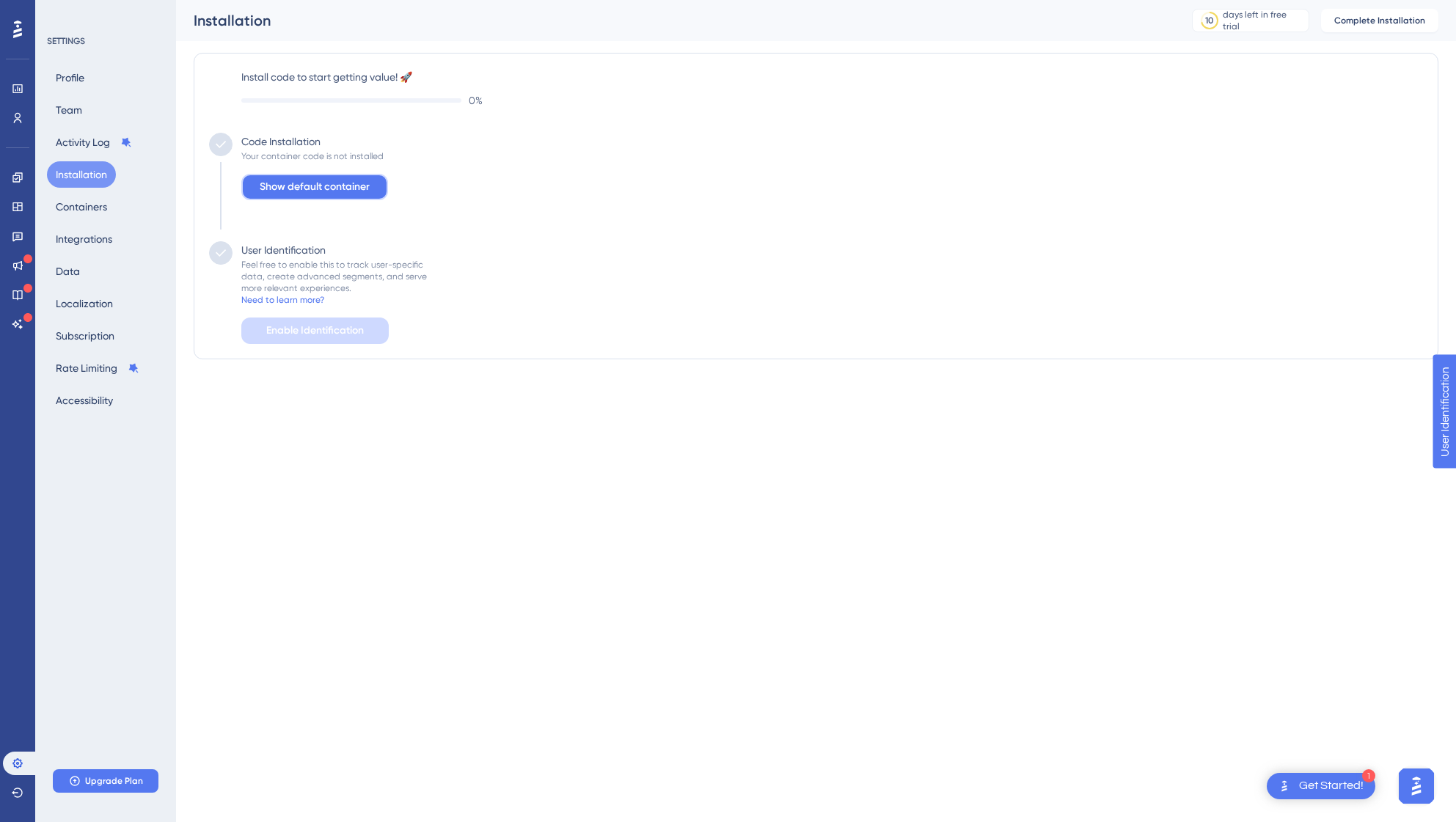
click at [312, 188] on span "Show default container" at bounding box center [314, 187] width 110 height 17
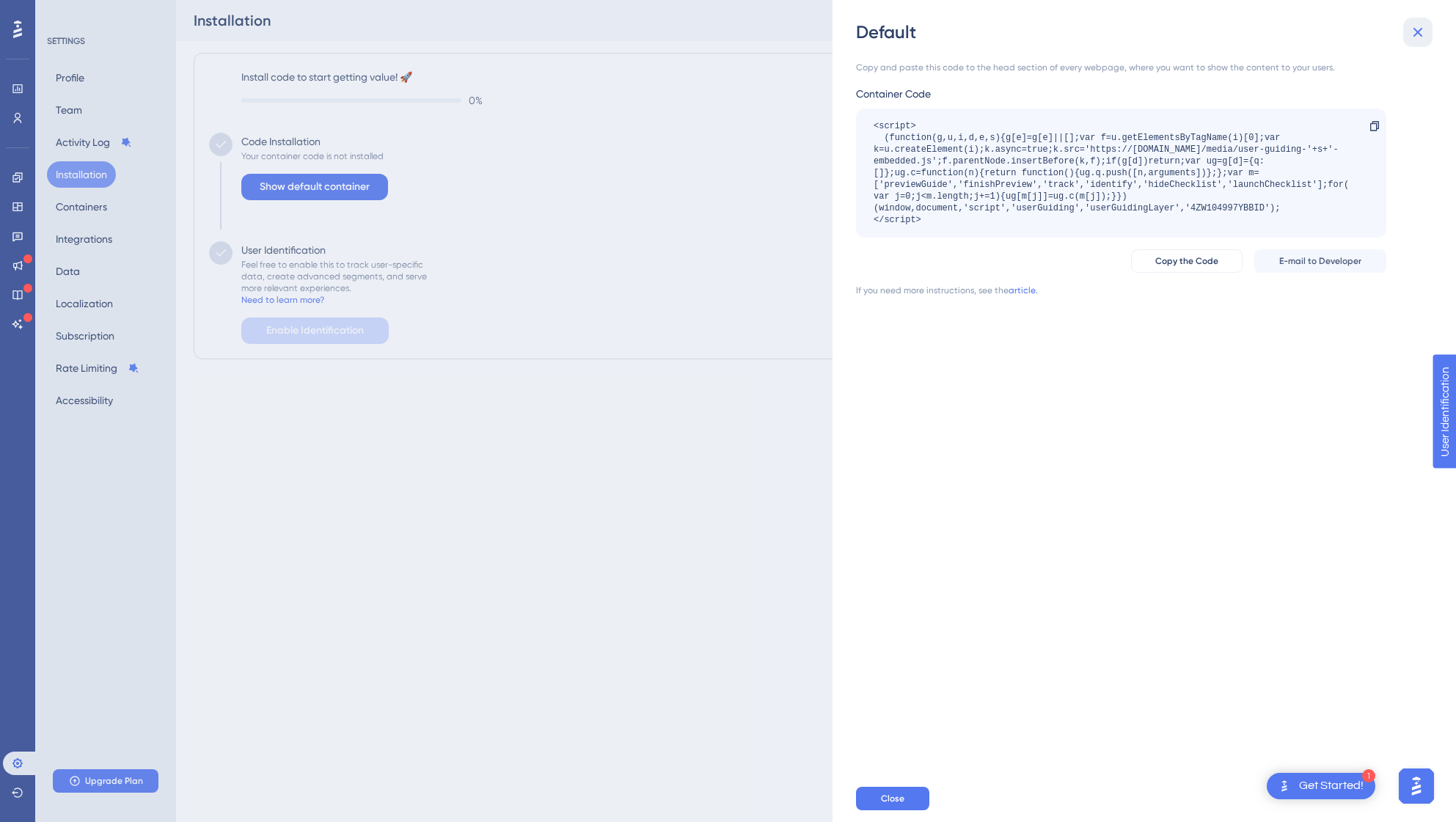
click at [1425, 30] on icon at bounding box center [1418, 32] width 17 height 17
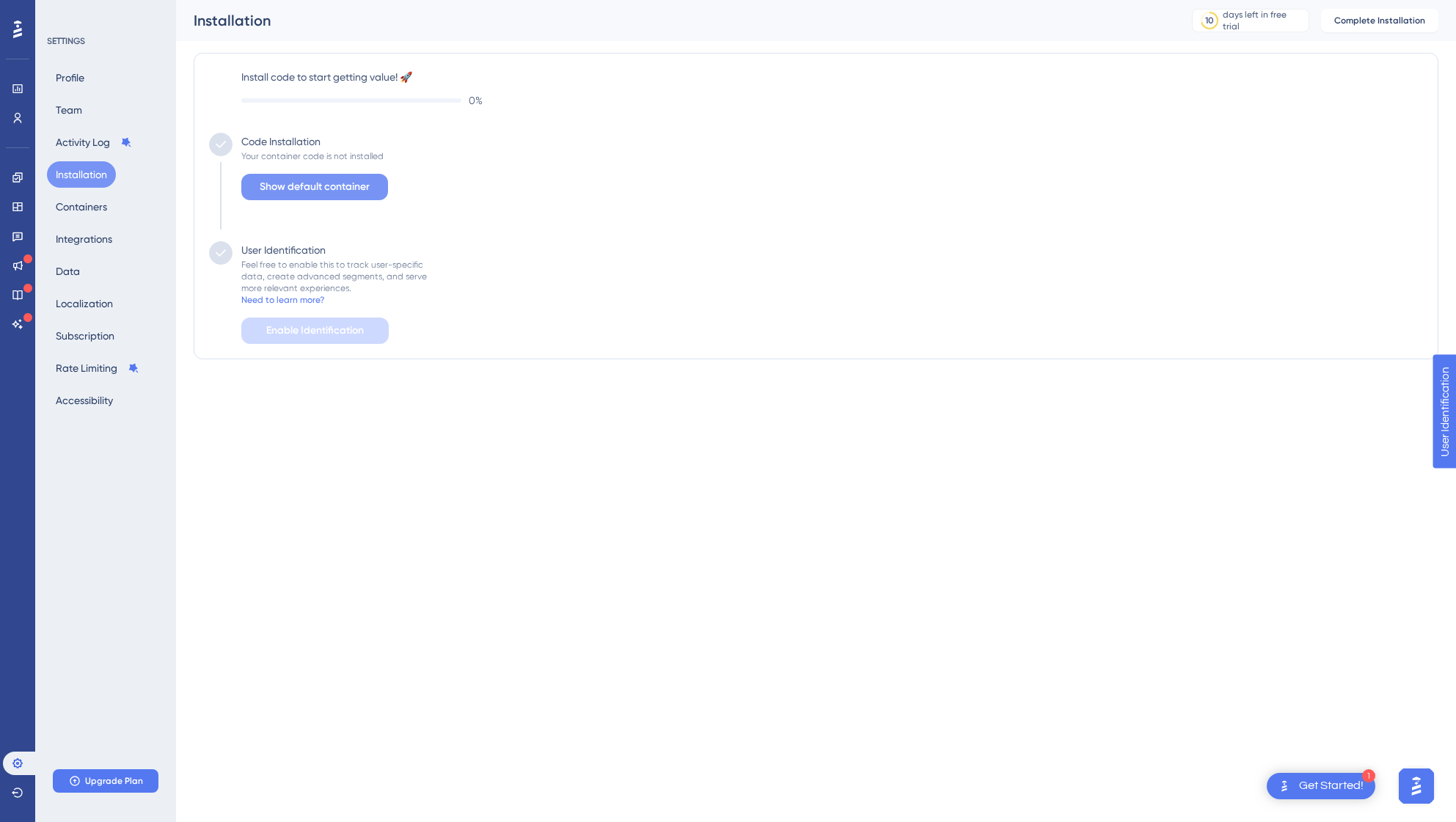
click at [338, 187] on span "Show default container" at bounding box center [314, 187] width 110 height 17
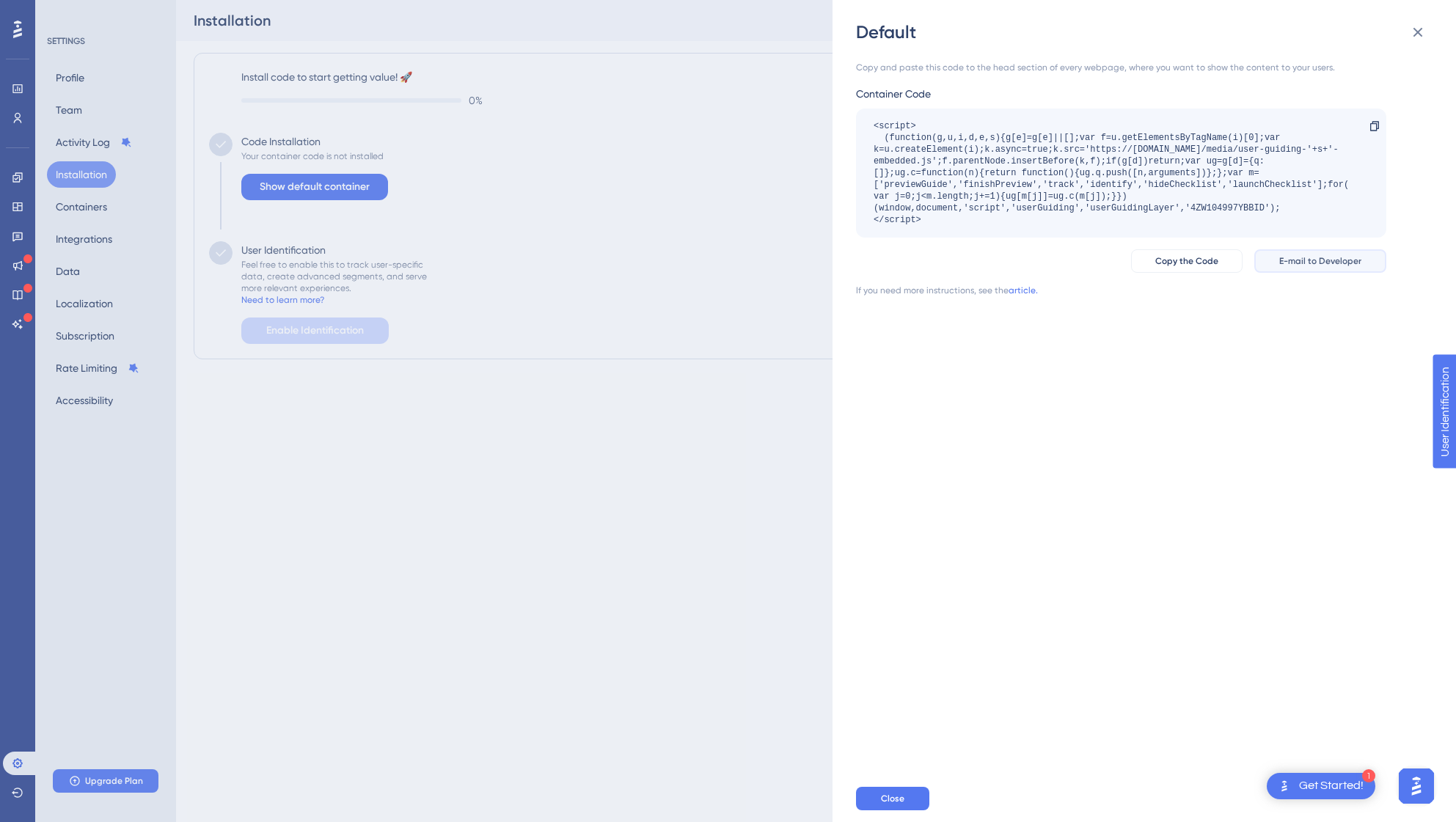
click at [1309, 265] on span "E-mail to Developer" at bounding box center [1320, 261] width 82 height 12
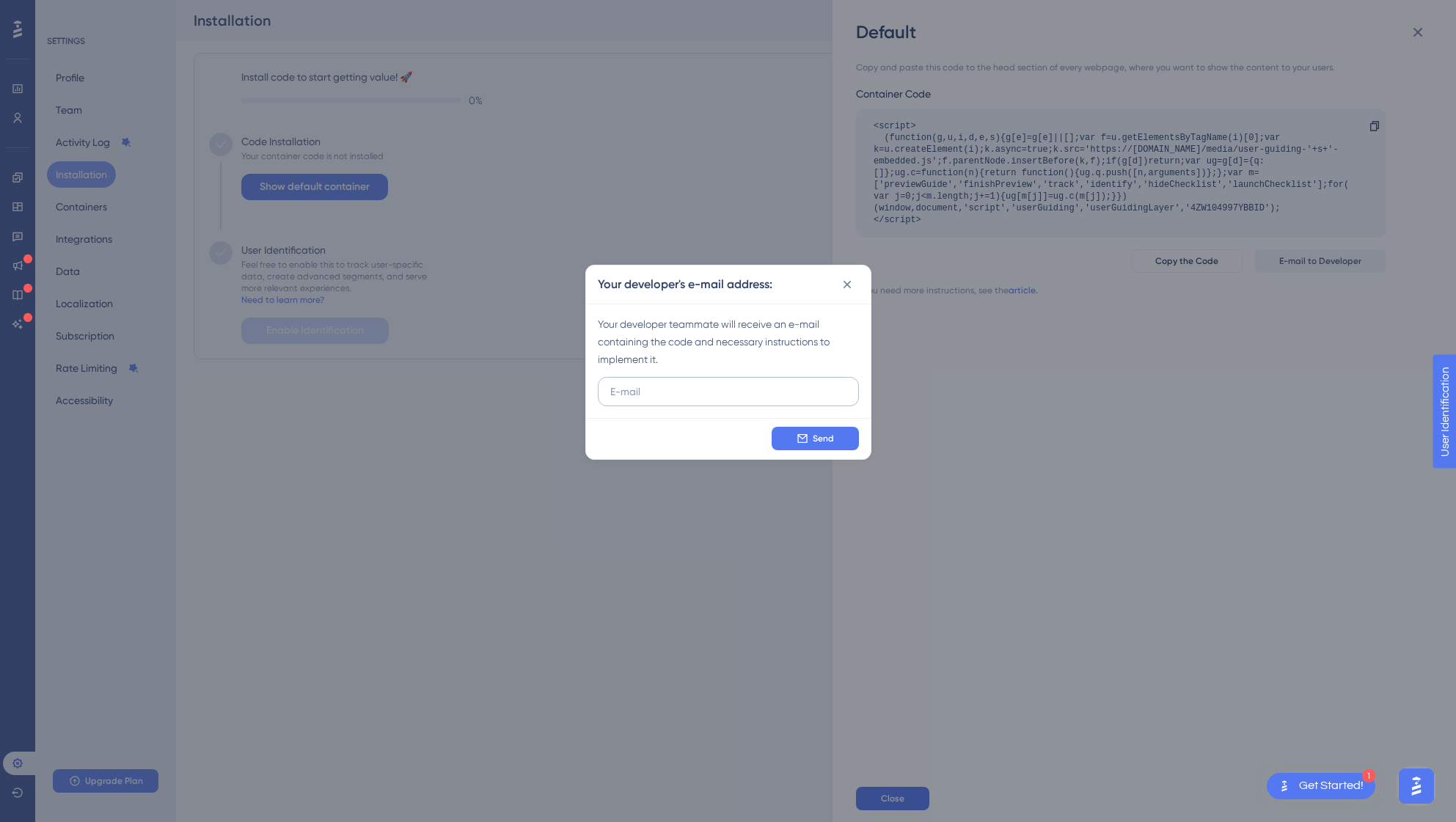
click at [682, 398] on input "text" at bounding box center [728, 391] width 236 height 16
type input "j"
click at [699, 386] on input "text" at bounding box center [728, 391] width 236 height 16
paste input "[PERSON_NAME][EMAIL_ADDRESS][DOMAIN_NAME]"
type input "[PERSON_NAME][EMAIL_ADDRESS][DOMAIN_NAME]"
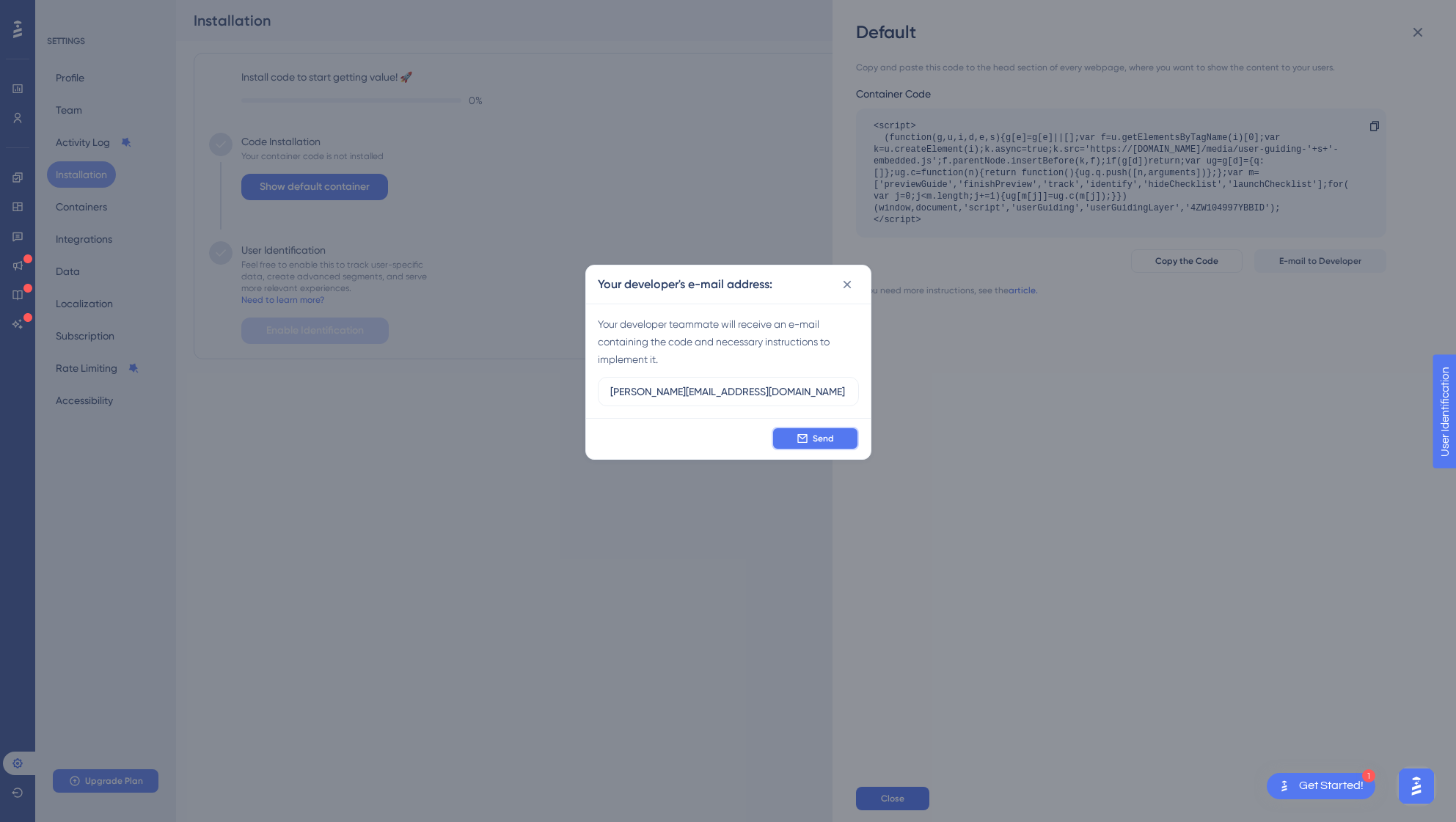
click at [806, 431] on button "Send" at bounding box center [815, 438] width 88 height 23
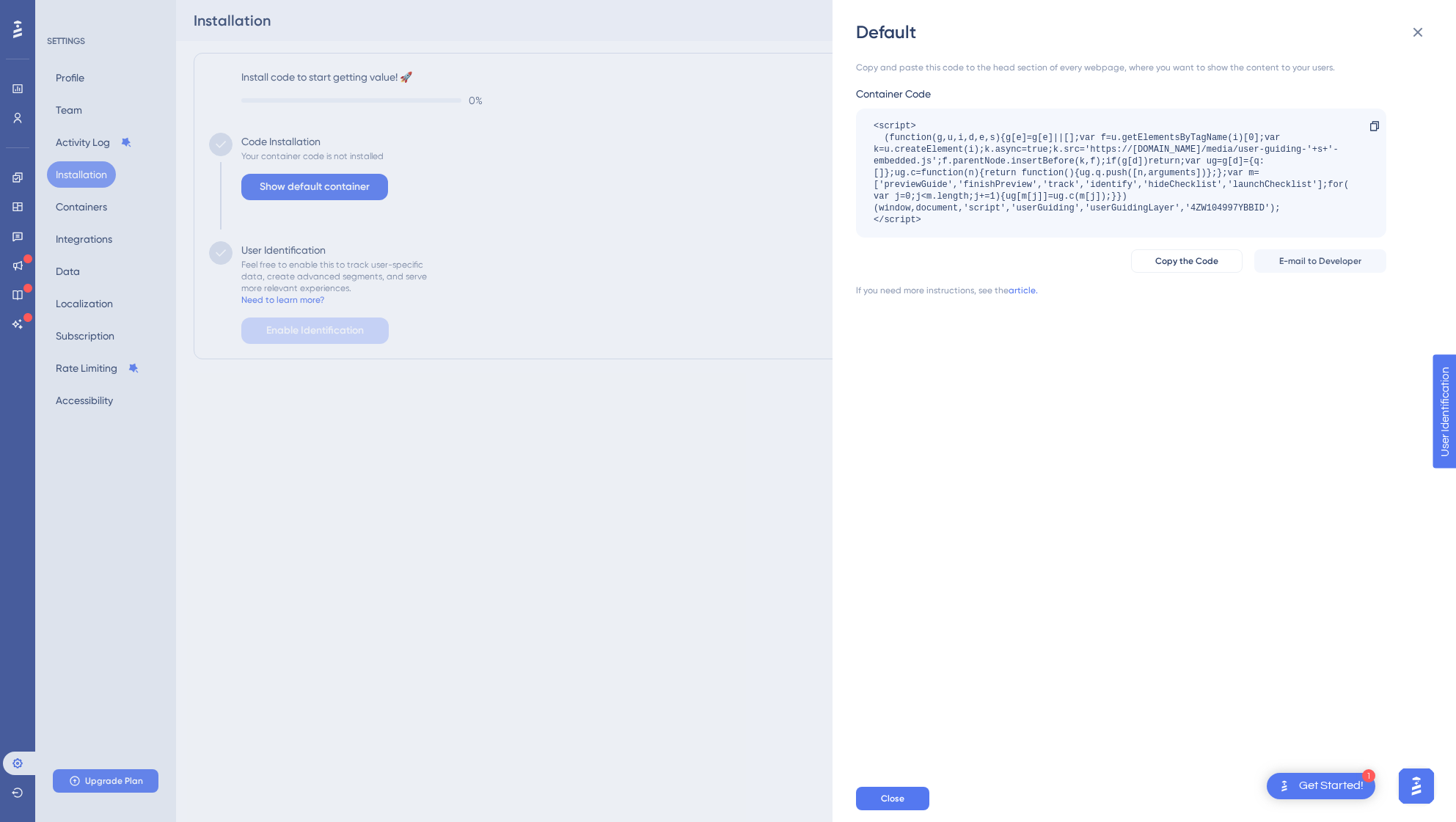
click at [88, 782] on div "Default Copy and paste this code to the head section of every webpage, where yo…" at bounding box center [728, 411] width 1456 height 822
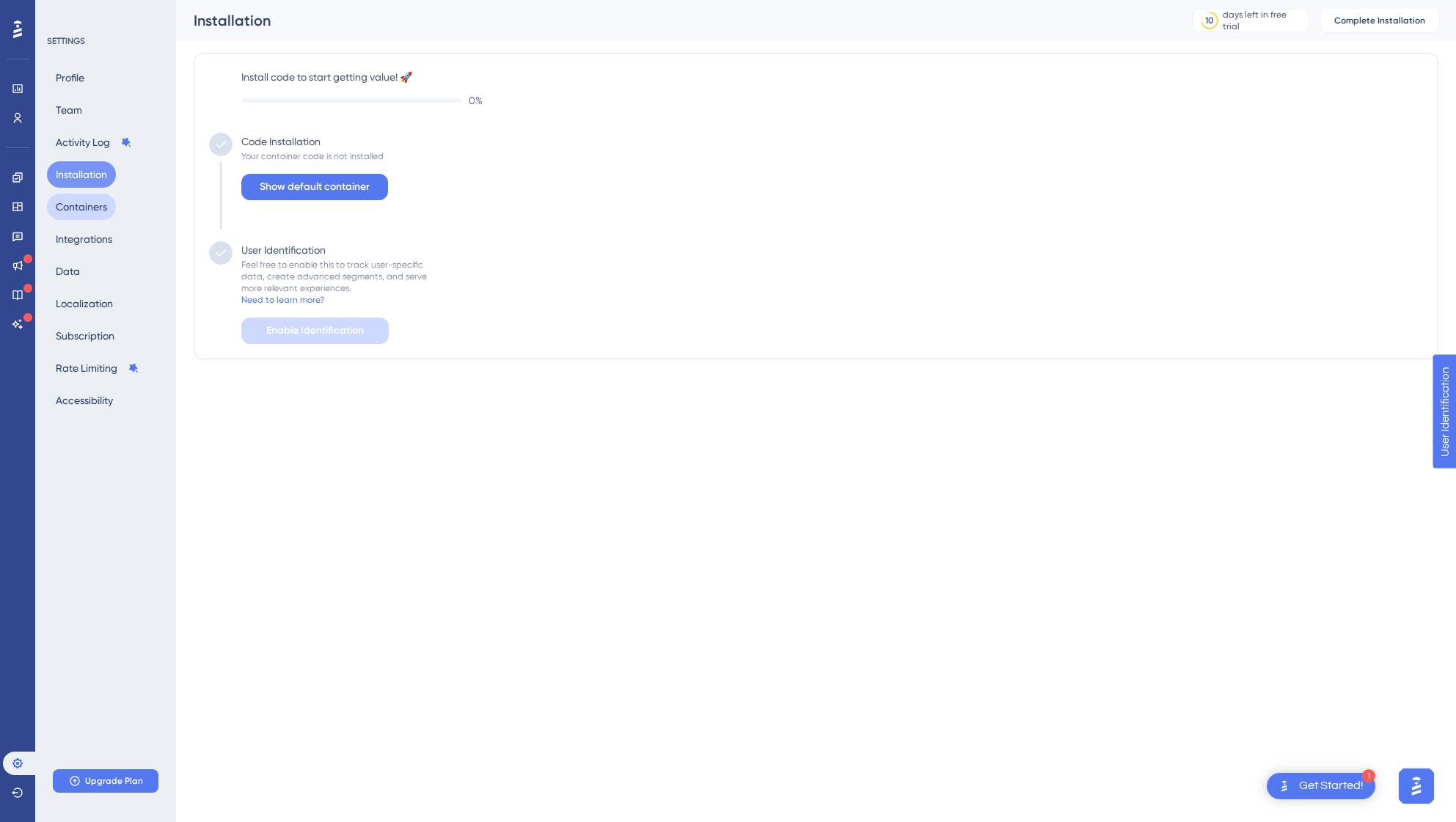
click at [78, 199] on button "Containers" at bounding box center [82, 206] width 69 height 26
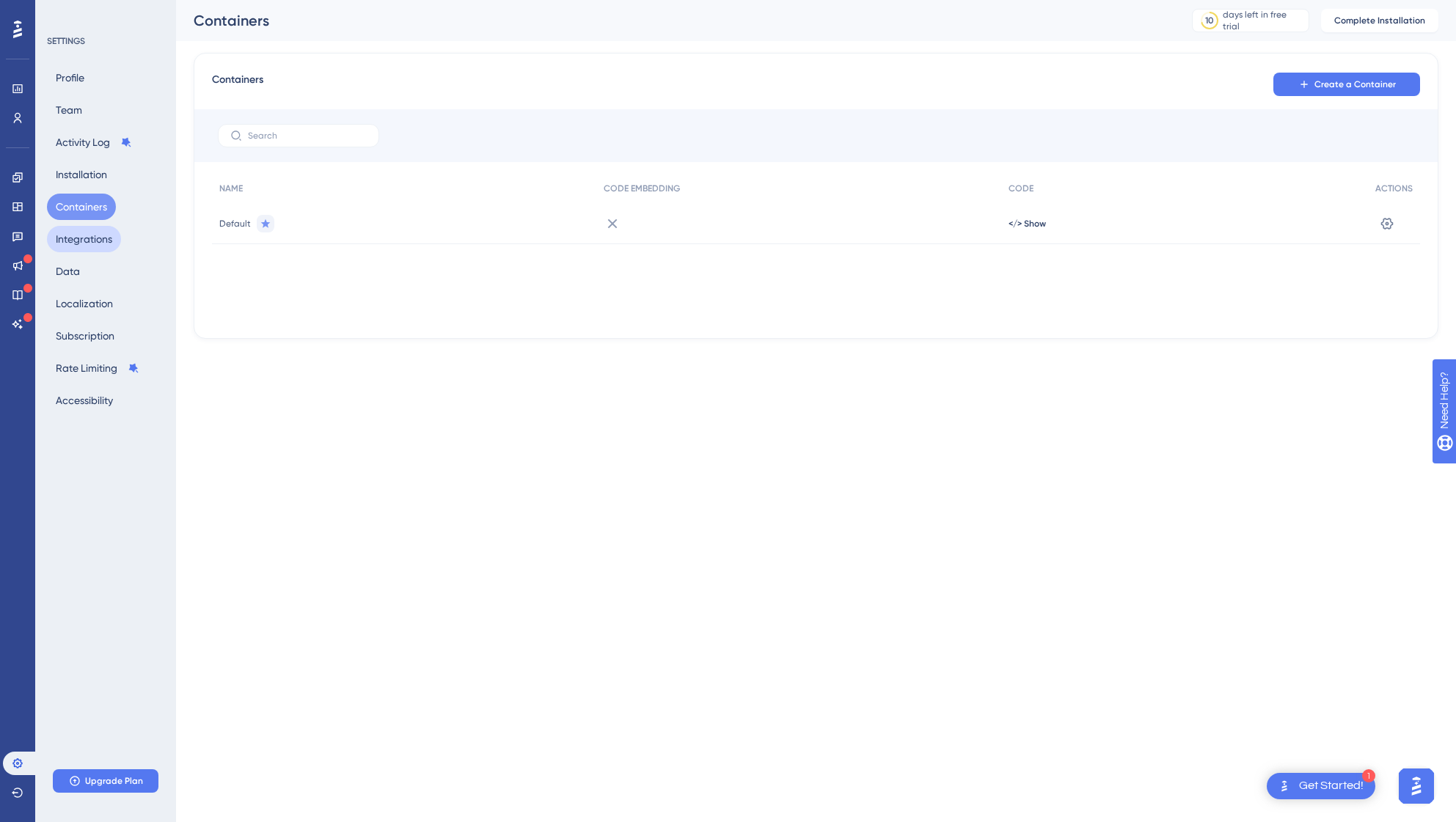
click at [83, 245] on button "Integrations" at bounding box center [83, 239] width 74 height 26
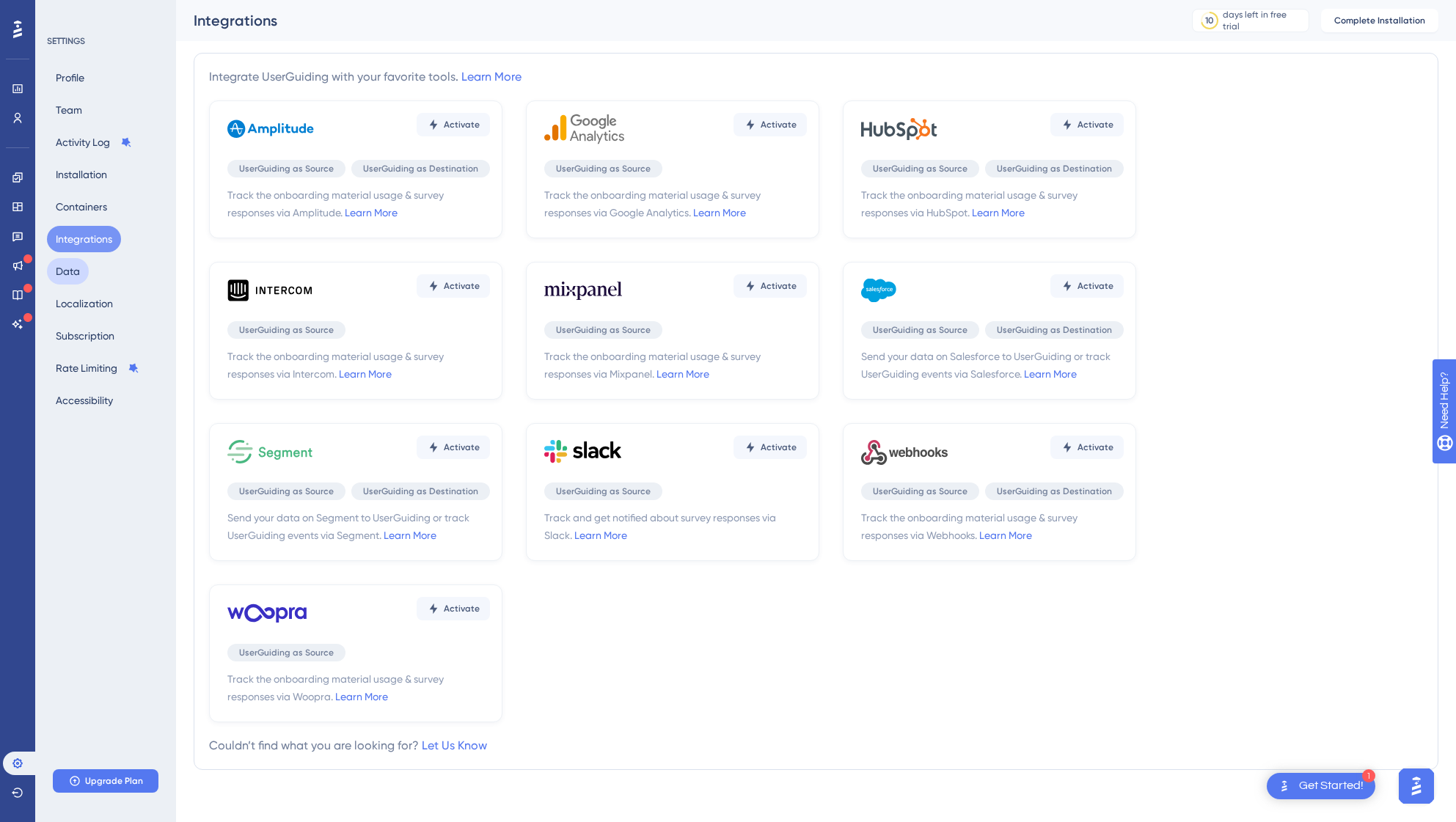
click at [67, 265] on button "Data" at bounding box center [68, 271] width 42 height 26
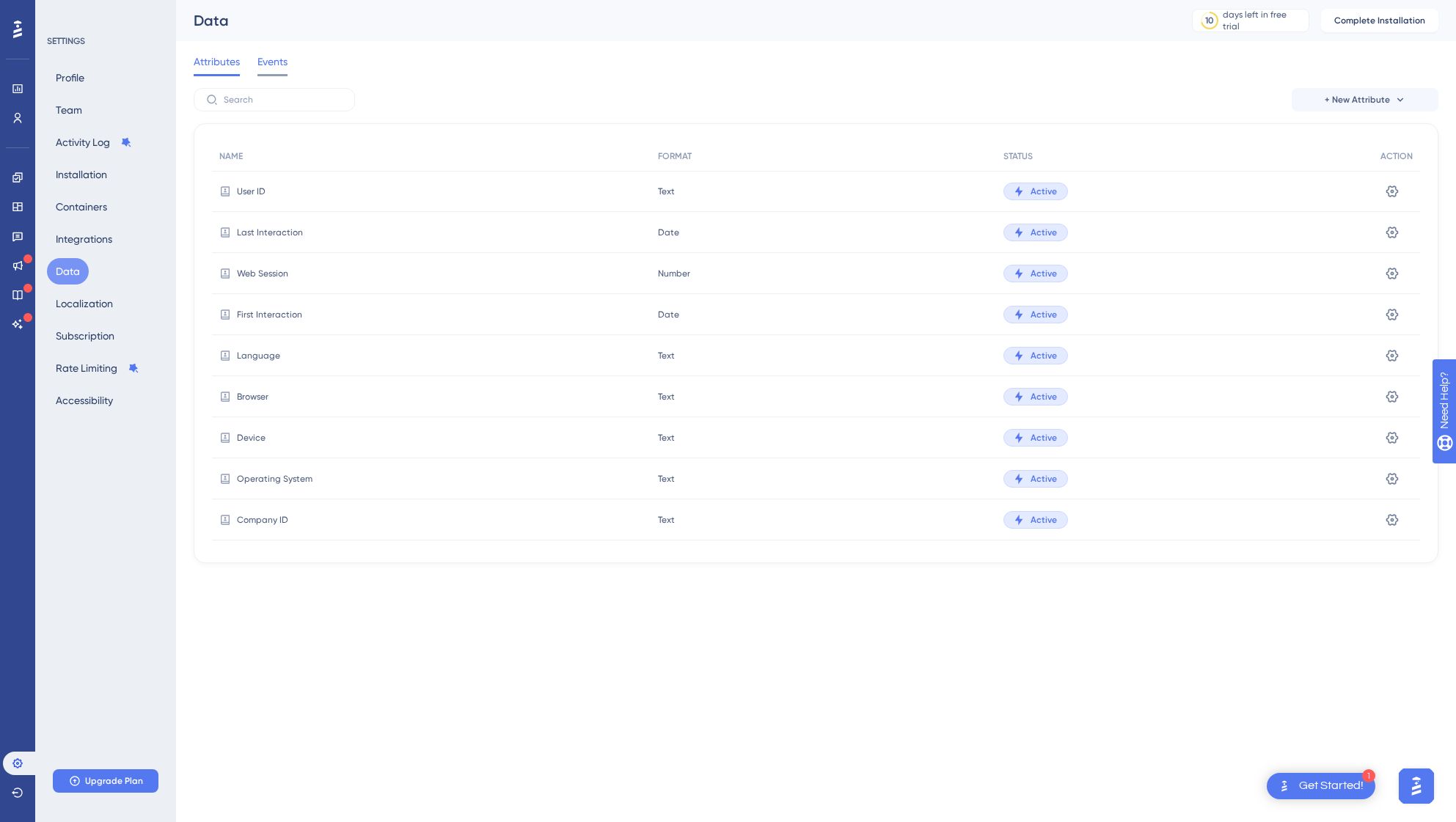
click at [277, 69] on span "Events" at bounding box center [272, 62] width 30 height 17
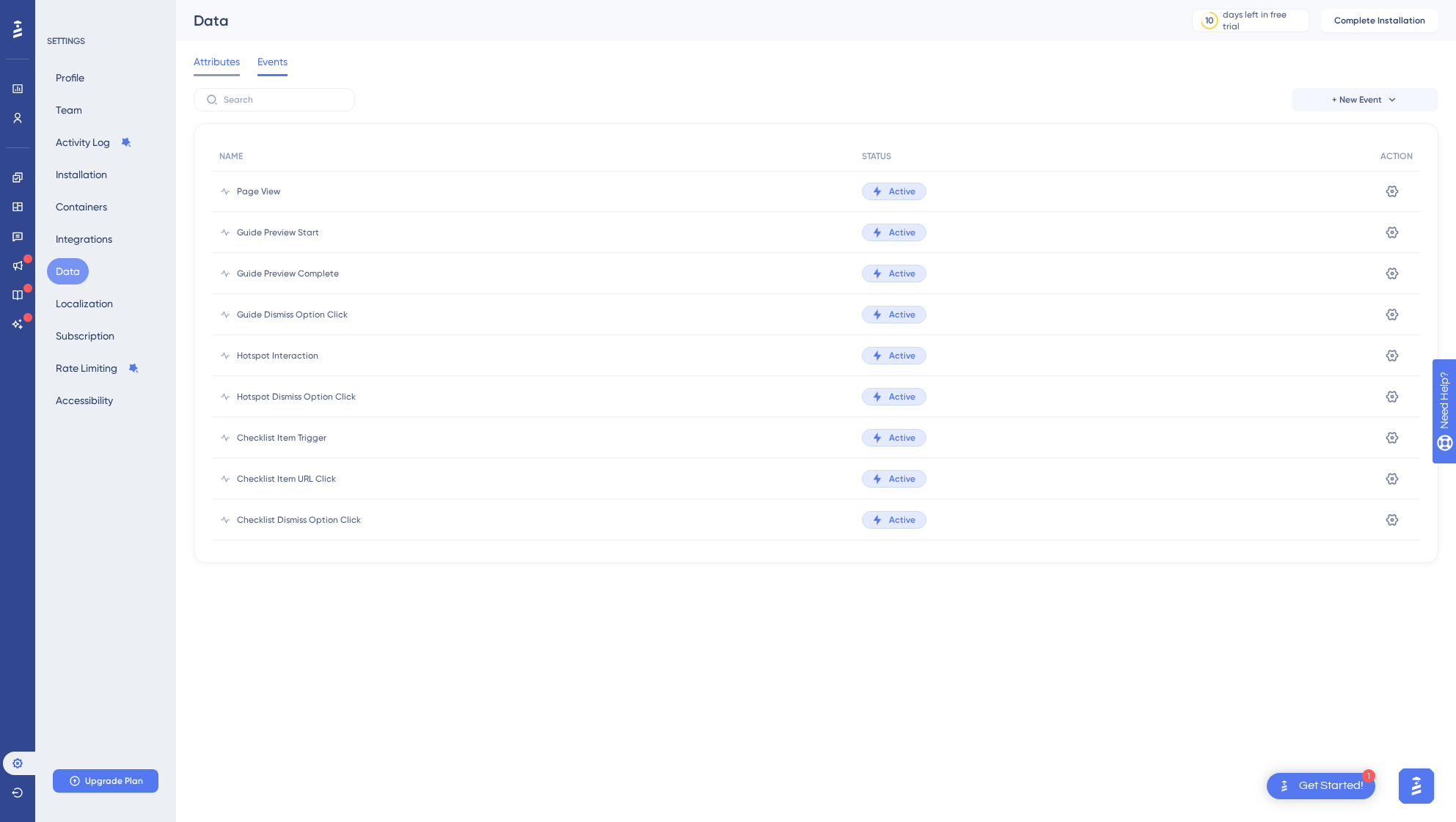
click at [216, 64] on span "Attributes" at bounding box center [216, 62] width 46 height 17
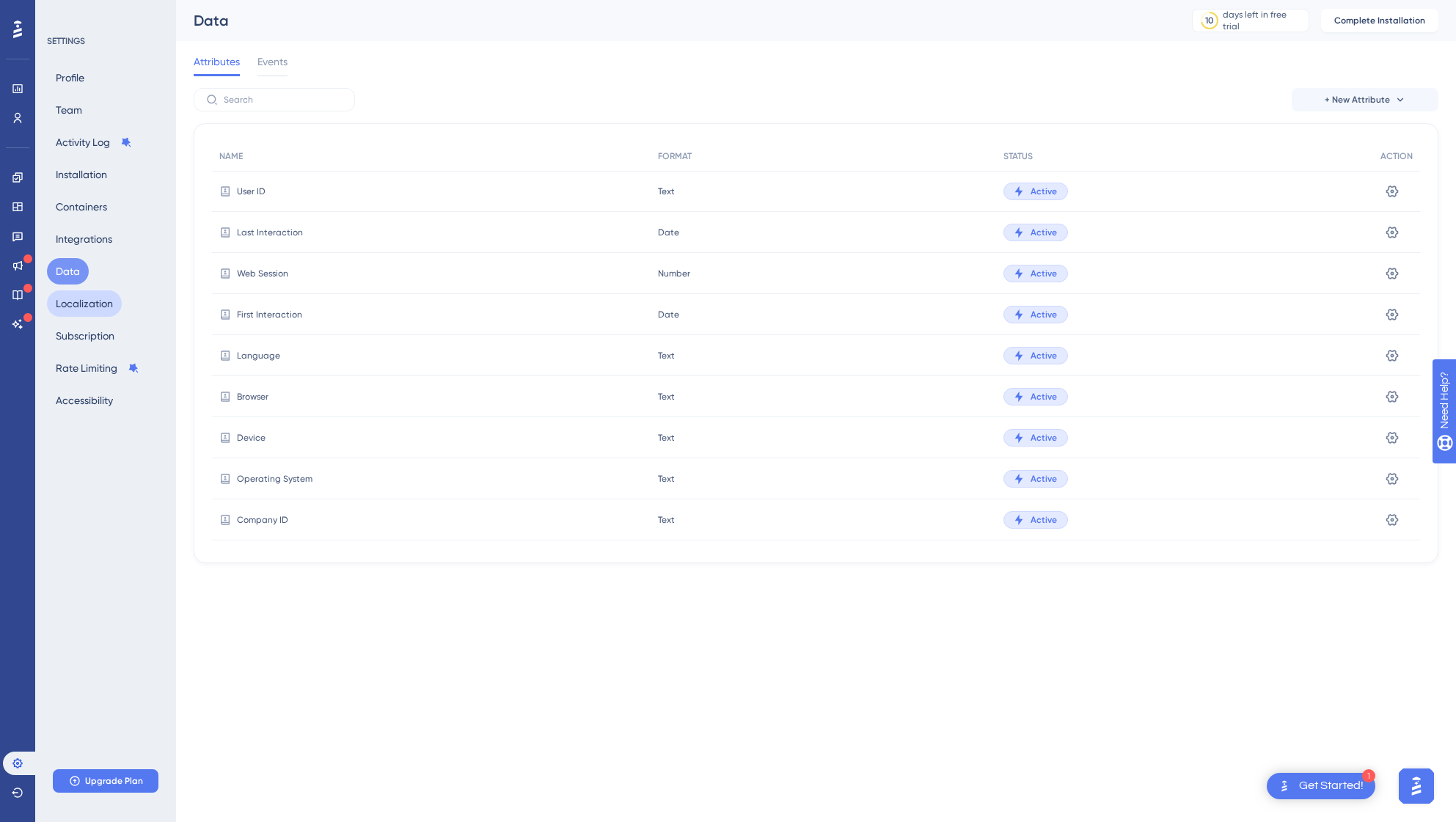
click at [90, 312] on button "Localization" at bounding box center [84, 303] width 75 height 26
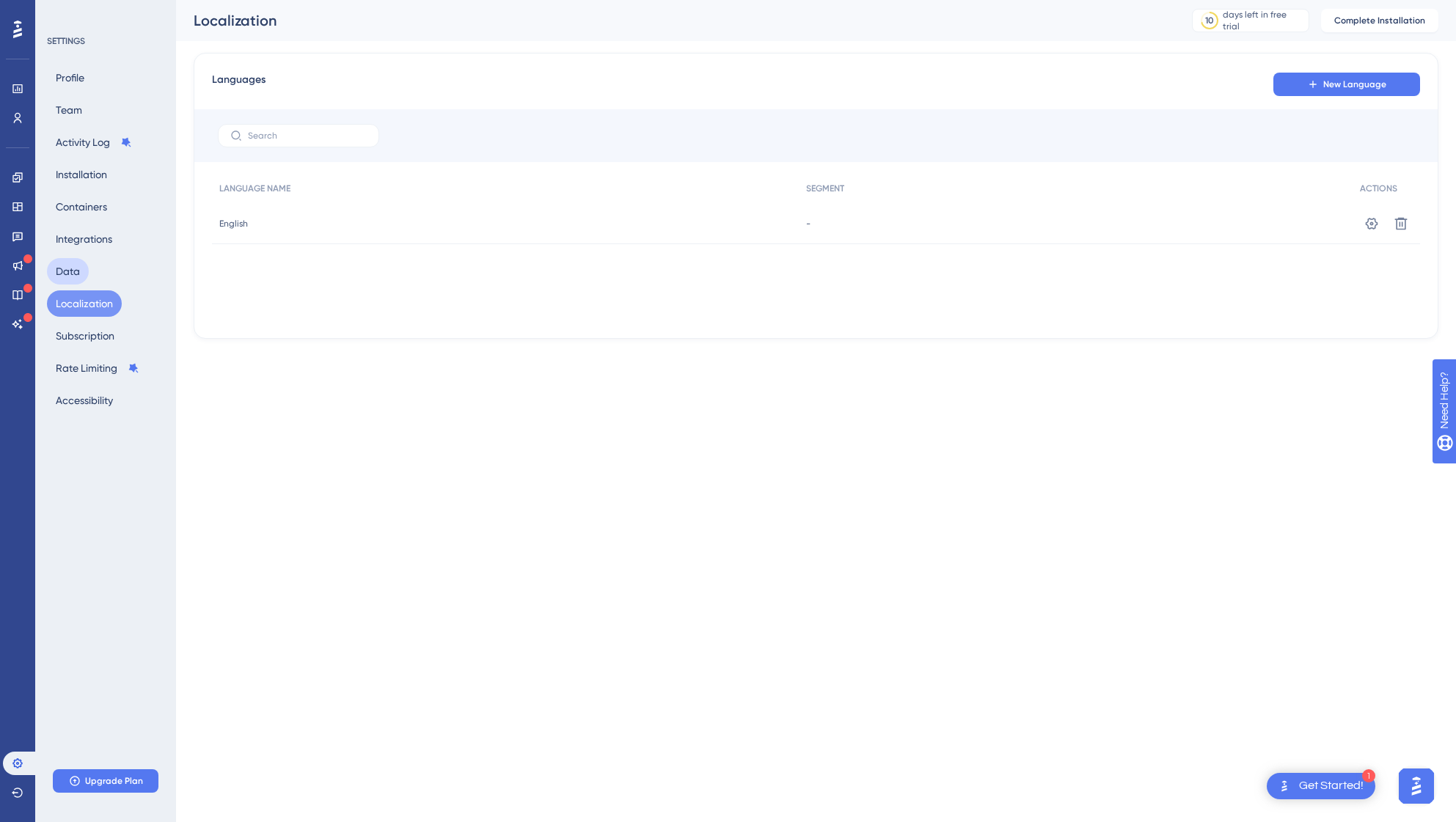
click at [74, 279] on button "Data" at bounding box center [68, 271] width 42 height 26
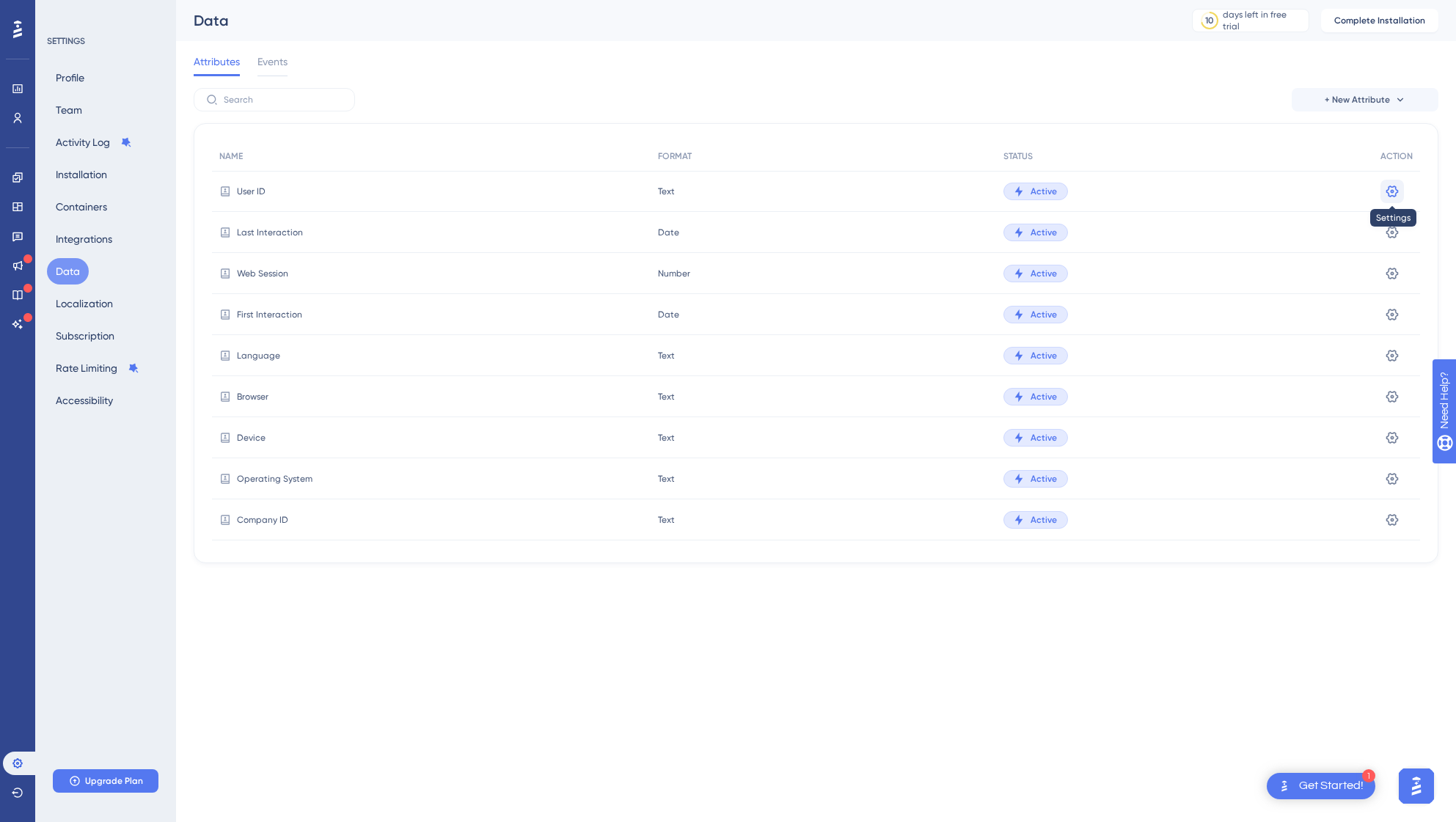
click at [1393, 189] on icon at bounding box center [1392, 191] width 15 height 15
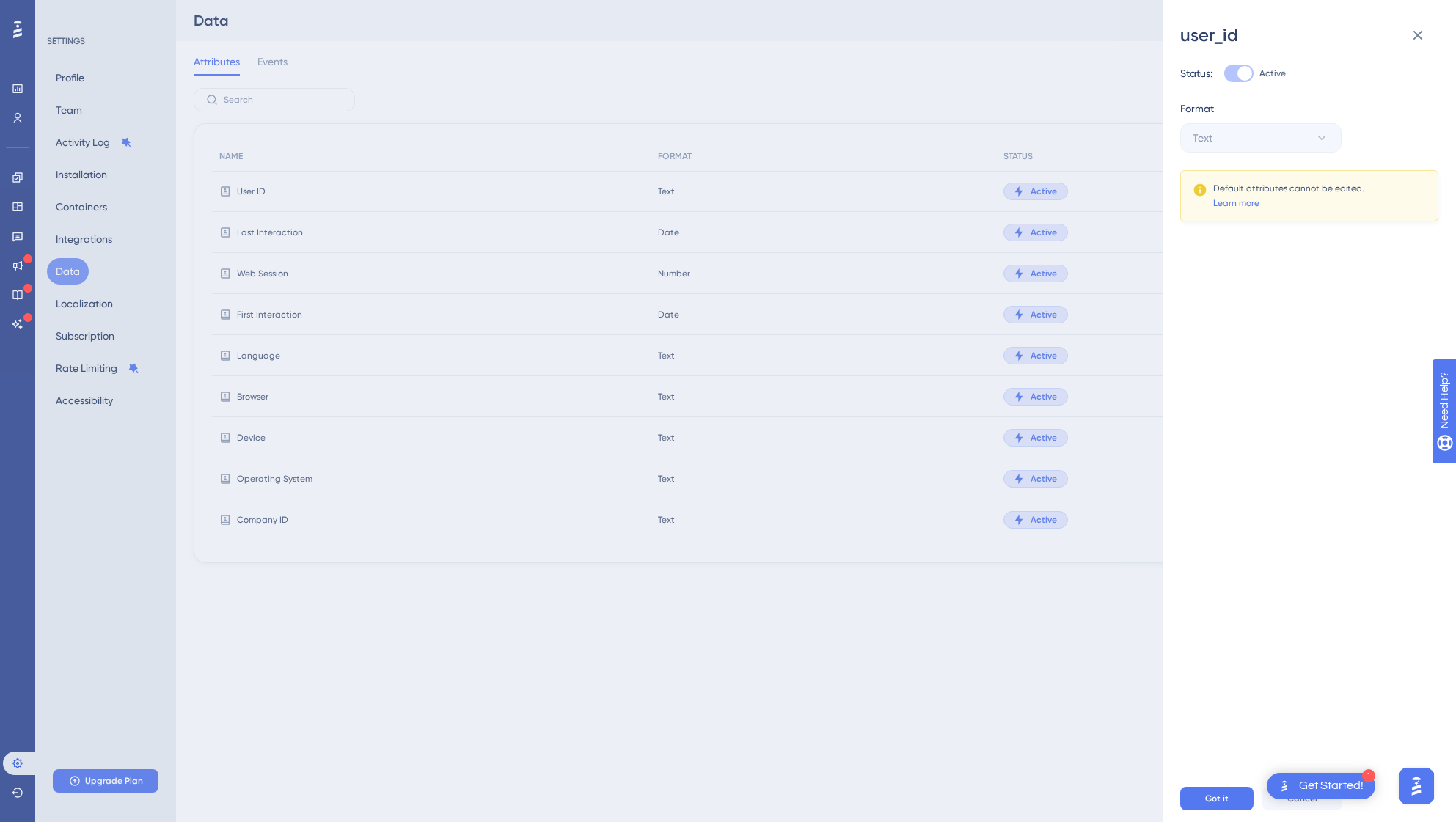
click at [1244, 68] on div at bounding box center [1244, 73] width 15 height 15
click at [1424, 38] on icon at bounding box center [1418, 35] width 17 height 17
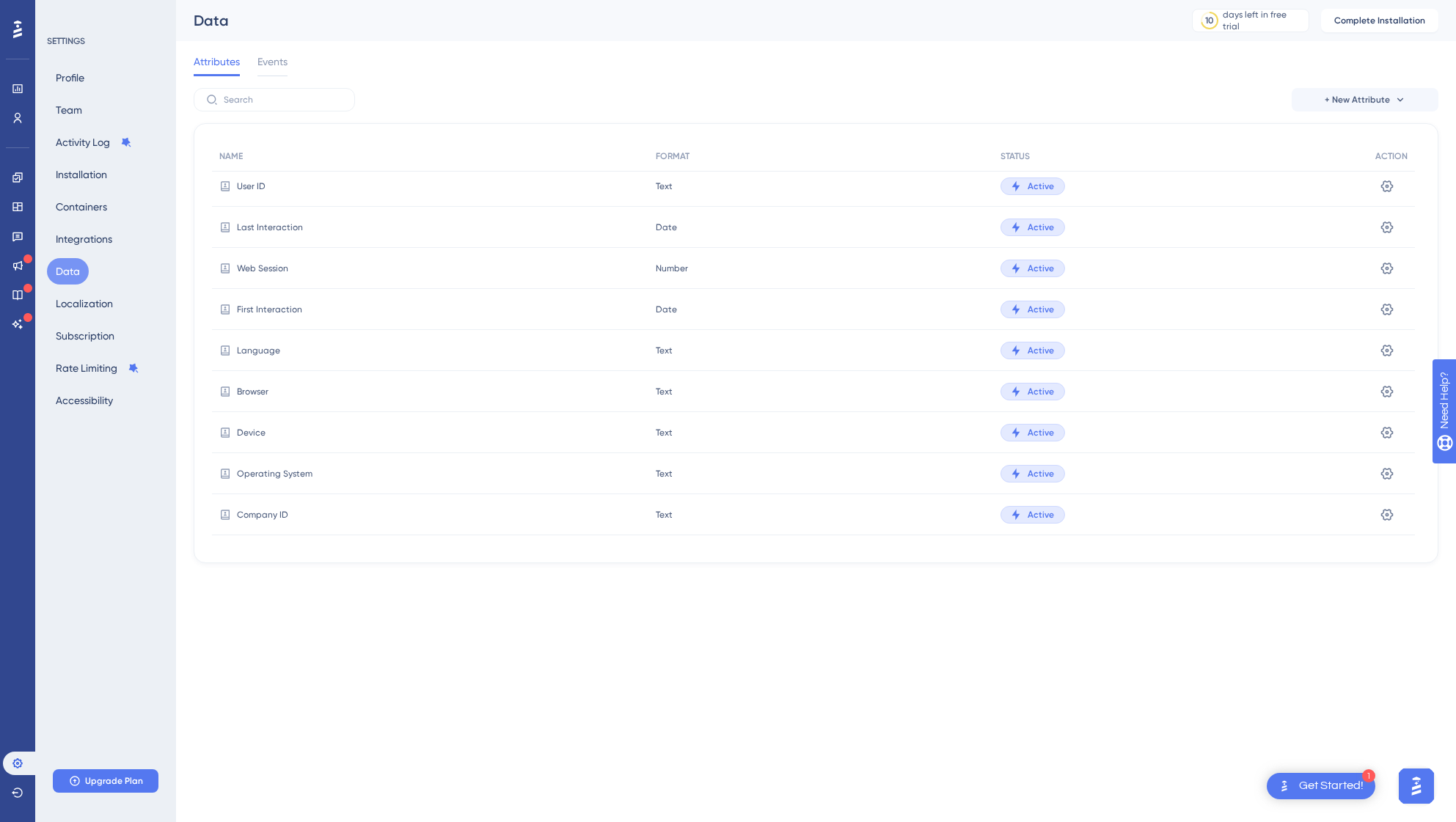
scroll to position [7, 0]
click at [274, 57] on span "Events" at bounding box center [272, 62] width 30 height 17
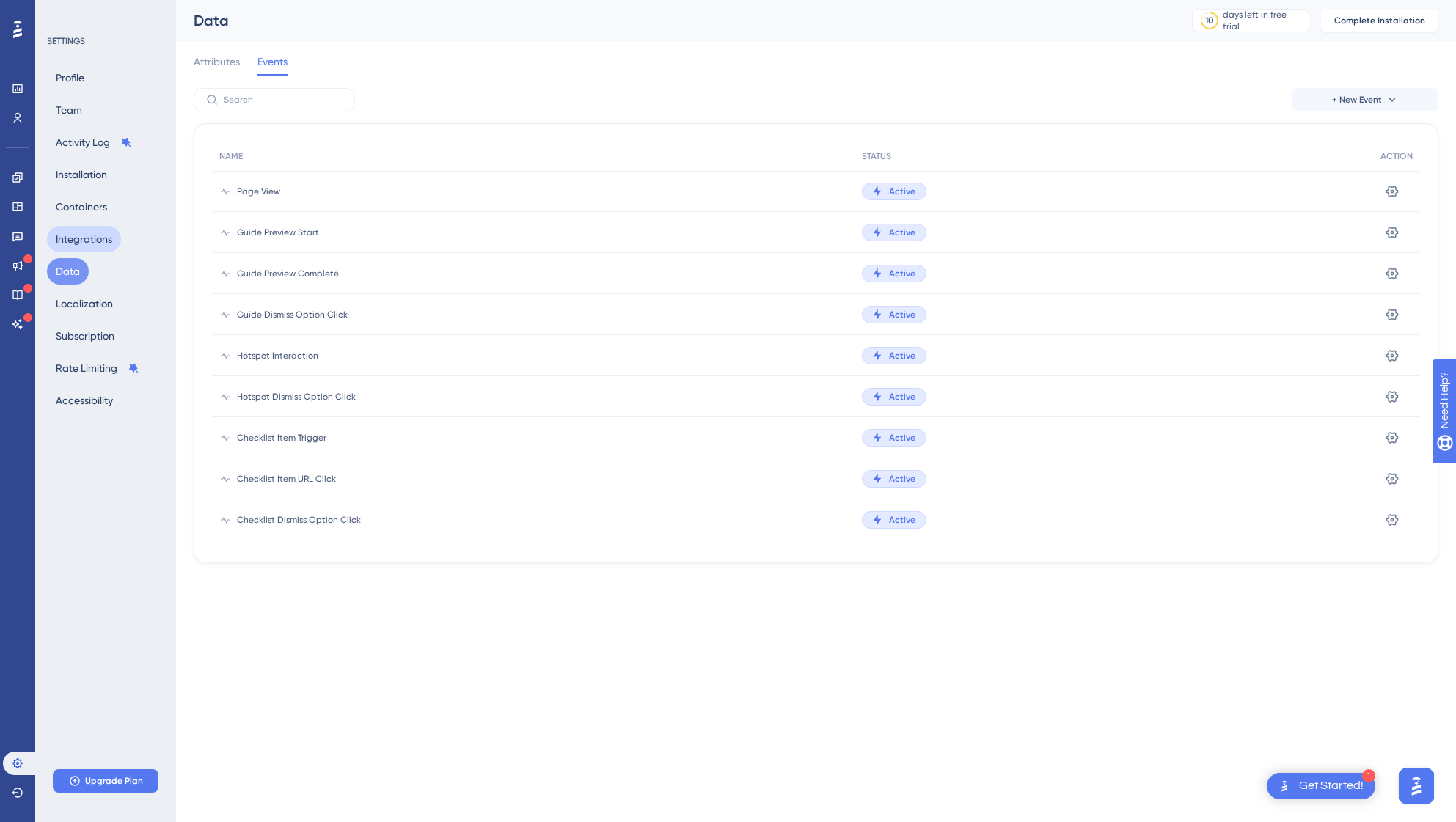
click at [93, 237] on button "Integrations" at bounding box center [83, 239] width 74 height 26
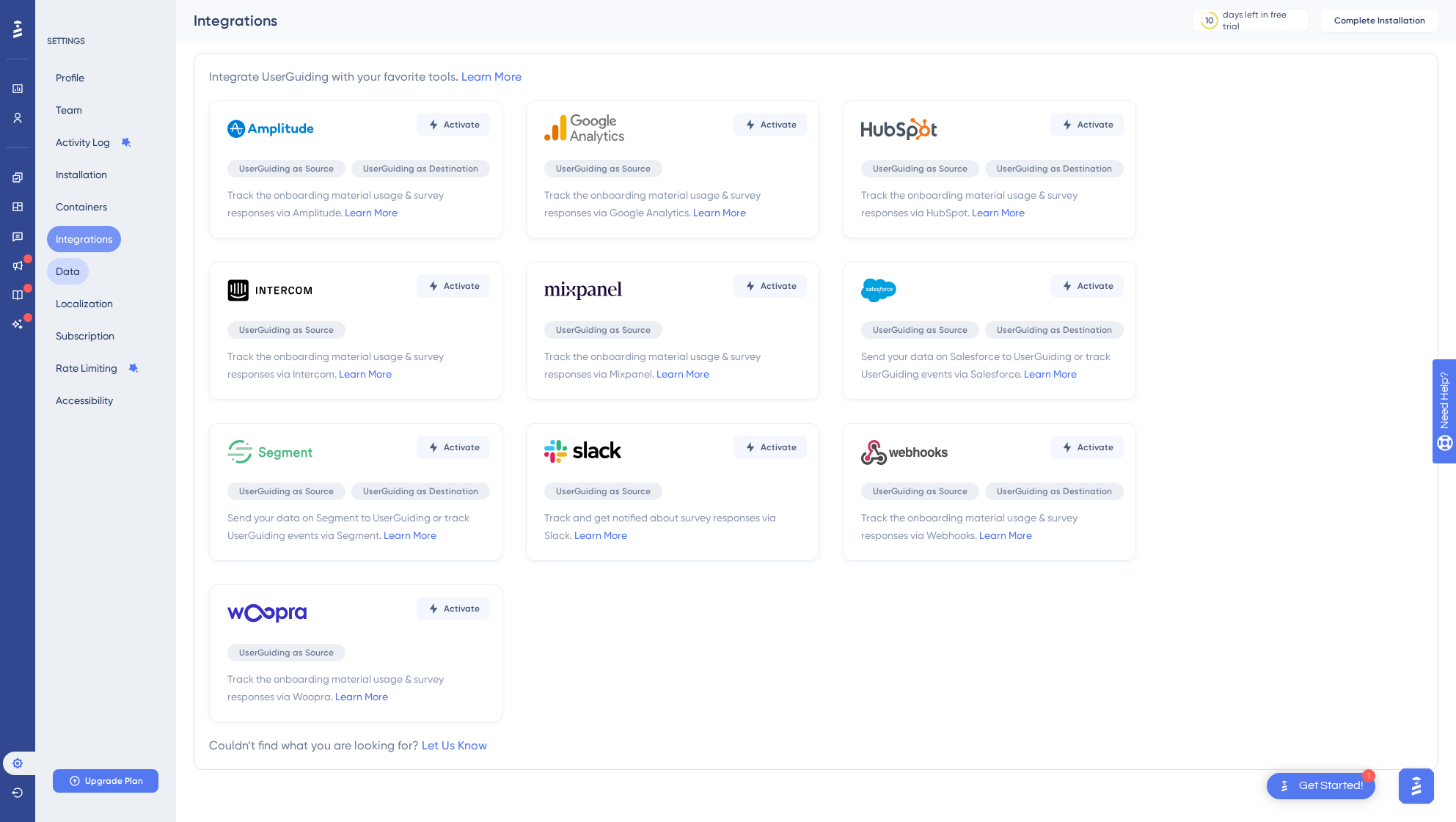
click at [64, 274] on button "Data" at bounding box center [68, 271] width 42 height 26
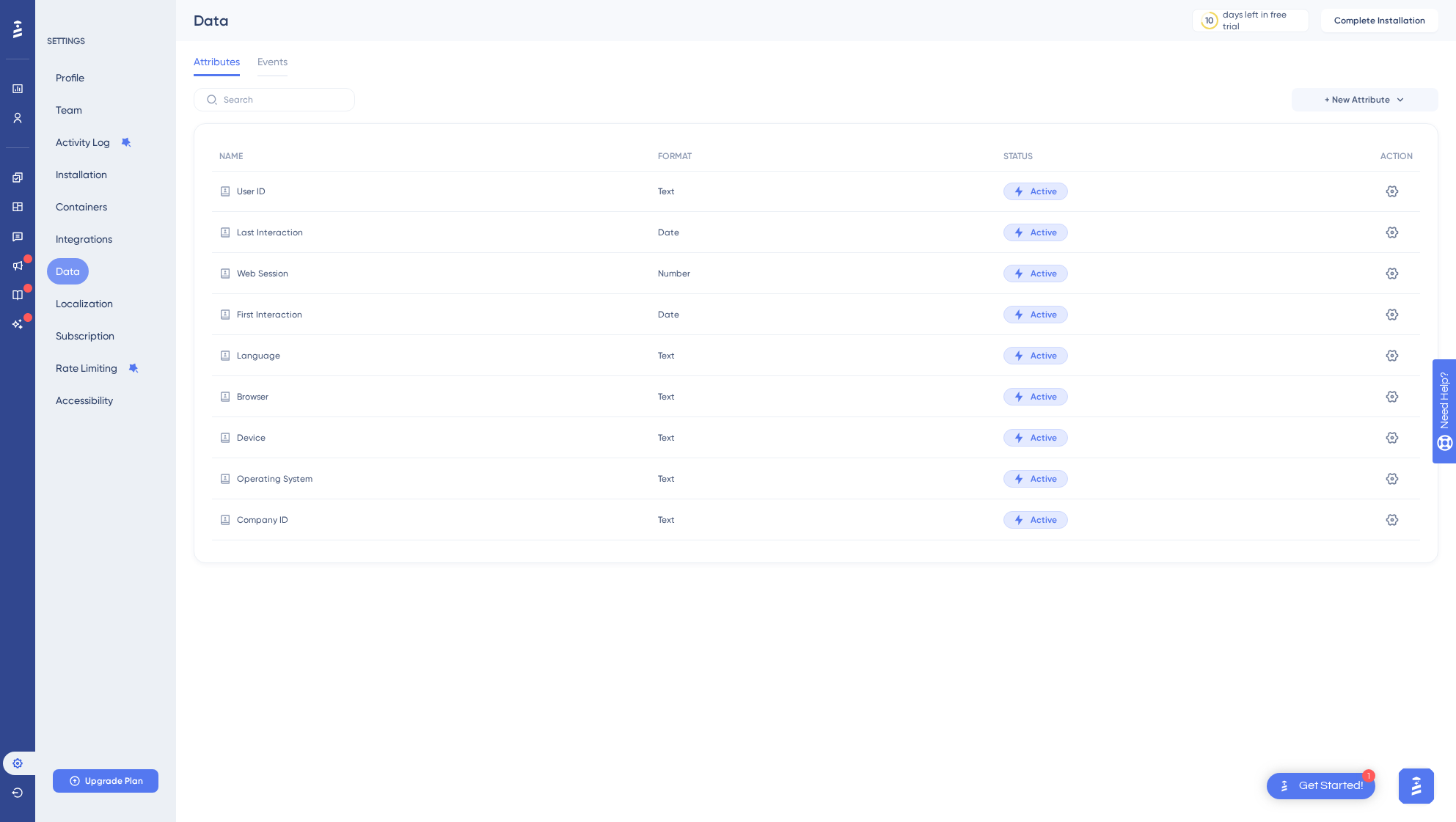
click at [1051, 186] on span "Active" at bounding box center [1044, 192] width 26 height 12
click at [1018, 196] on icon at bounding box center [1019, 192] width 12 height 12
click at [1389, 188] on icon at bounding box center [1392, 191] width 15 height 15
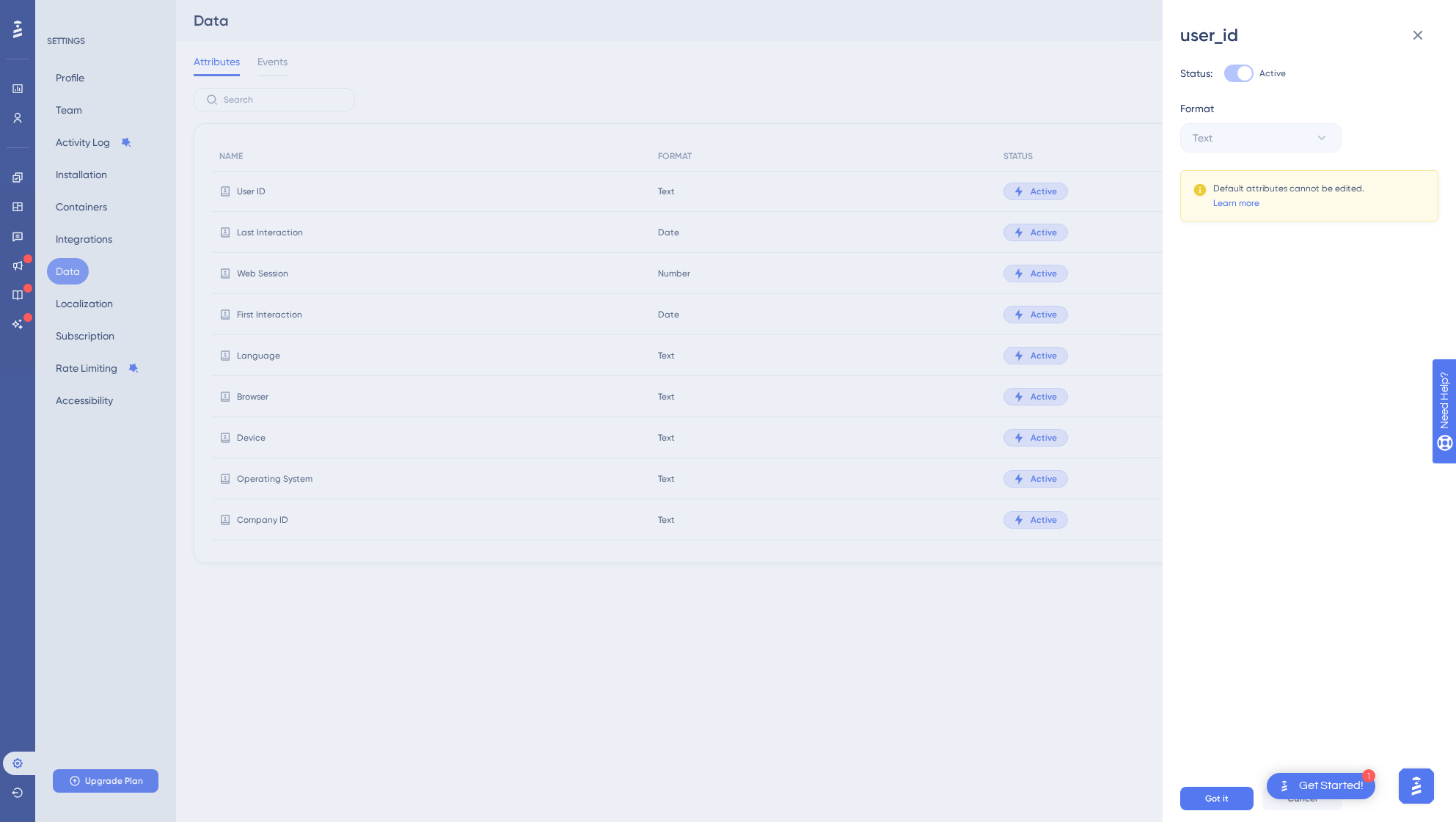
click at [1235, 71] on div at bounding box center [1239, 73] width 29 height 17
click at [1262, 259] on div "Status: Active Format Text Default attributes cannot be edited. Learn more" at bounding box center [1315, 411] width 270 height 728
click at [1085, 77] on div "user_id Status: Active Format Text Default attributes cannot be edited. Learn m…" at bounding box center [728, 411] width 1456 height 822
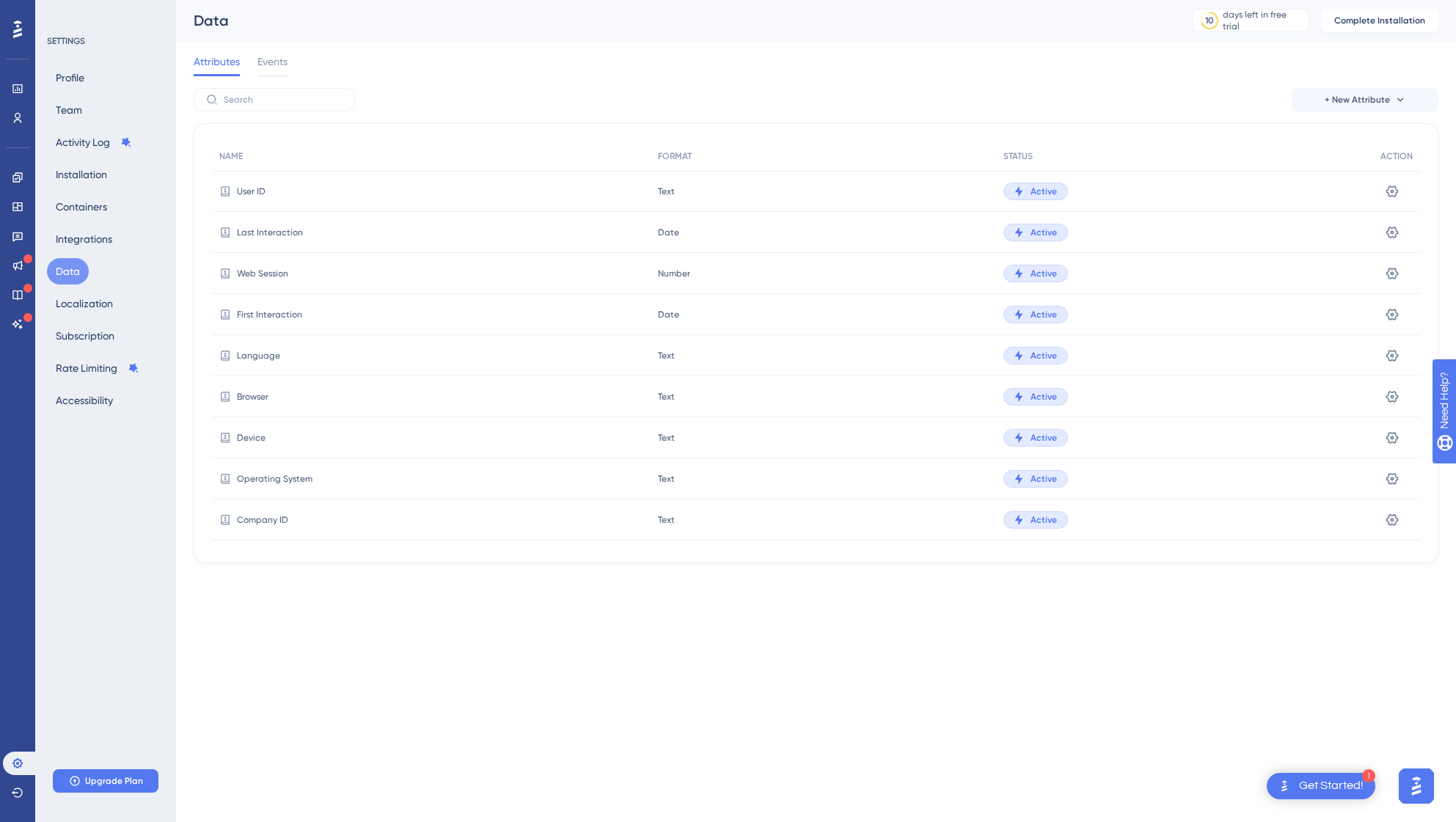
click at [669, 240] on div "Date Date" at bounding box center [823, 232] width 346 height 41
click at [1024, 231] on div at bounding box center [1020, 232] width 15 height 12
click at [1387, 199] on icon at bounding box center [1392, 191] width 15 height 15
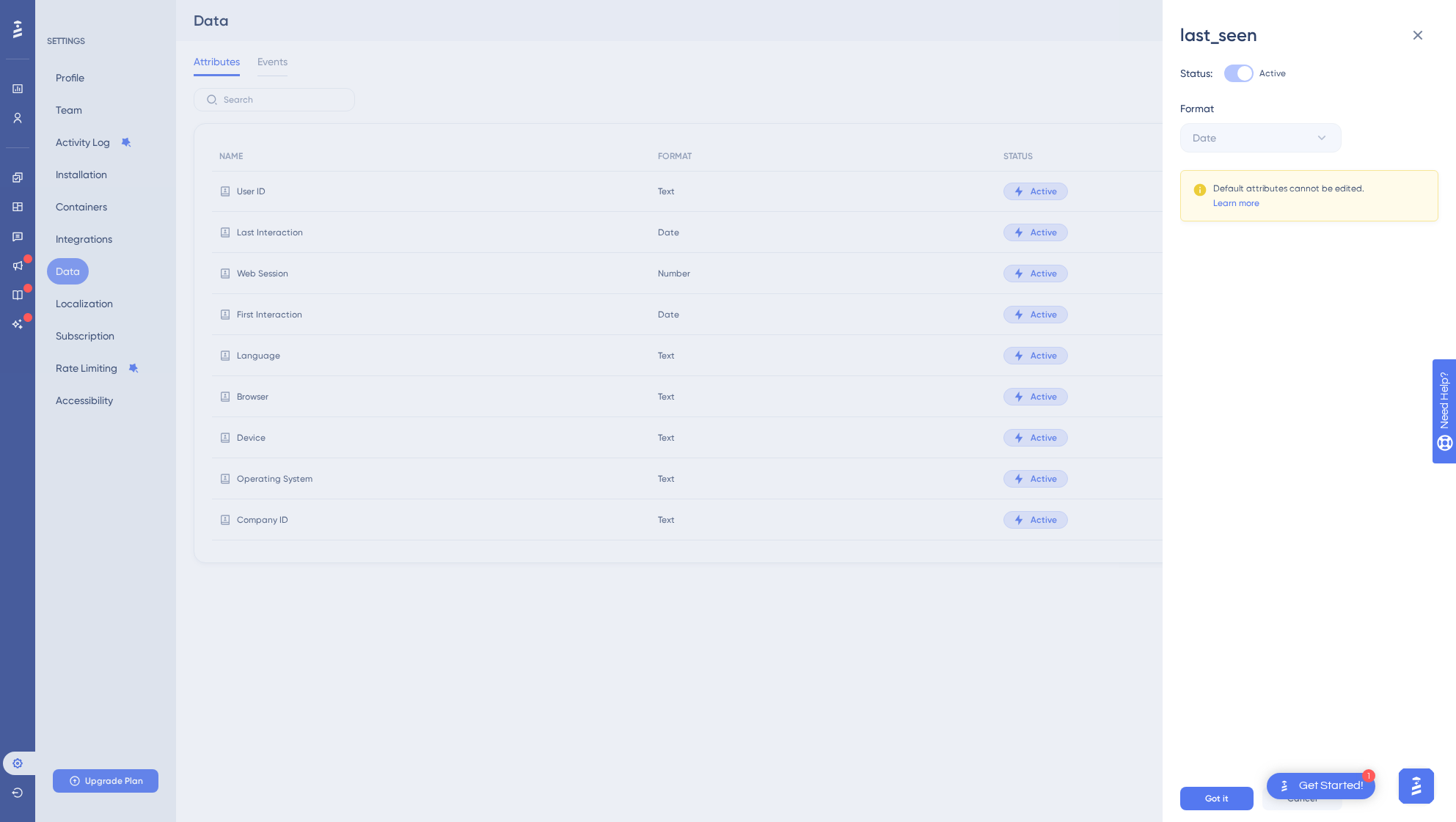
click at [1244, 77] on div at bounding box center [1244, 73] width 15 height 15
click at [1090, 104] on div "last_seen Status: Active Format Date Default attributes cannot be edited. Learn…" at bounding box center [728, 411] width 1456 height 822
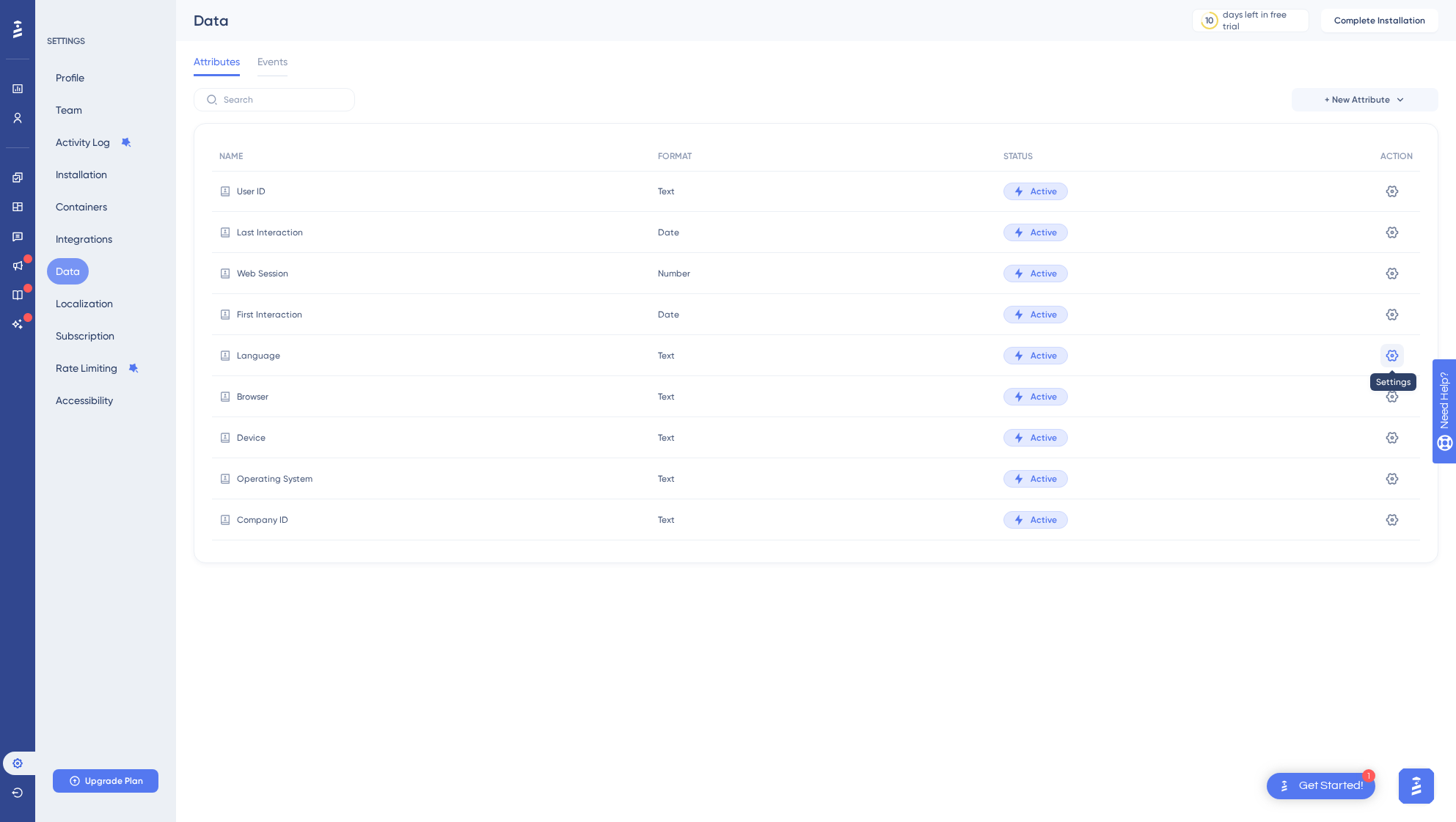
click at [1390, 197] on icon at bounding box center [1393, 191] width 12 height 12
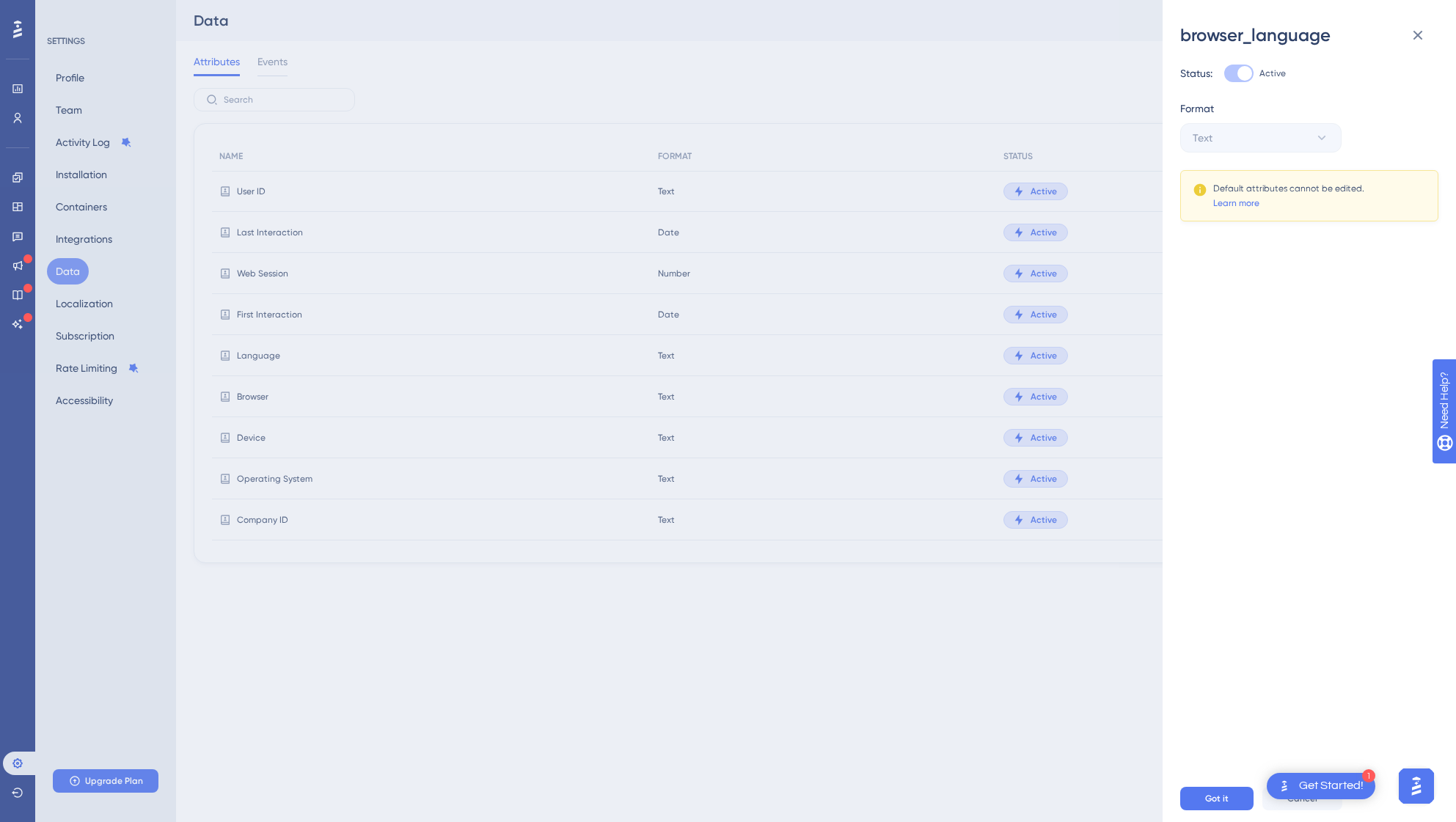
click at [1096, 654] on div "browser_language Status: Active Format Text Default attributes cannot be edited…" at bounding box center [728, 411] width 1456 height 822
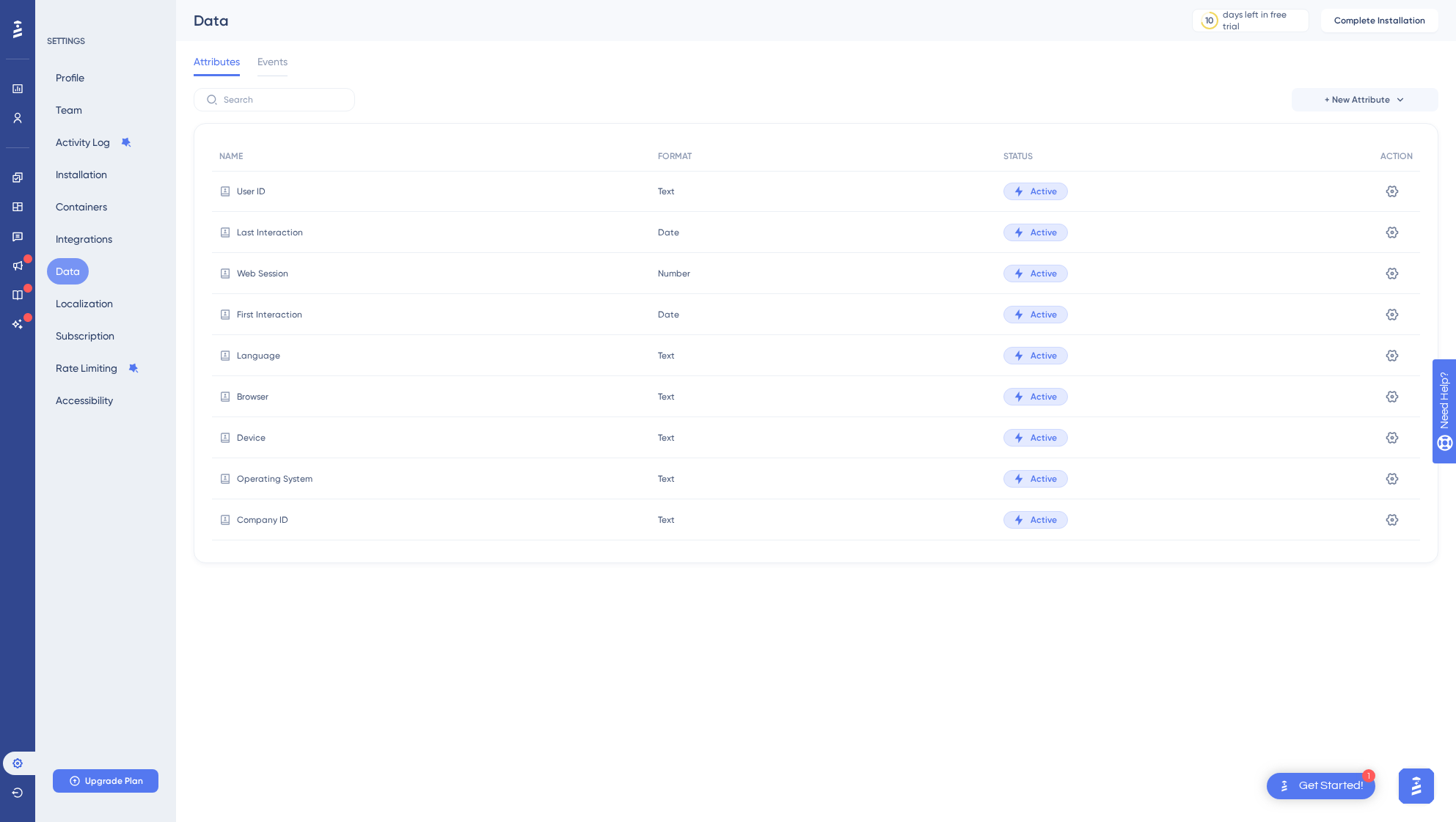
click at [1114, 513] on div "Active" at bounding box center [1185, 519] width 377 height 41
click at [1387, 199] on icon at bounding box center [1392, 191] width 15 height 15
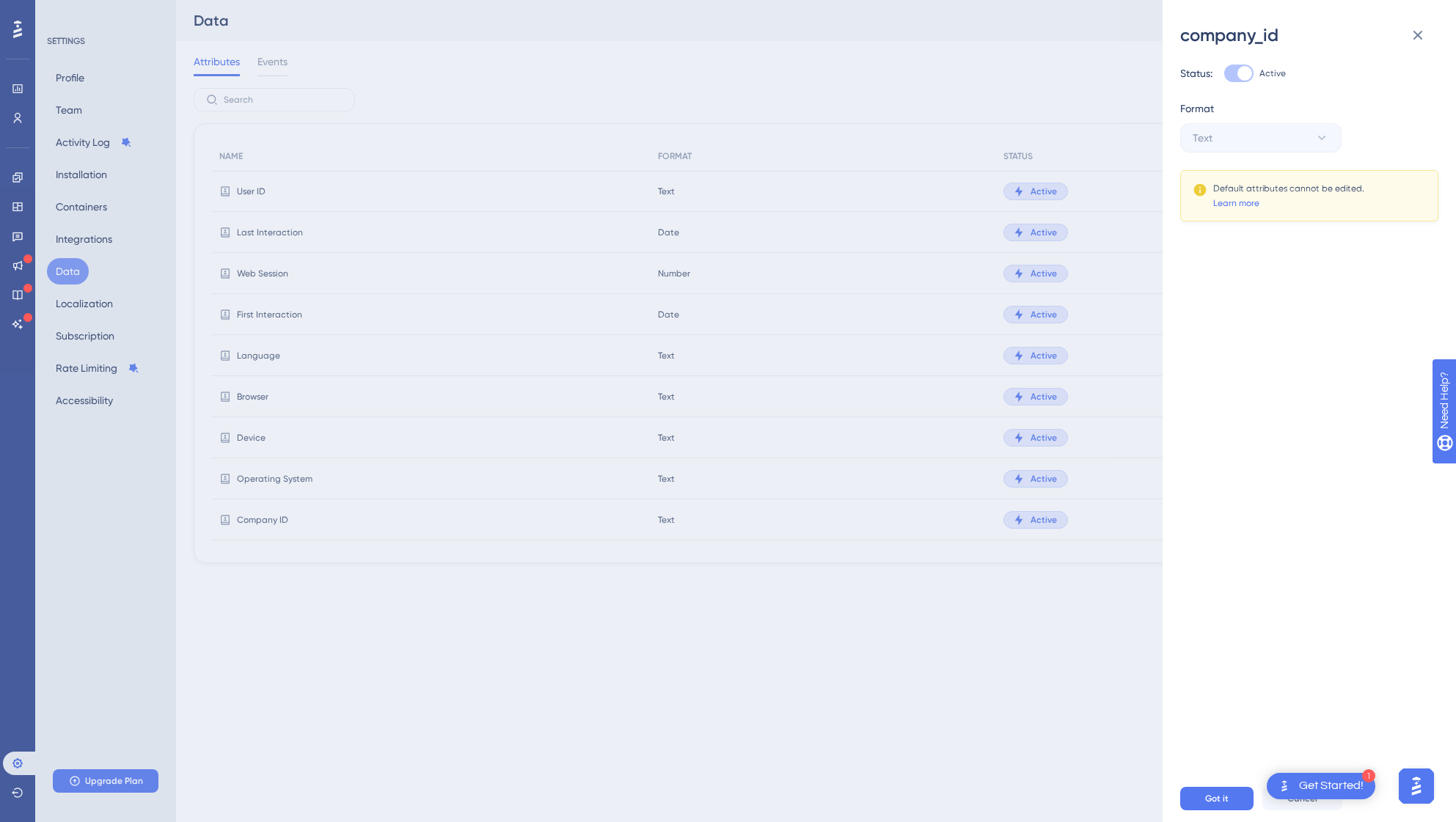
click at [1214, 51] on div "Status: Active Format Text Default attributes cannot be edited. Learn more" at bounding box center [1315, 411] width 270 height 728
click at [1028, 73] on div "company_id Status: Active Format Text Default attributes cannot be edited. Lear…" at bounding box center [728, 411] width 1456 height 822
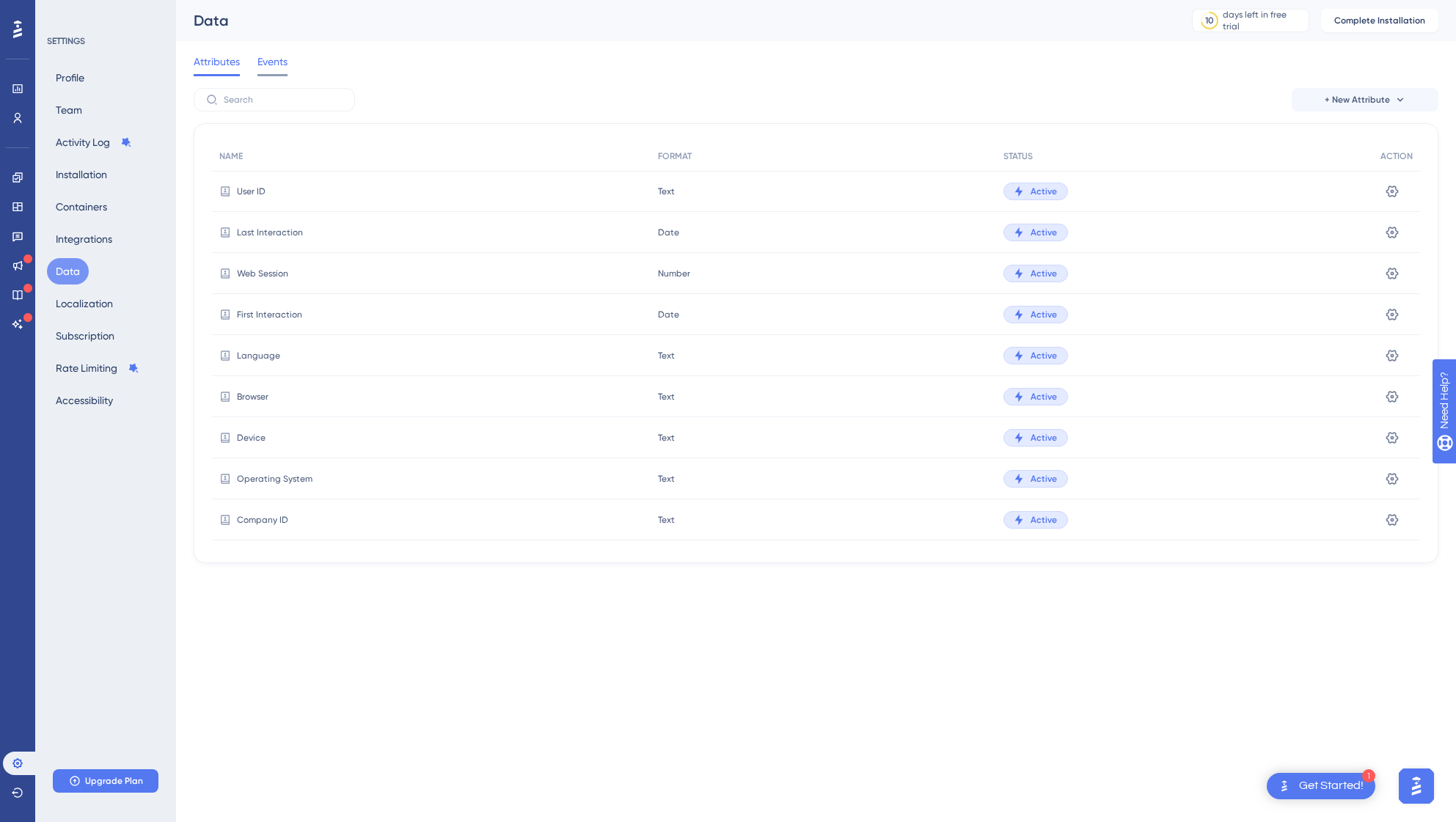
click at [275, 67] on span "Events" at bounding box center [272, 62] width 30 height 17
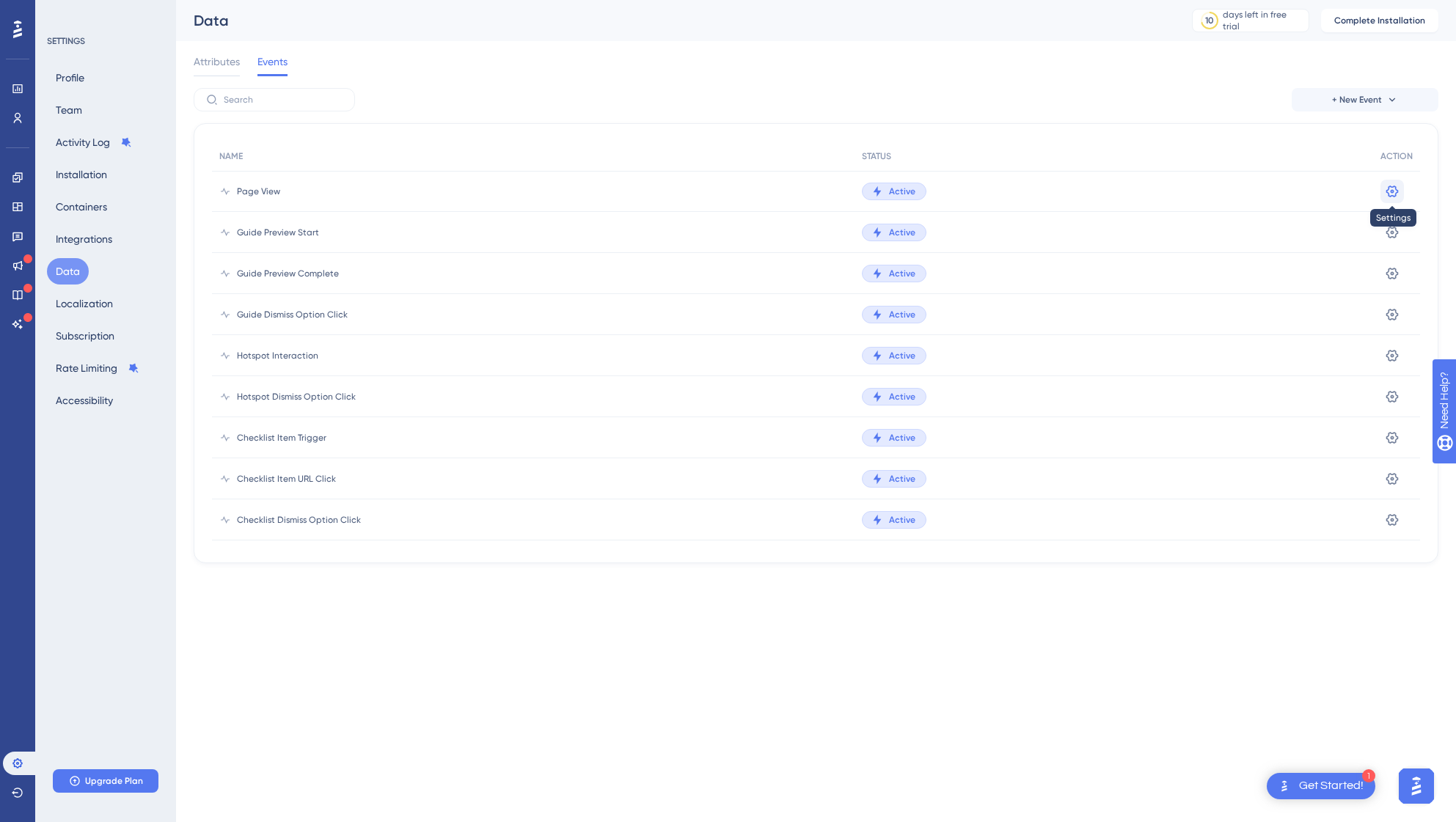
click at [1385, 192] on icon at bounding box center [1392, 191] width 15 height 15
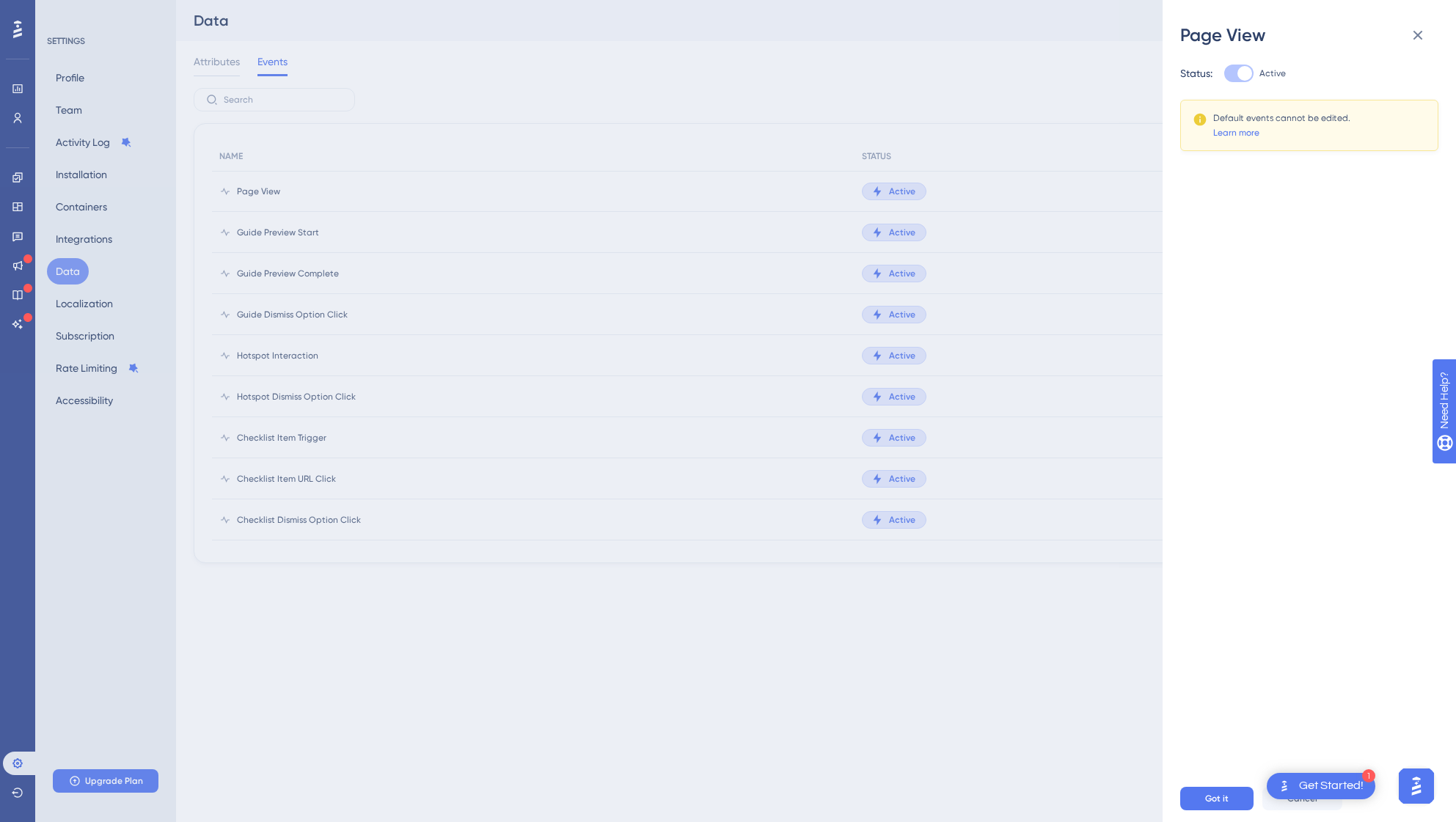
click at [1250, 76] on div at bounding box center [1244, 73] width 15 height 15
click at [1139, 218] on div "Page View Status: Active Default events cannot be edited. Learn more Got it Can…" at bounding box center [728, 411] width 1456 height 822
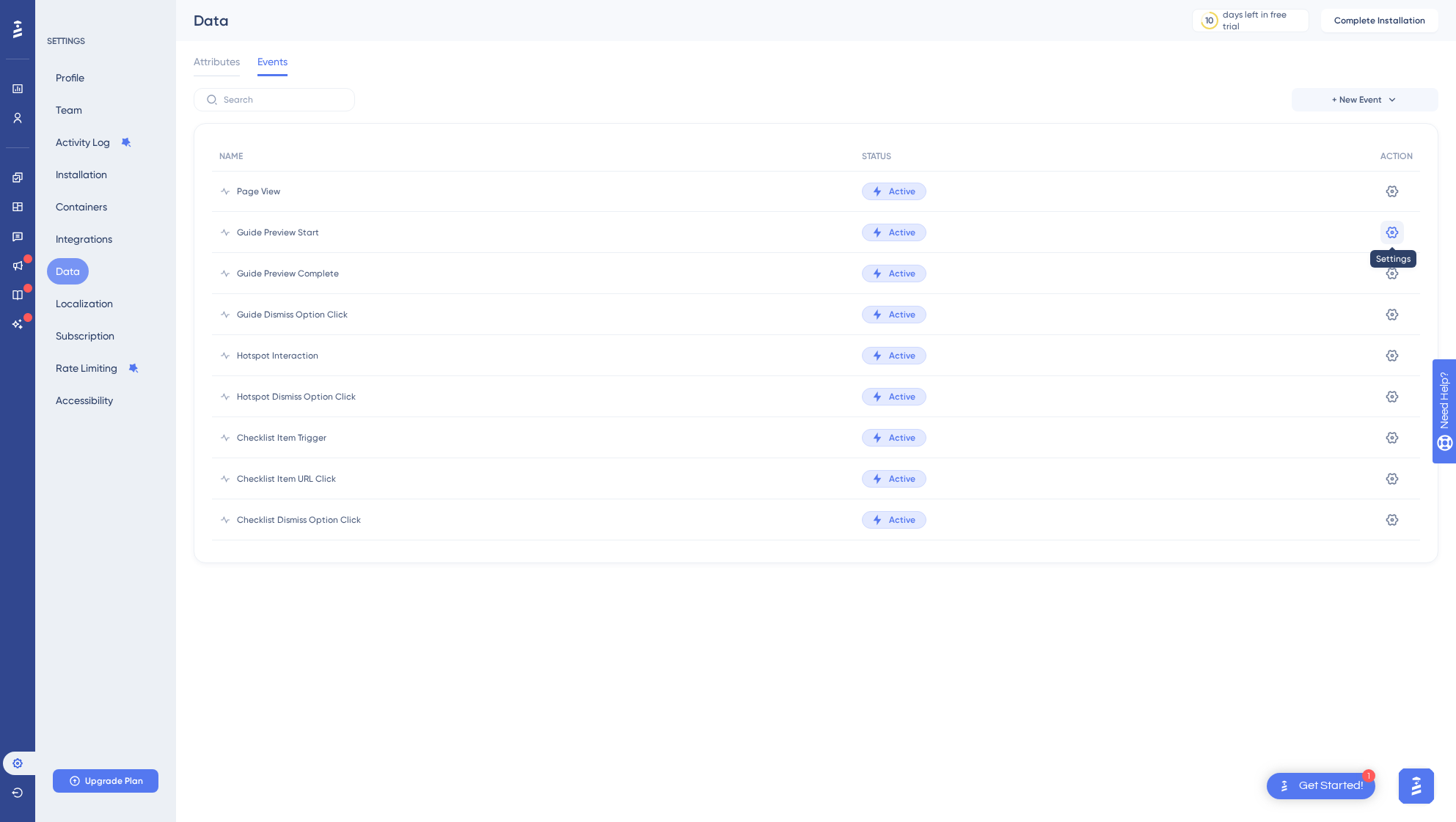
click at [1387, 197] on icon at bounding box center [1393, 191] width 12 height 12
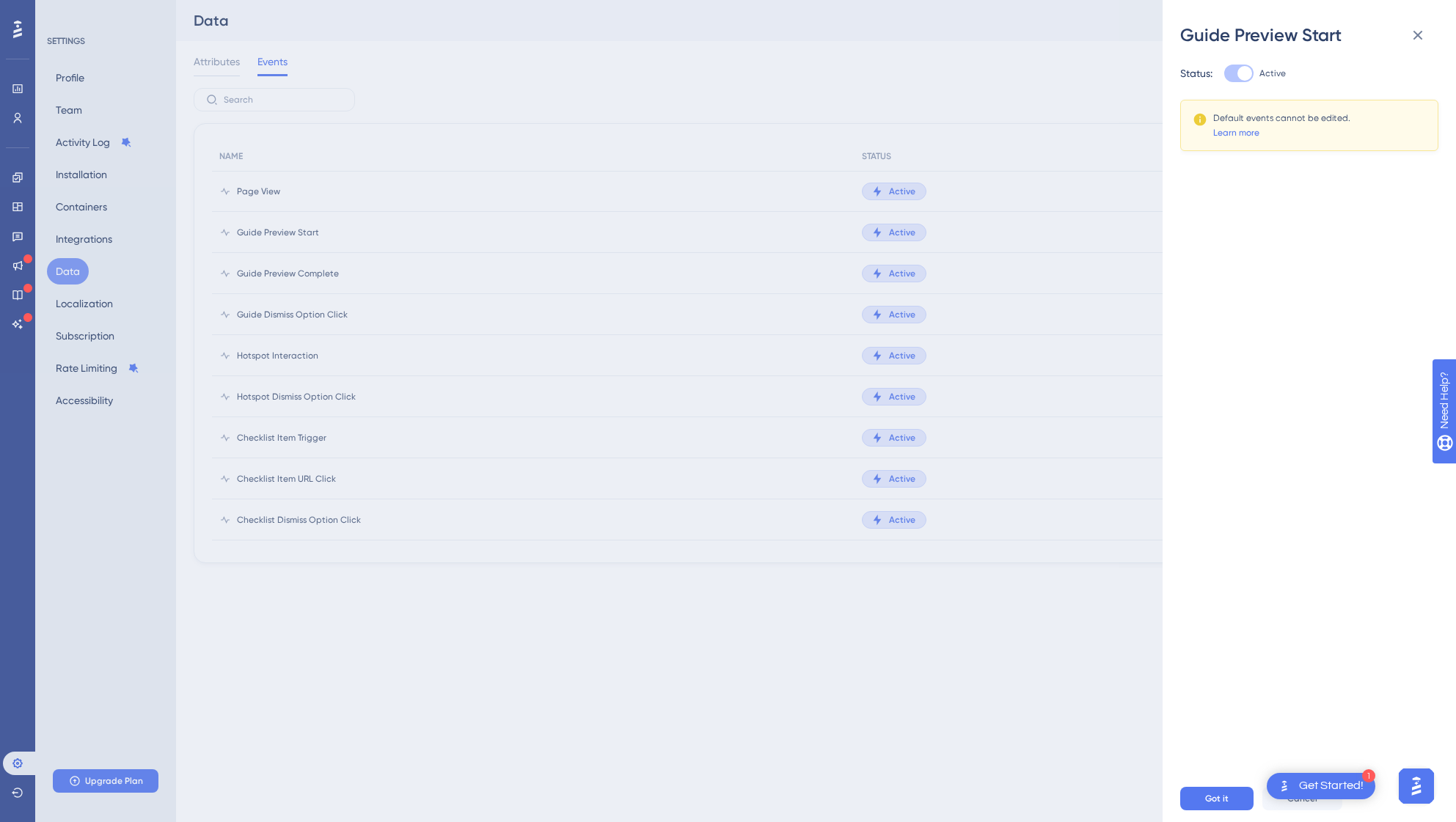
click at [1096, 322] on div "Guide Preview Start Status: Active Default events cannot be edited. Learn more …" at bounding box center [728, 411] width 1456 height 822
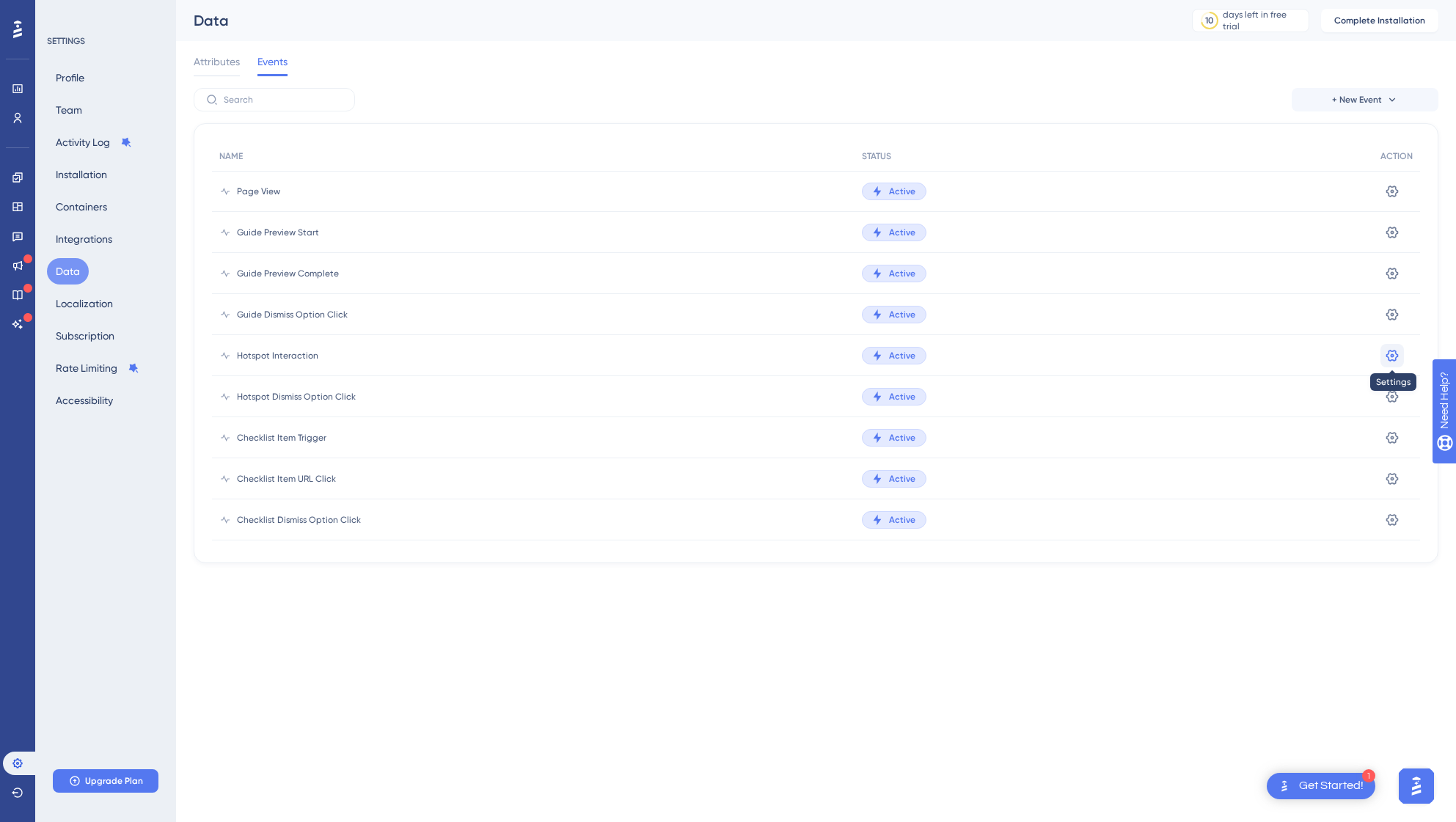
click at [1387, 197] on icon at bounding box center [1393, 191] width 12 height 12
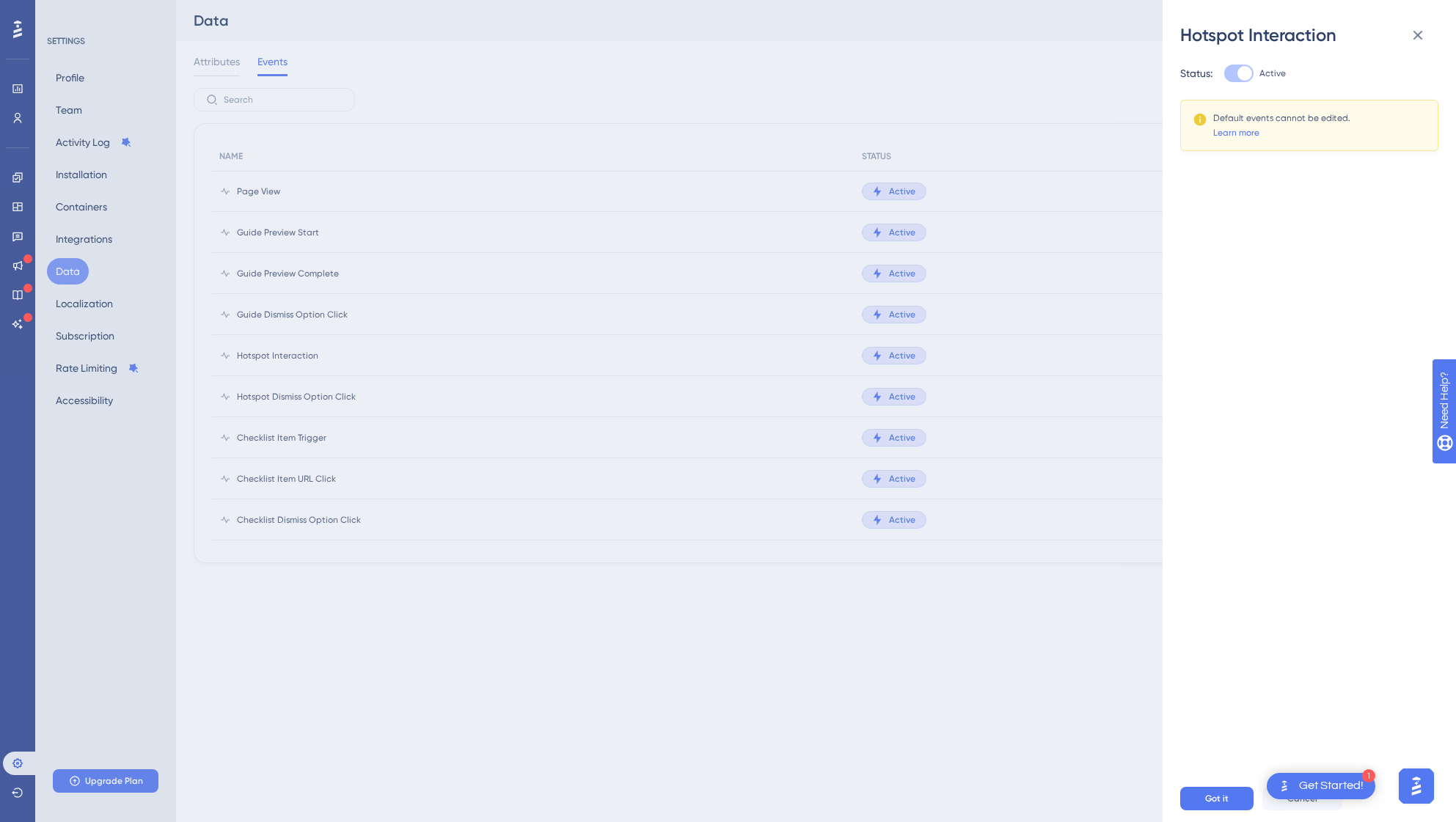
click at [1084, 323] on div "Hotspot Interaction Status: Active Default events cannot be edited. Learn more …" at bounding box center [728, 411] width 1456 height 822
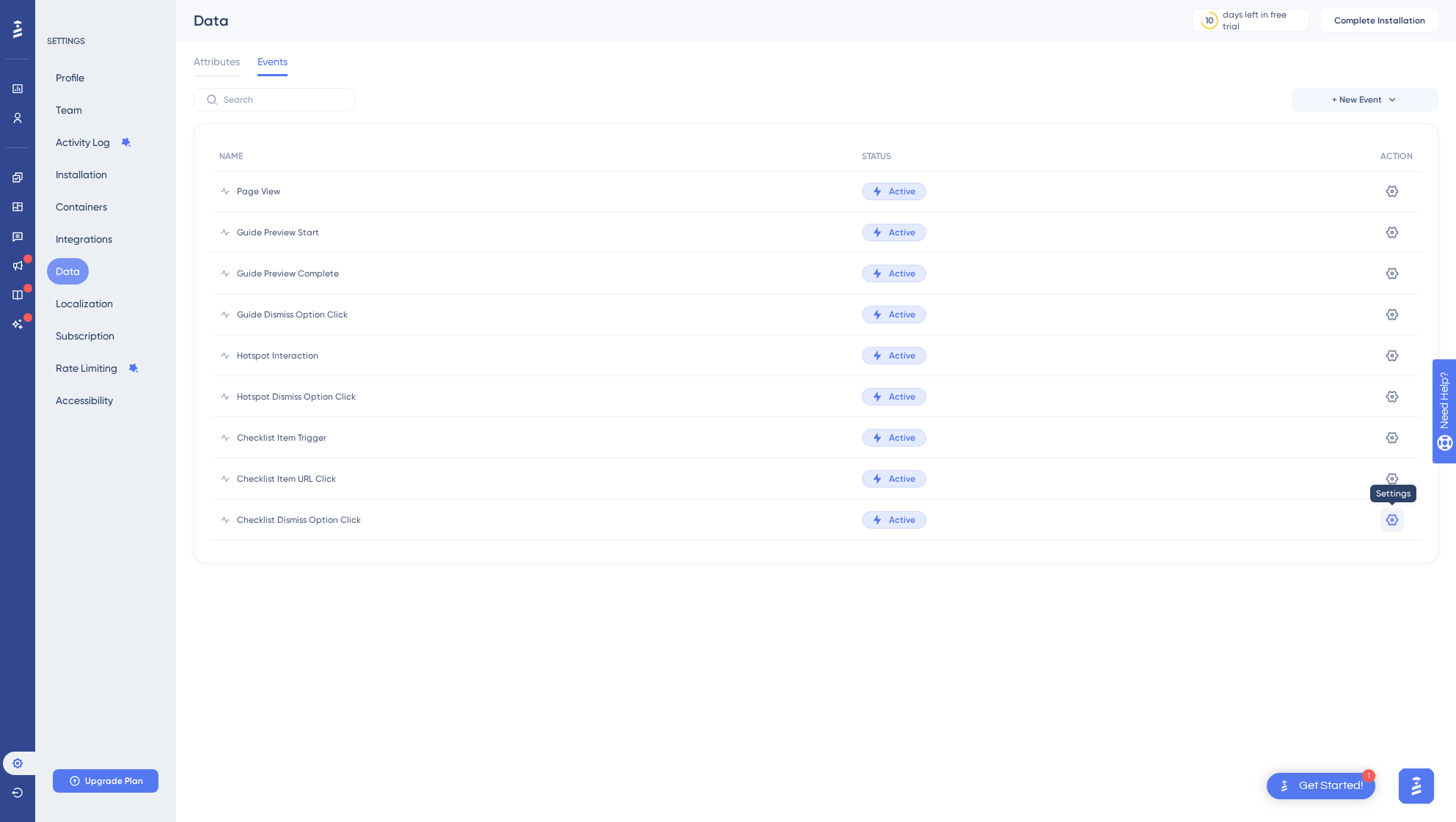
click at [1387, 199] on icon at bounding box center [1392, 191] width 15 height 15
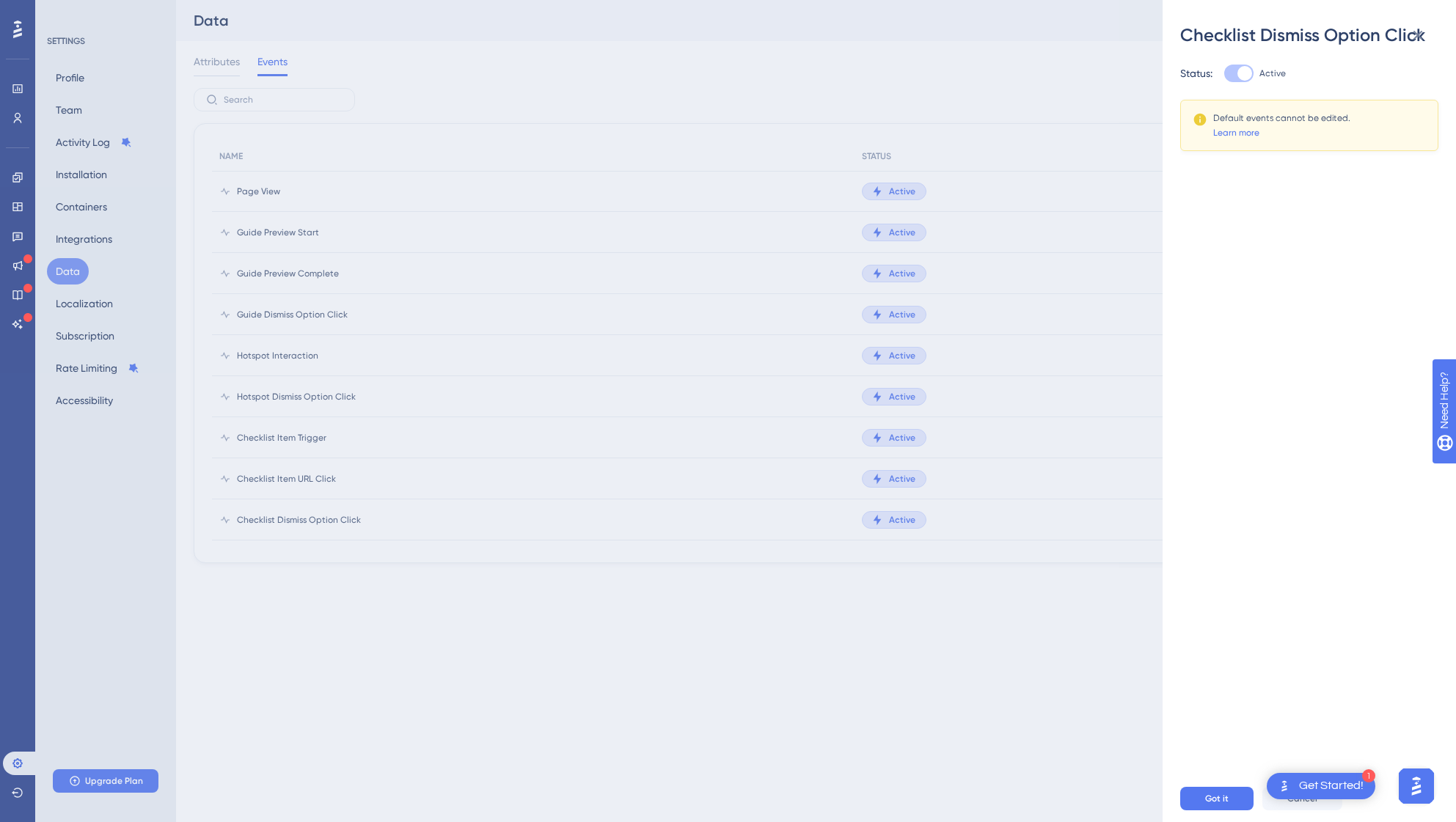
click at [1101, 14] on div "Checklist Dismiss Option Click Status: Active Default events cannot be edited. …" at bounding box center [728, 411] width 1456 height 822
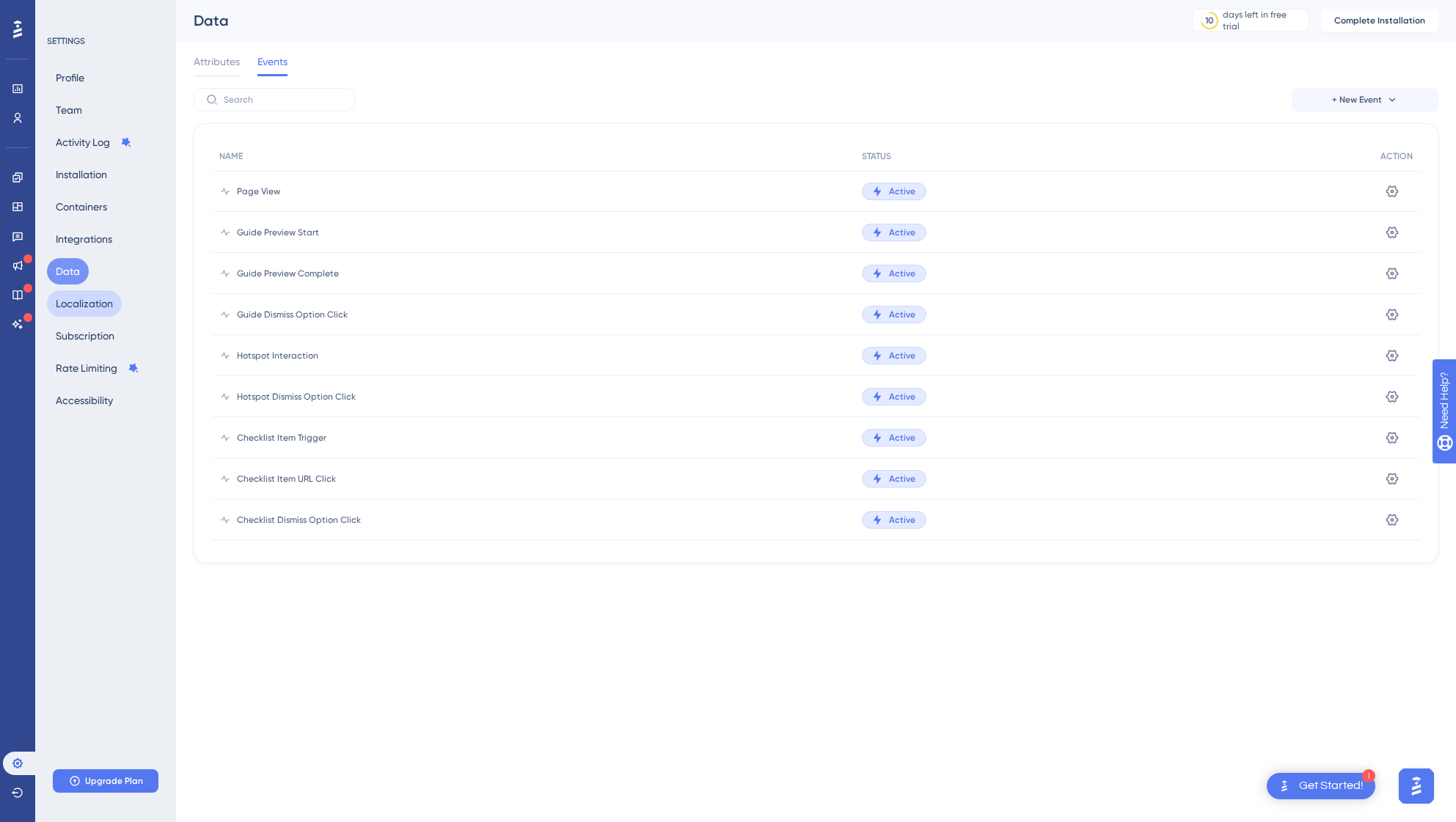
click at [86, 307] on button "Localization" at bounding box center [84, 303] width 75 height 26
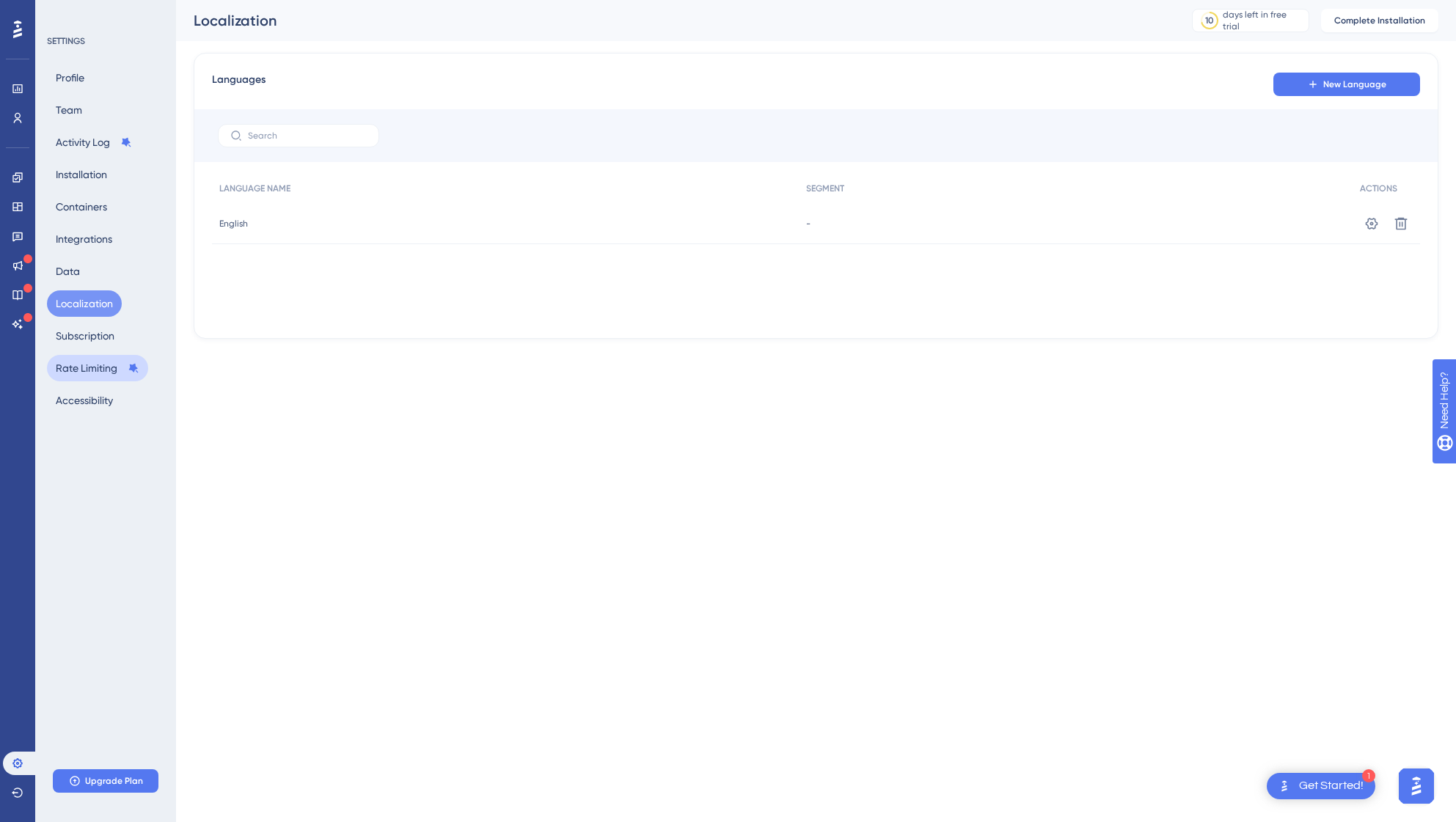
click at [78, 376] on button "Rate Limiting" at bounding box center [97, 368] width 101 height 26
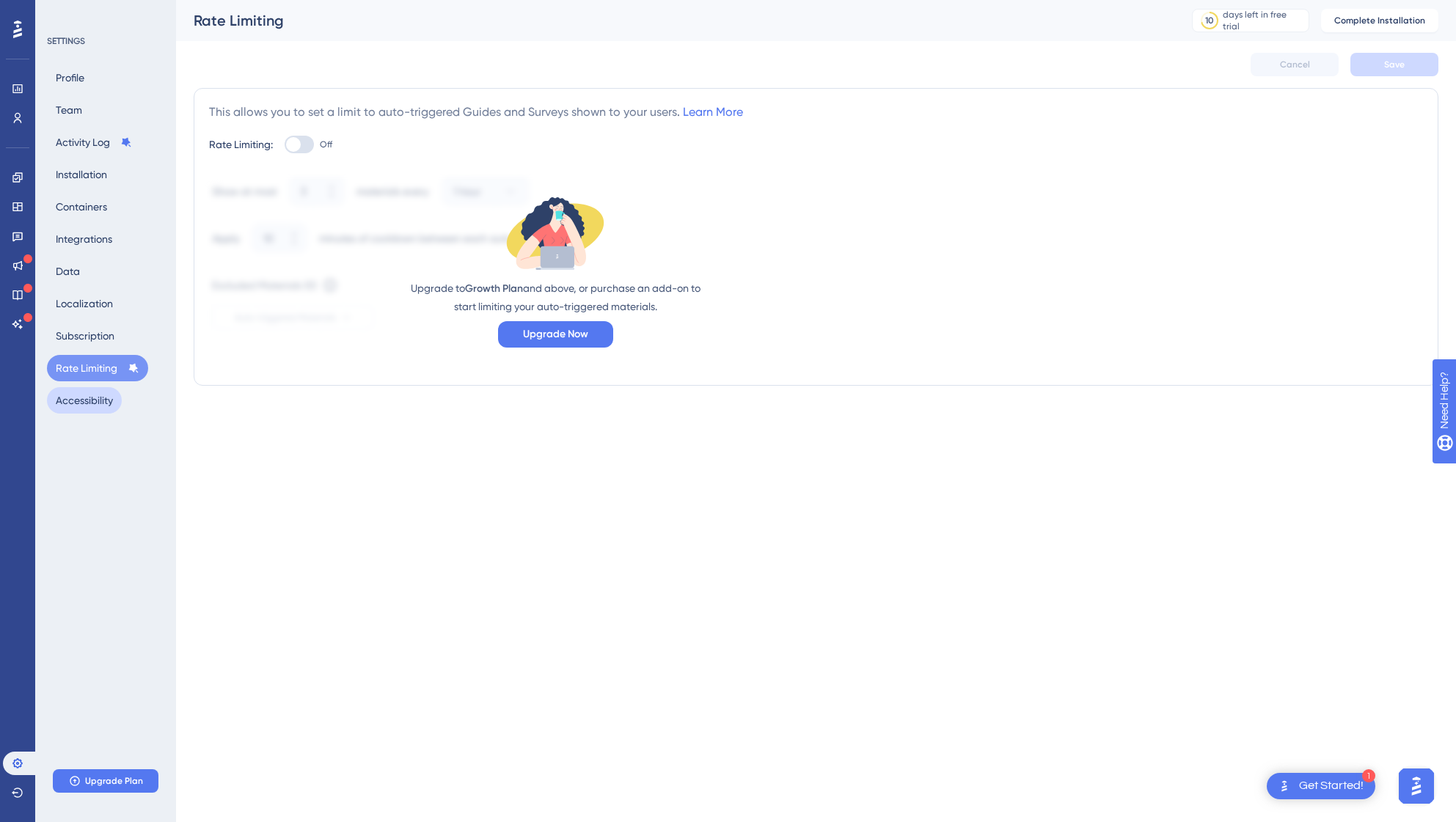
click at [110, 401] on button "Accessibility" at bounding box center [84, 401] width 75 height 26
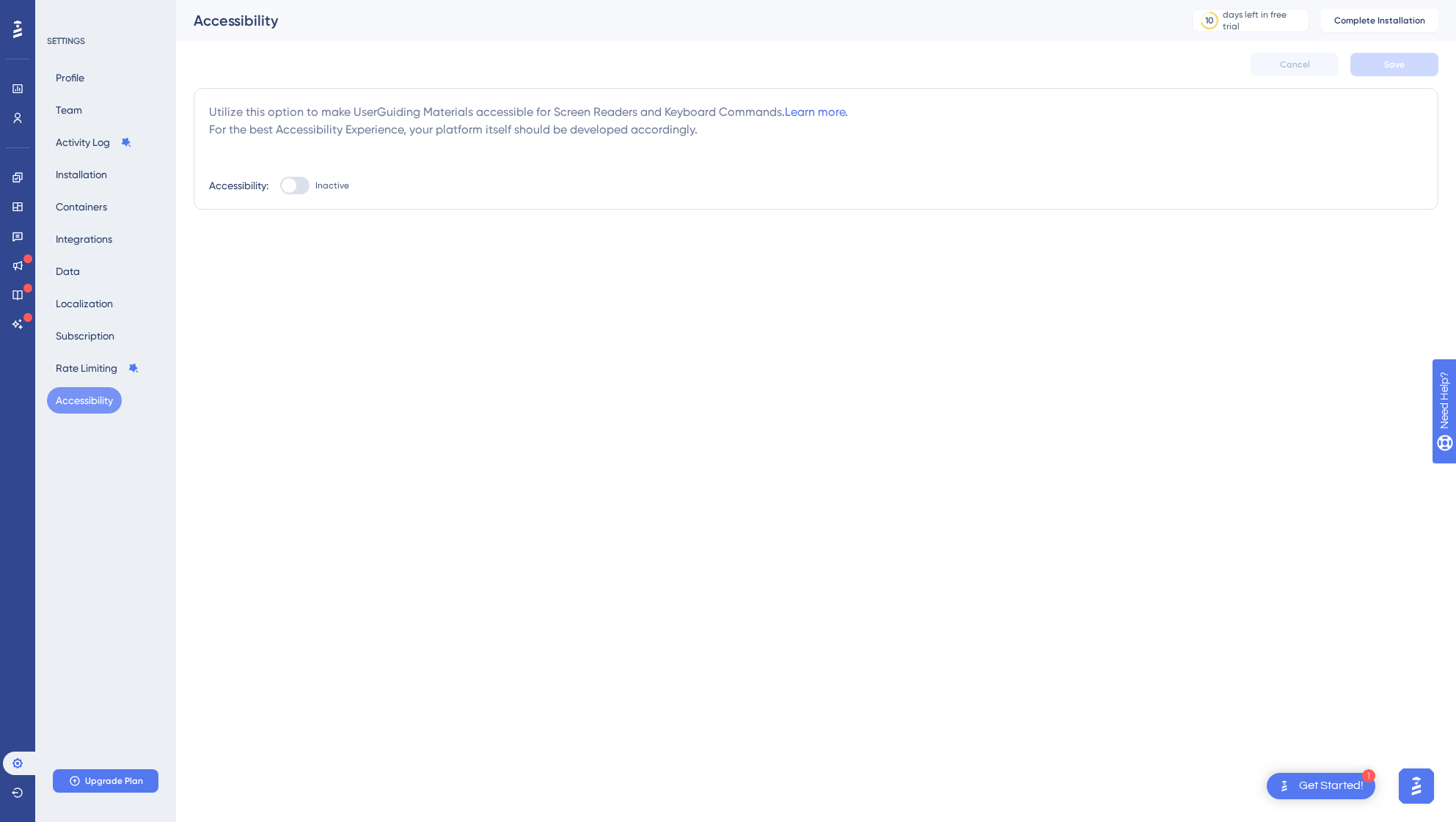
click at [287, 184] on div at bounding box center [289, 186] width 15 height 15
click at [280, 186] on input "Inactive" at bounding box center [279, 186] width 1 height 1
click at [298, 185] on div at bounding box center [300, 186] width 15 height 15
click at [280, 186] on input "Active" at bounding box center [279, 186] width 1 height 1
checkbox input "false"
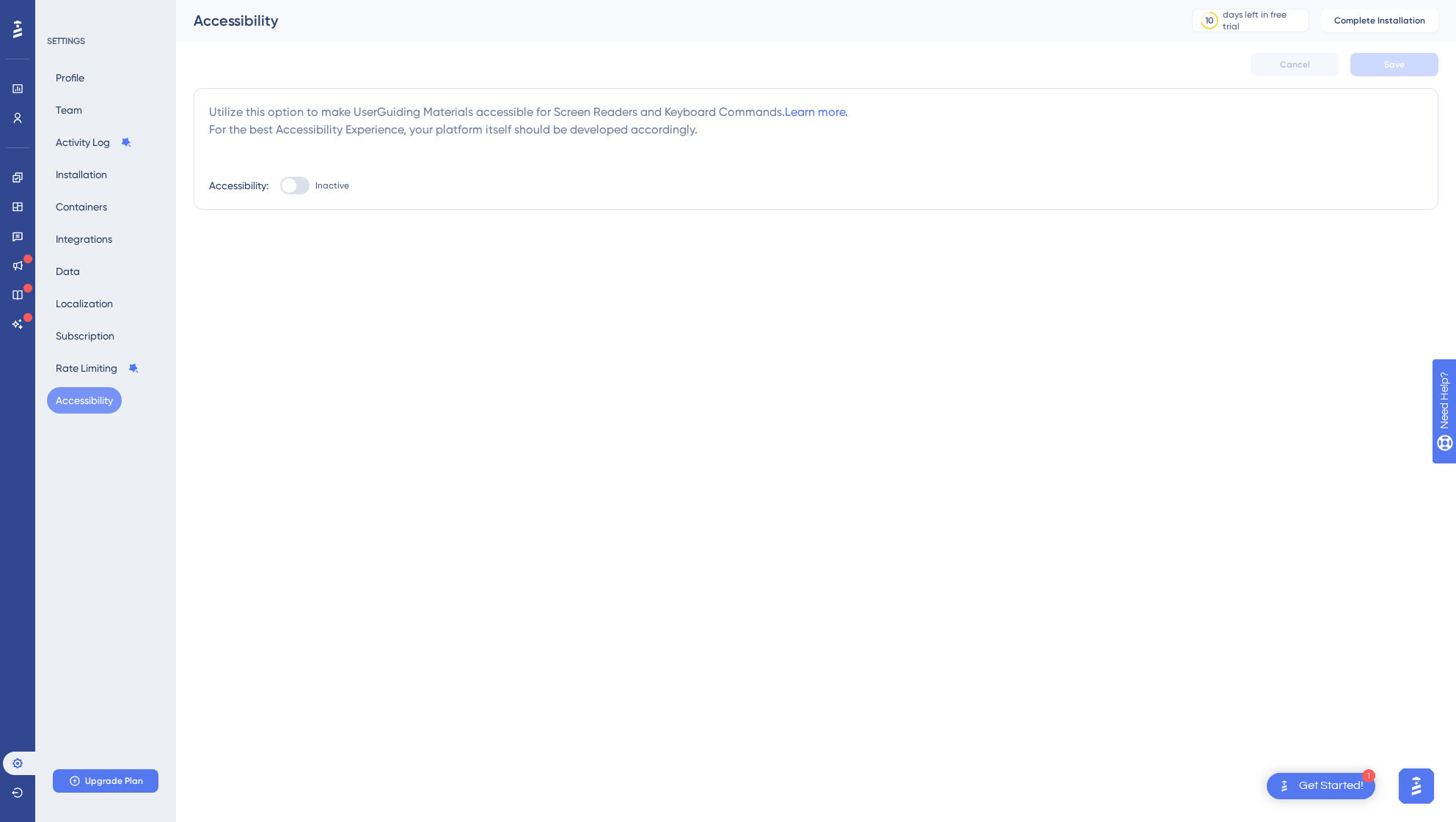
click at [735, 186] on div "Accessibility: Inactive" at bounding box center [816, 186] width 1214 height 17
